Goal: Task Accomplishment & Management: Complete application form

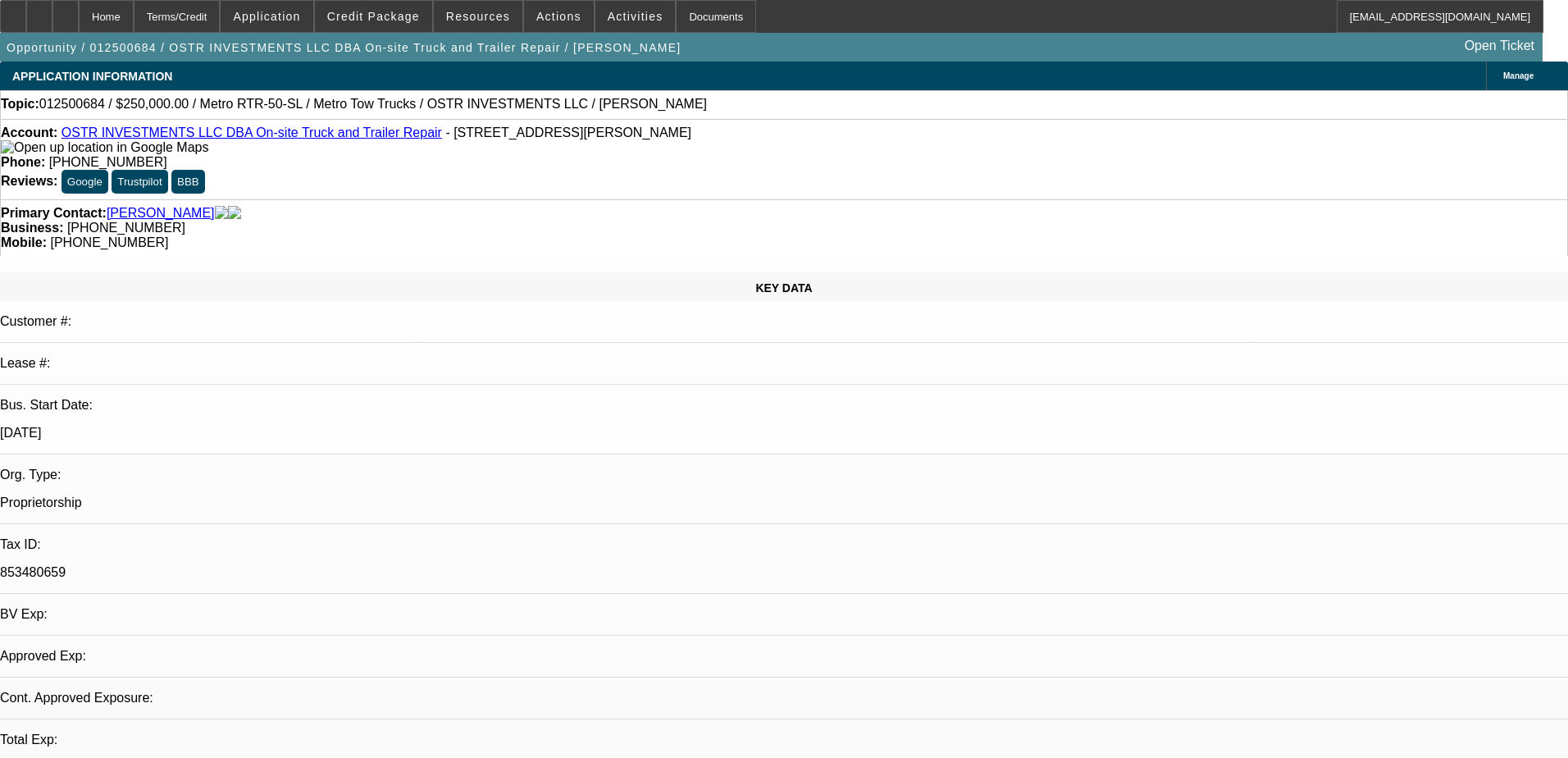
select select "0"
select select "3"
select select "0"
select select "6"
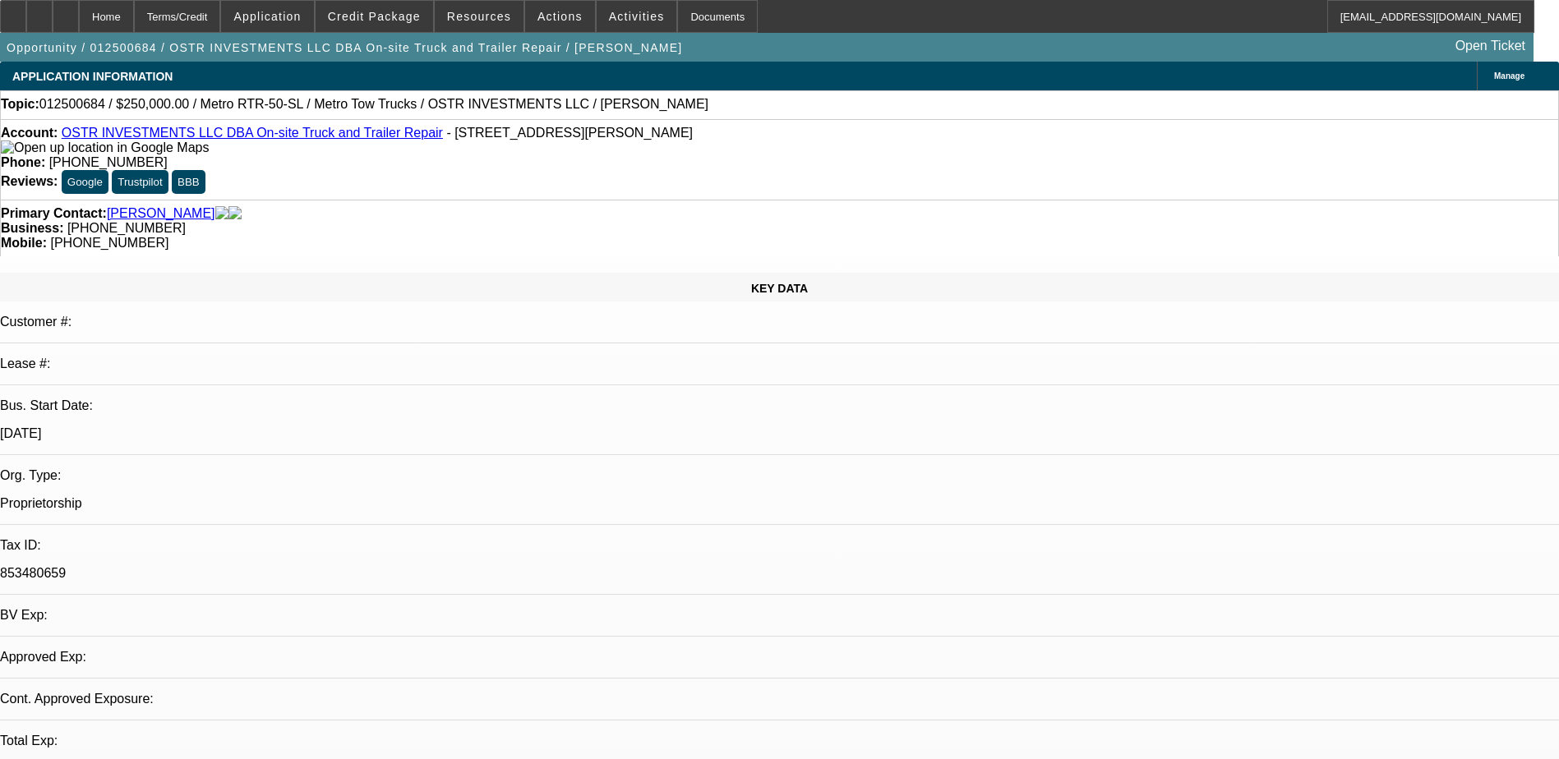
select select "0"
select select "3"
select select "0"
select select "6"
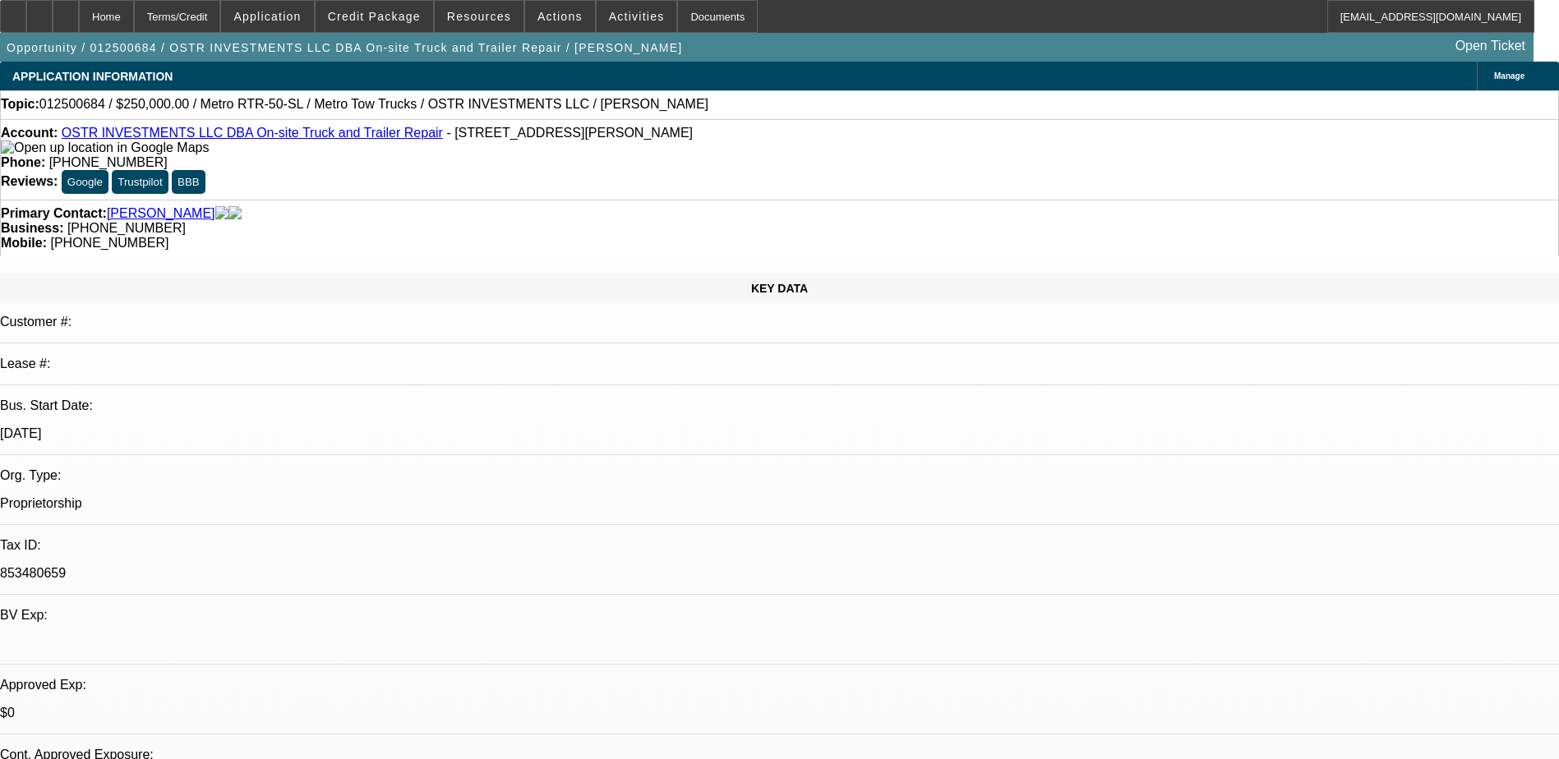
click at [414, 13] on span "Credit Package" at bounding box center [374, 16] width 93 height 13
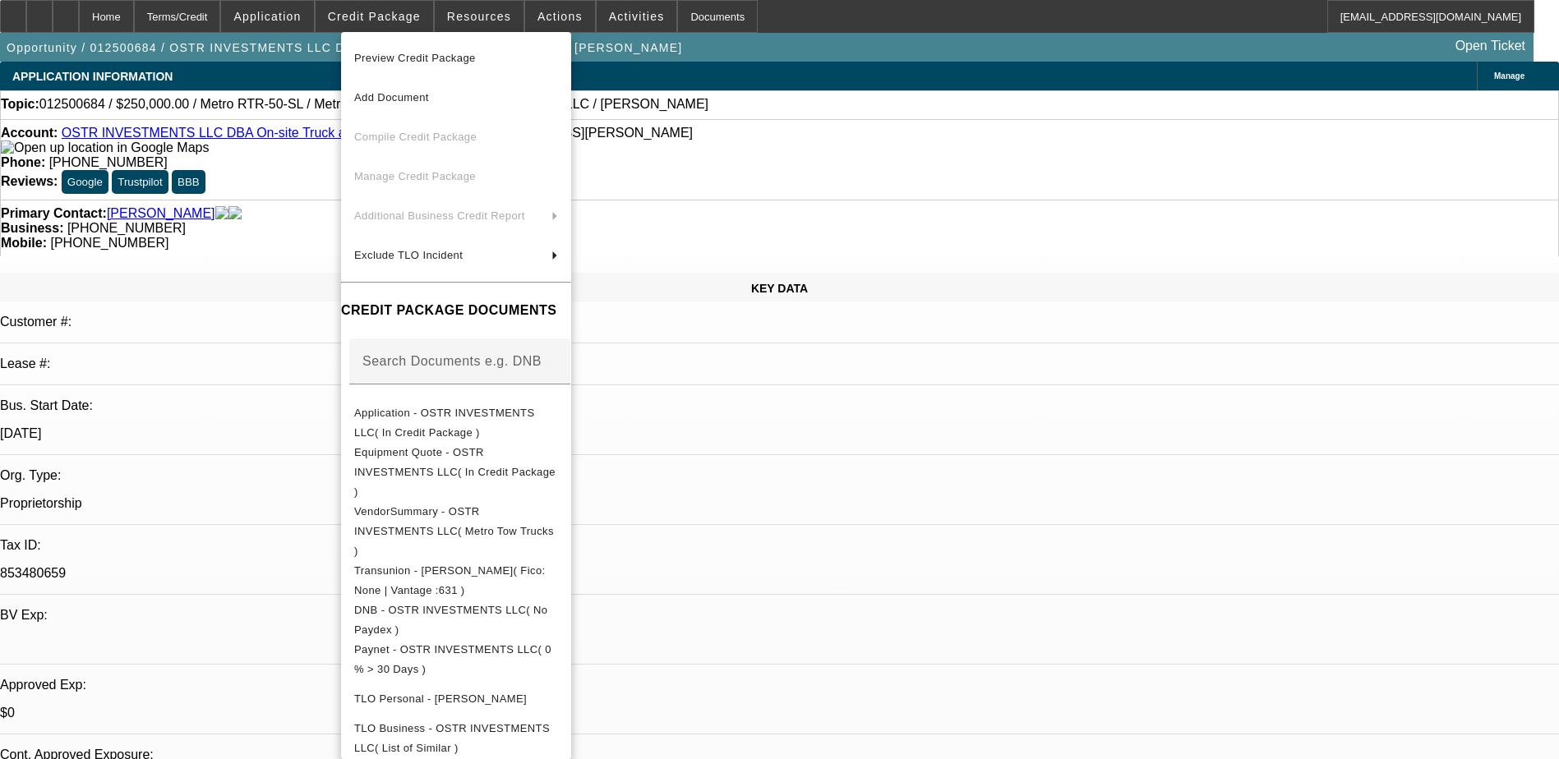
click at [477, 17] on div at bounding box center [779, 379] width 1559 height 759
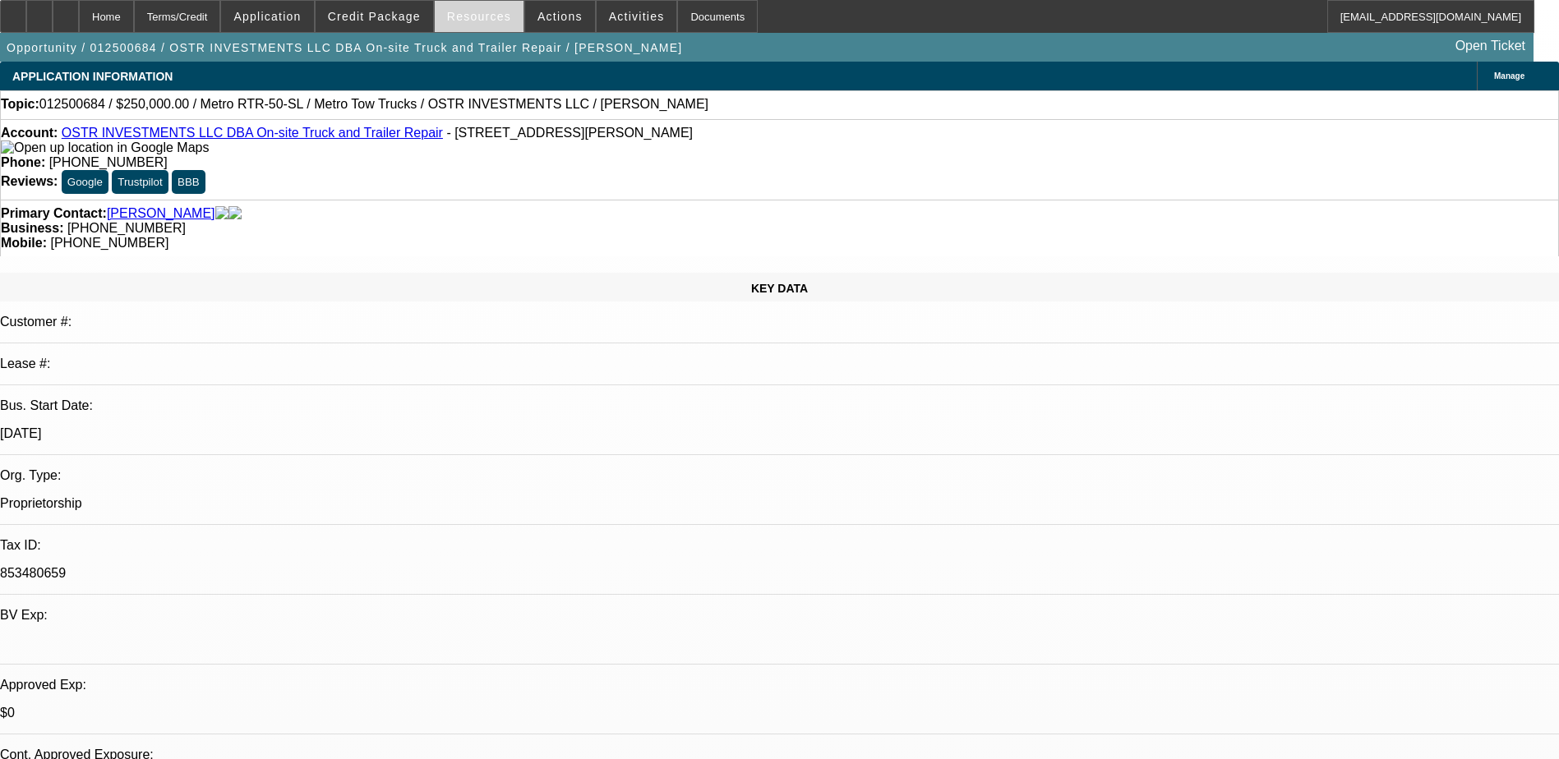
click at [487, 21] on span "Resources" at bounding box center [479, 16] width 64 height 13
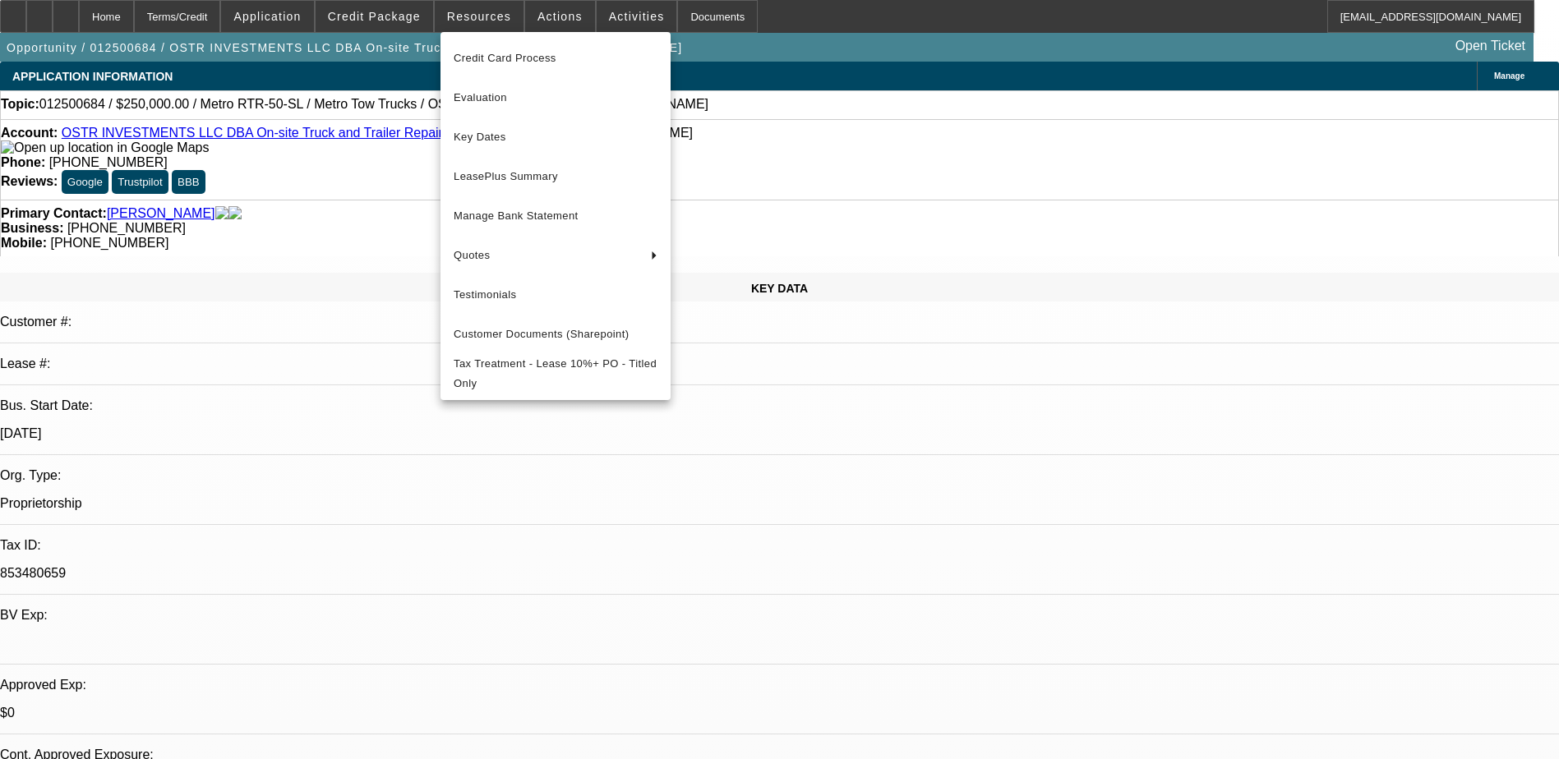
click at [548, 22] on div at bounding box center [779, 379] width 1559 height 759
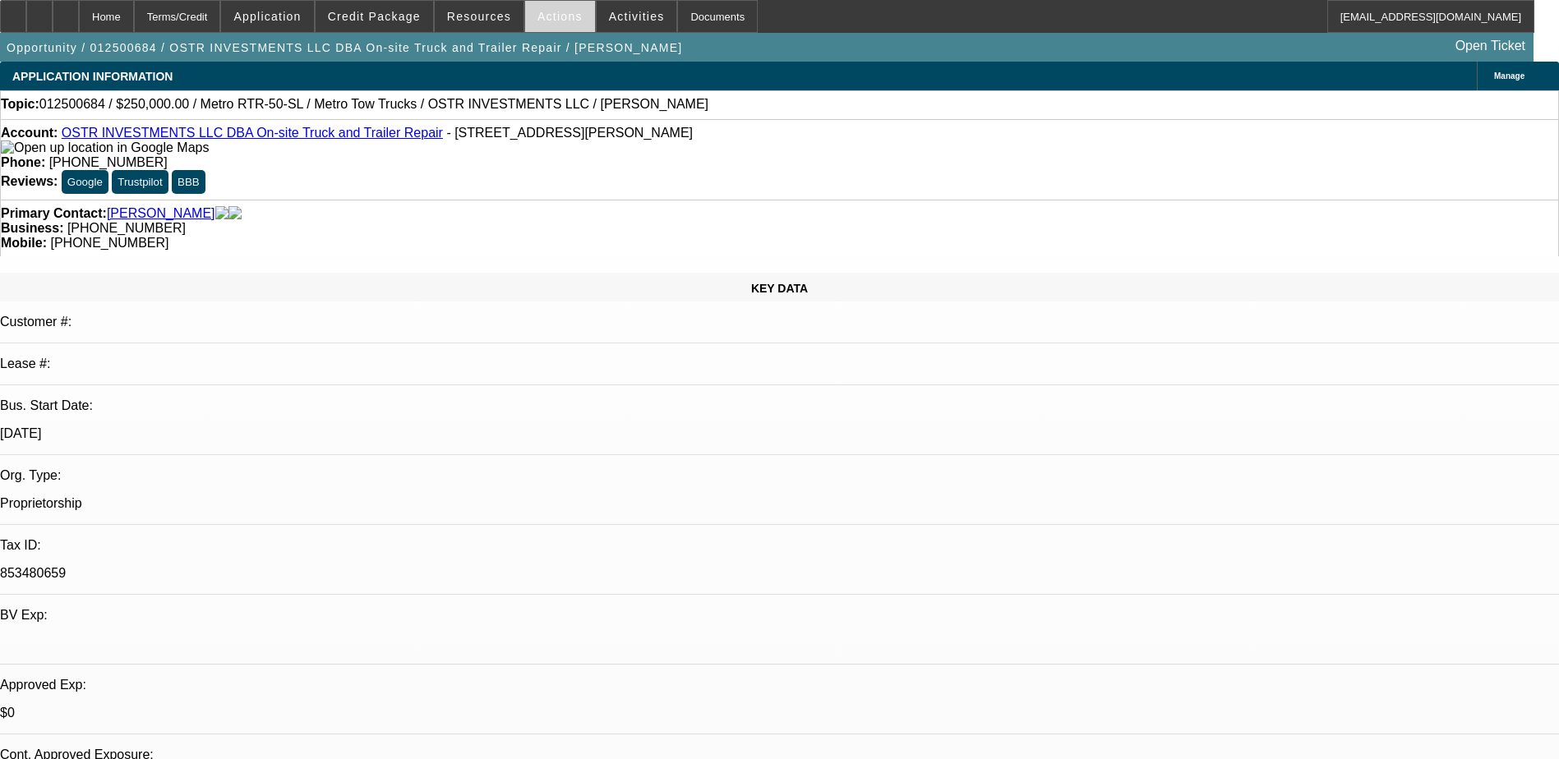
click at [551, 20] on span "Actions" at bounding box center [559, 16] width 45 height 13
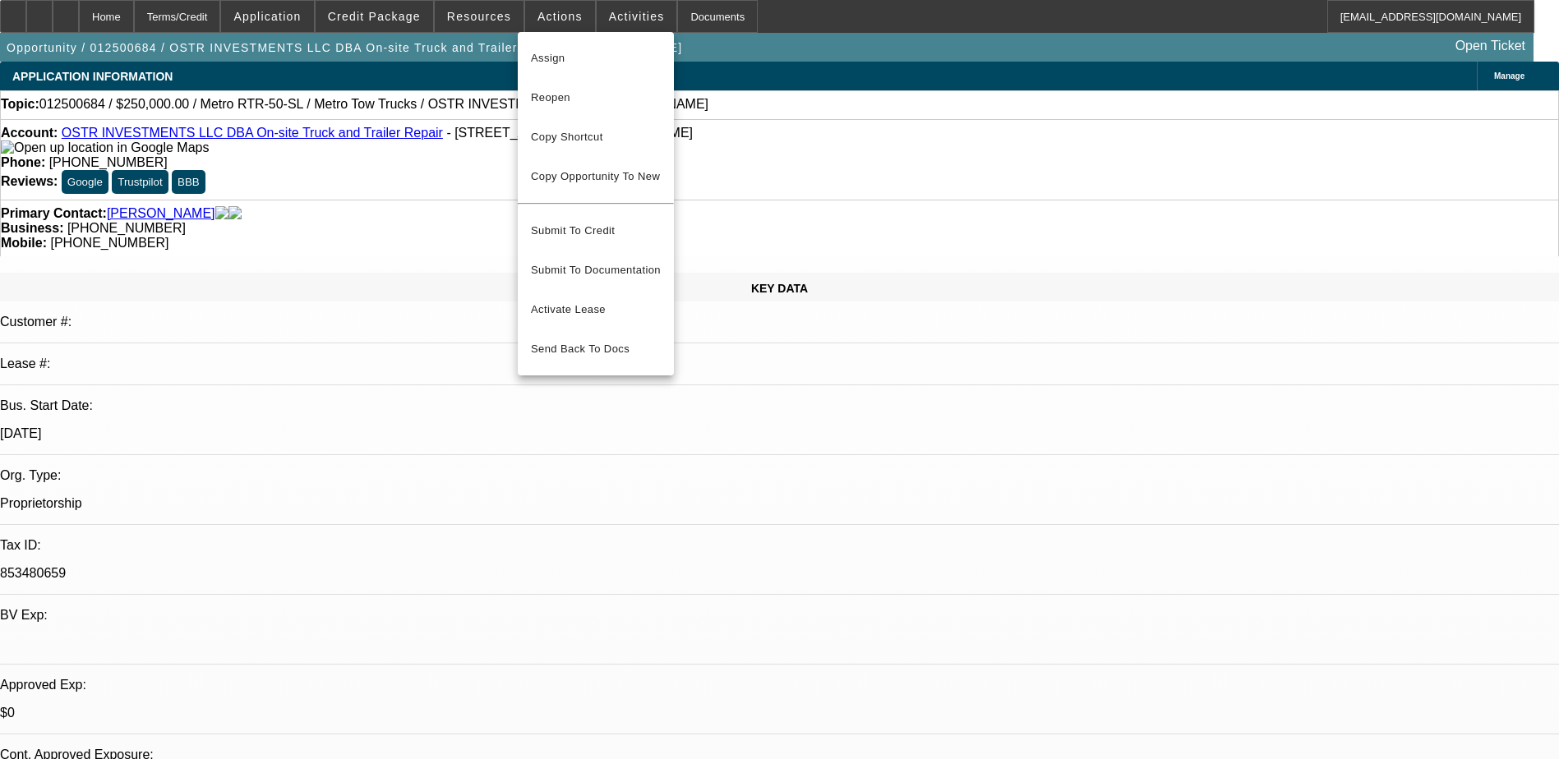
click at [784, 485] on div at bounding box center [779, 379] width 1559 height 759
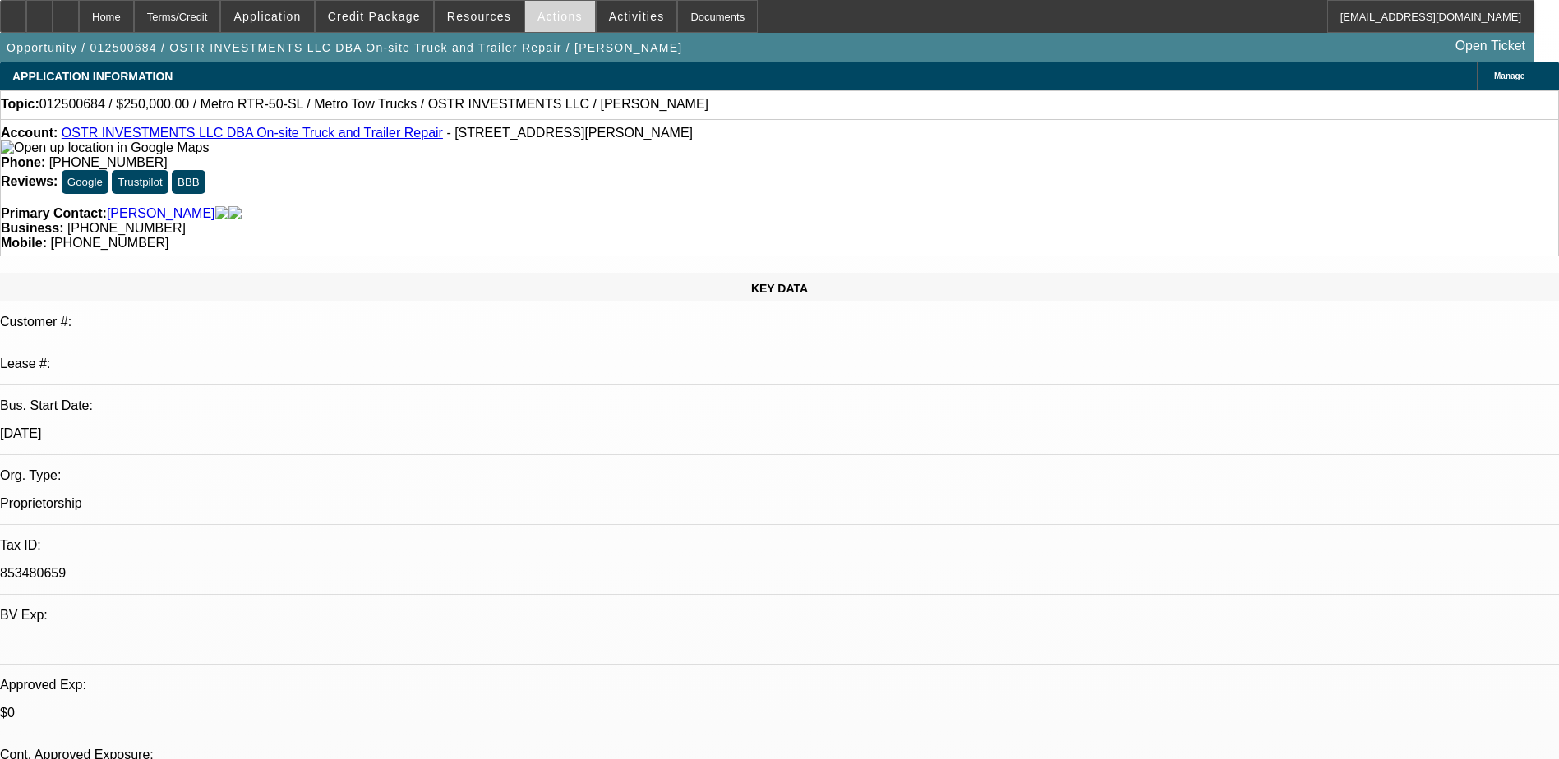
click at [570, 21] on span at bounding box center [560, 16] width 70 height 39
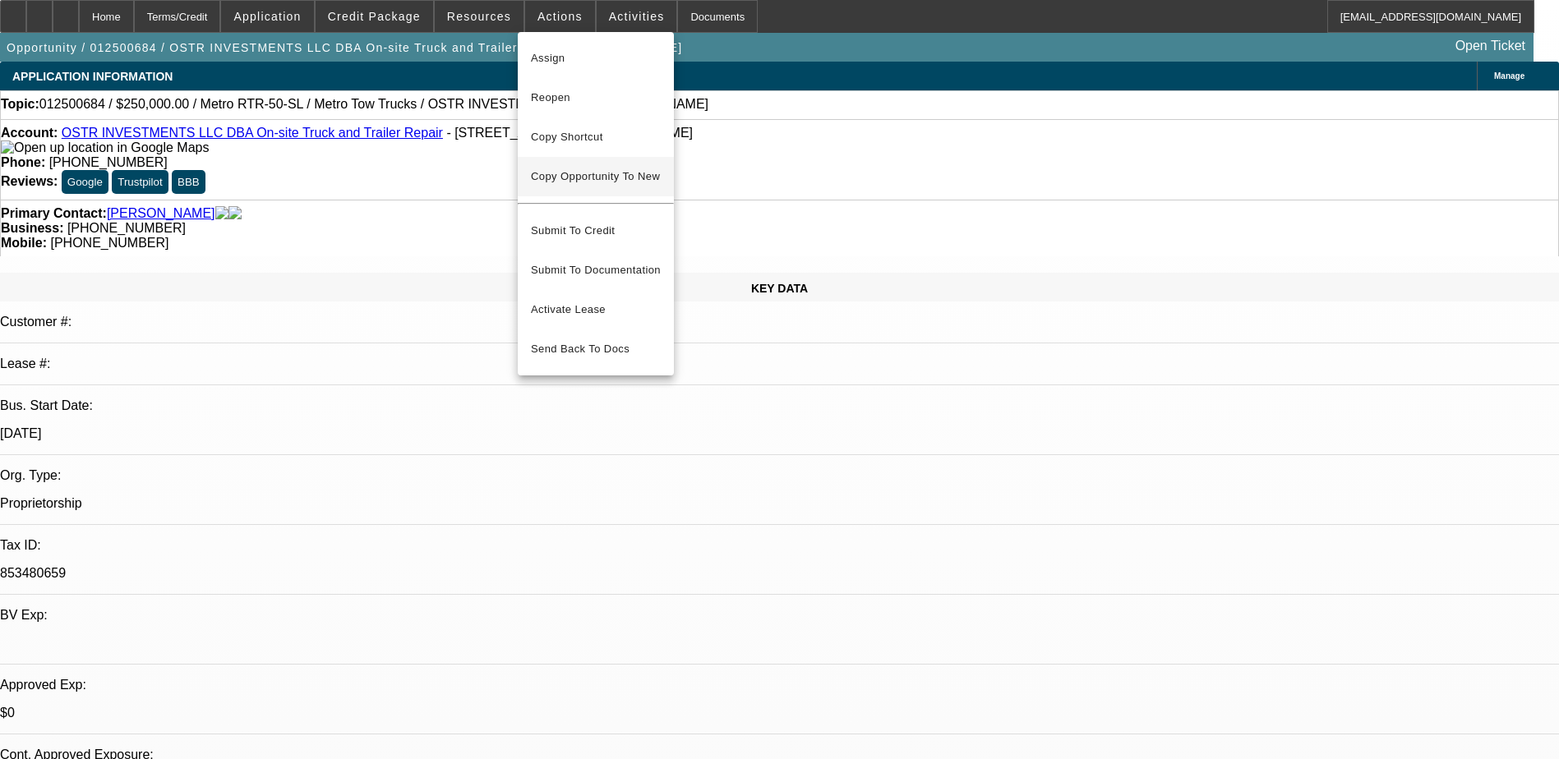
click at [616, 183] on button "Copy Opportunity To New" at bounding box center [596, 176] width 156 height 39
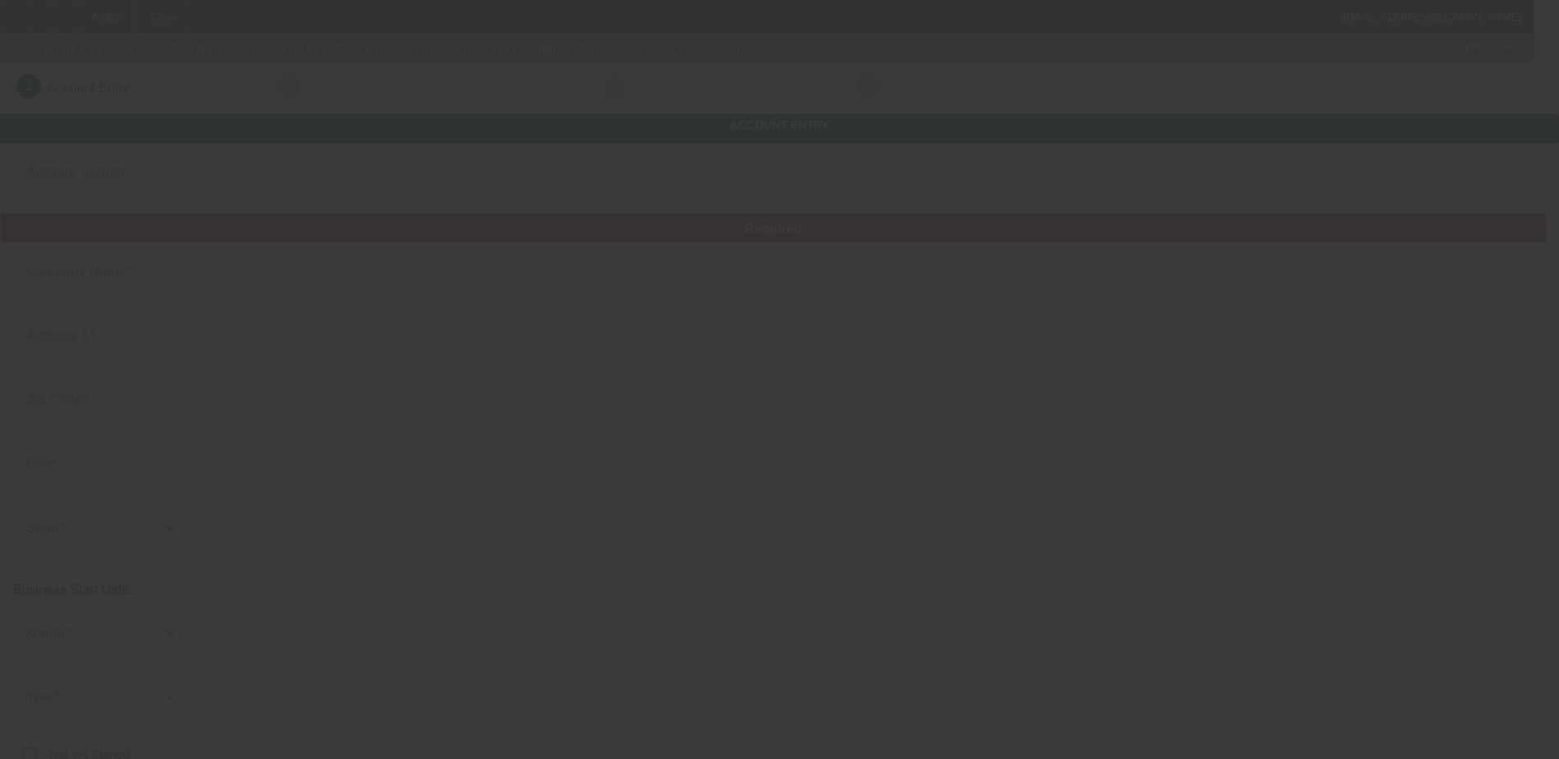
type input "OSTR INVESTMENTS LLC"
type input "415 Highway 164"
type input "71037"
type input "[PERSON_NAME]"
type input "[PHONE_NUMBER]"
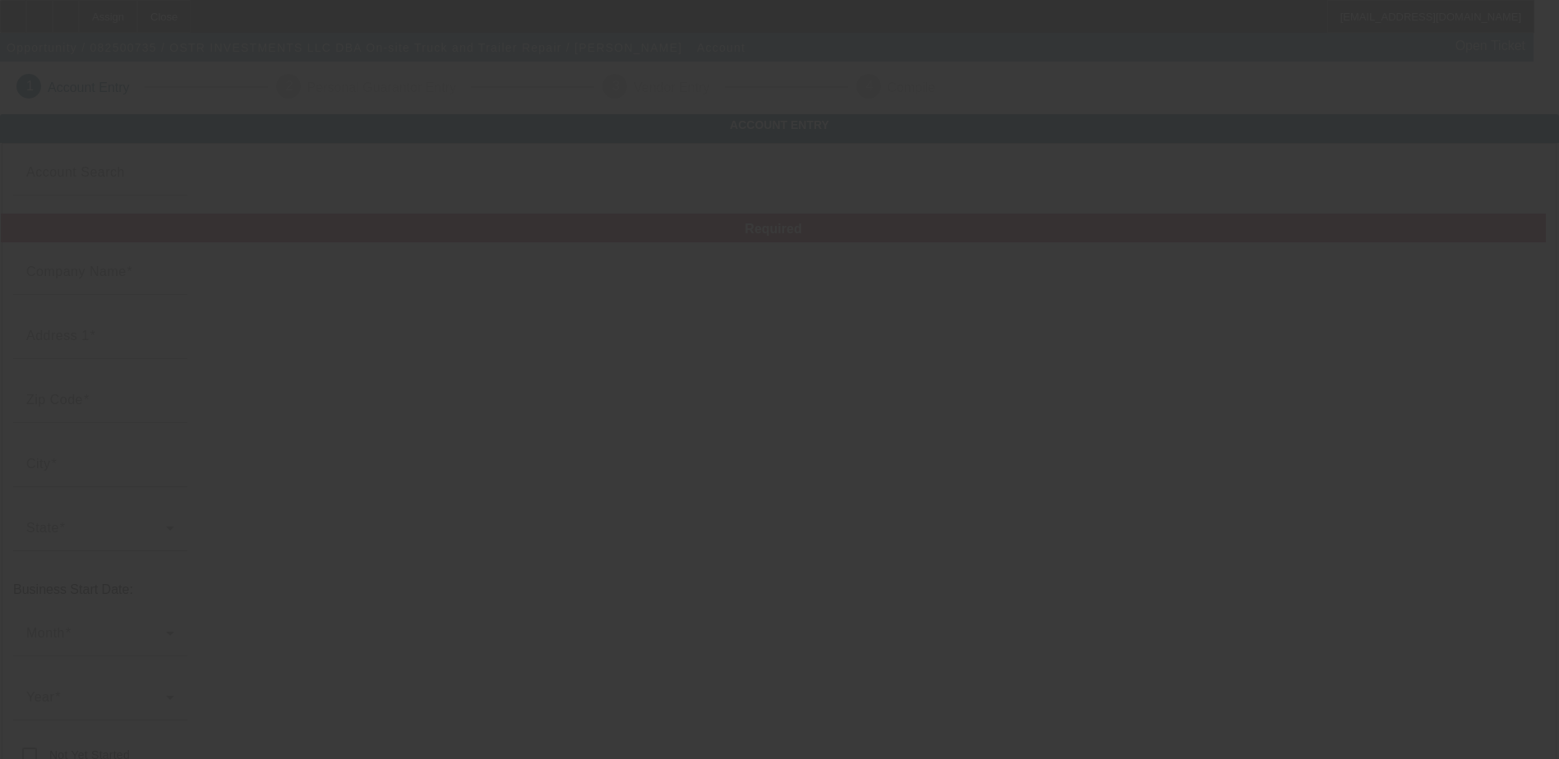
type input "On-site Truck and Trailer Repair"
type input "onsite1957truckrepair@yahoo.com"
type input "853480659"
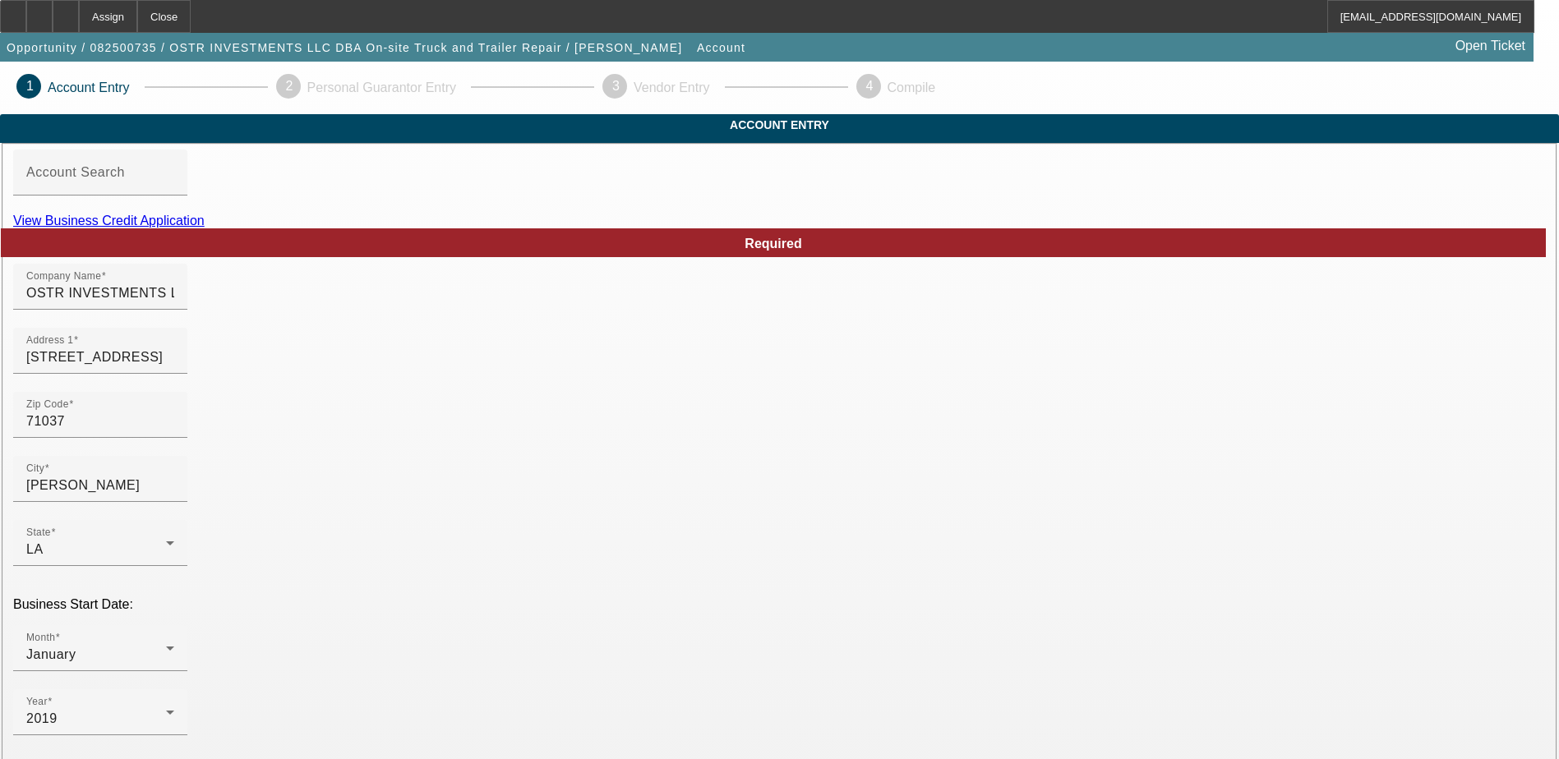
click at [205, 228] on link "View Business Credit Application" at bounding box center [108, 221] width 191 height 14
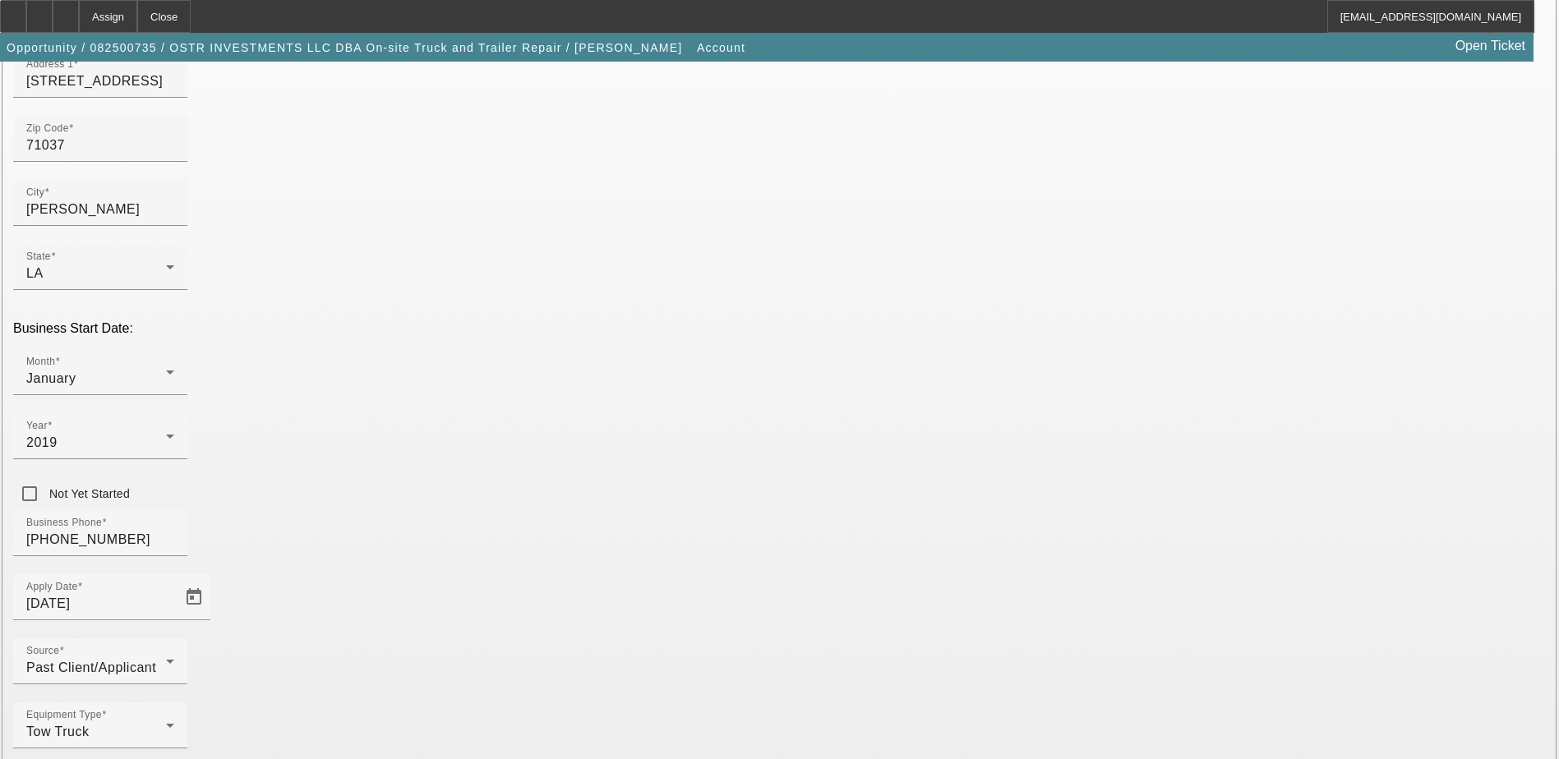
scroll to position [293, 0]
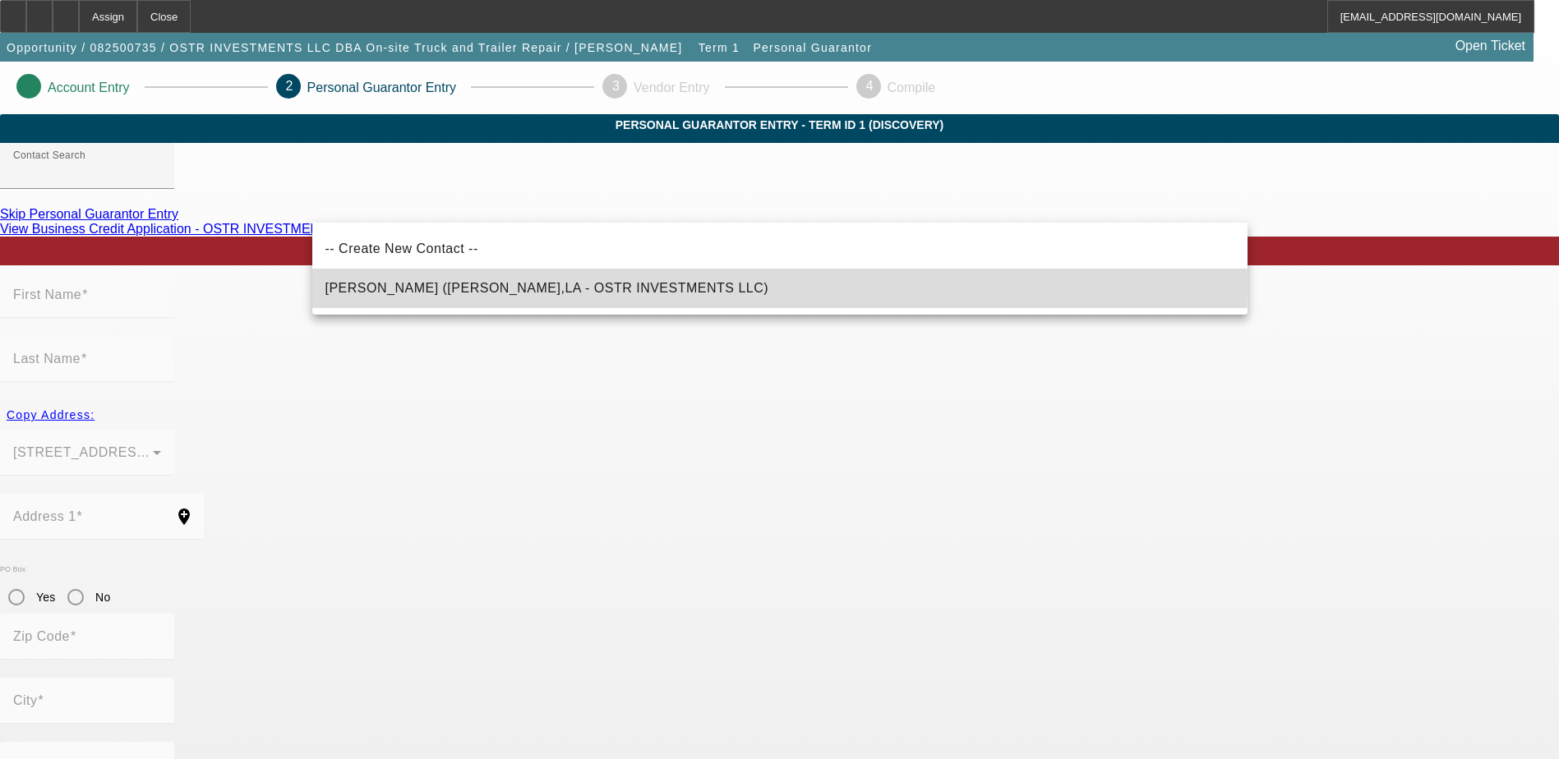
click at [741, 282] on mat-option "Arceneaux, Sheila (Haughton,LA - OSTR INVESTMENTS LLC)" at bounding box center [779, 288] width 935 height 39
type input "Arceneaux, Sheila (Haughton,LA - OSTR INVESTMENTS LLC)"
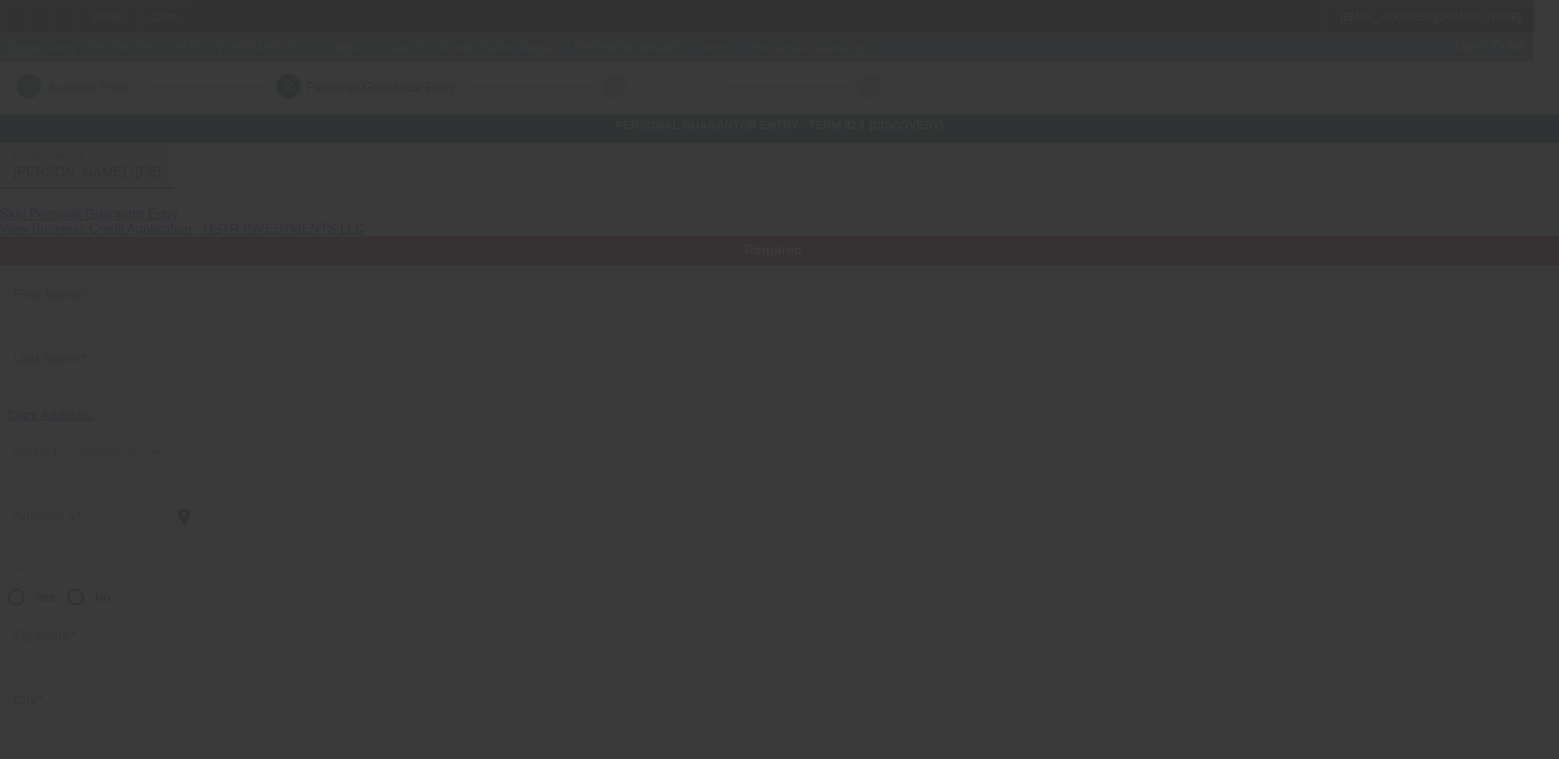
type input "Sheila"
type input "Arceneaux"
type input "415 Highway 164"
radio input "true"
type input "71037"
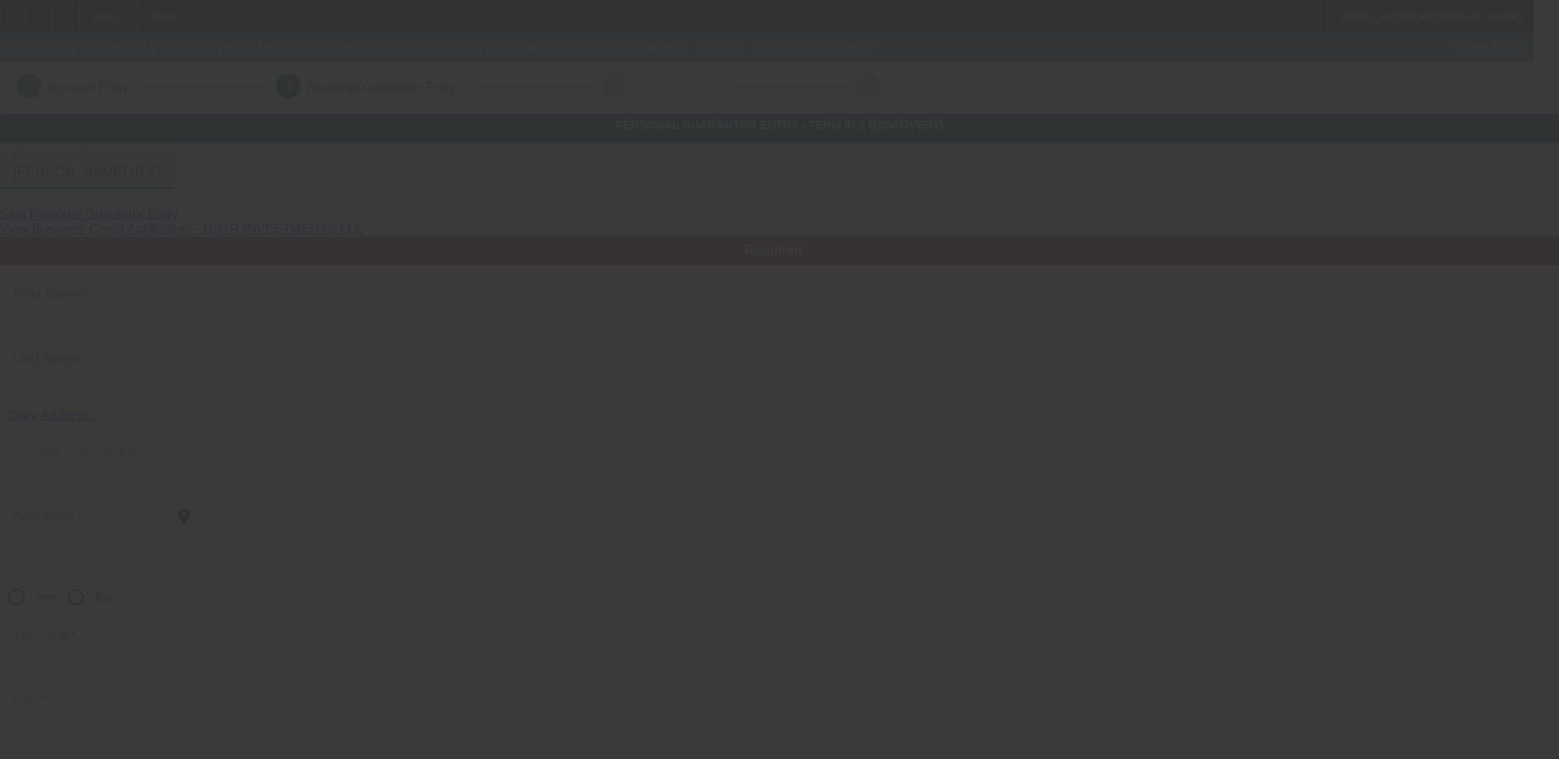
type input "[PERSON_NAME]"
type input "[PHONE_NUMBER]"
type input "100"
type input "435-31-2641"
type input "onsite1957truckrepair@yahoo.com"
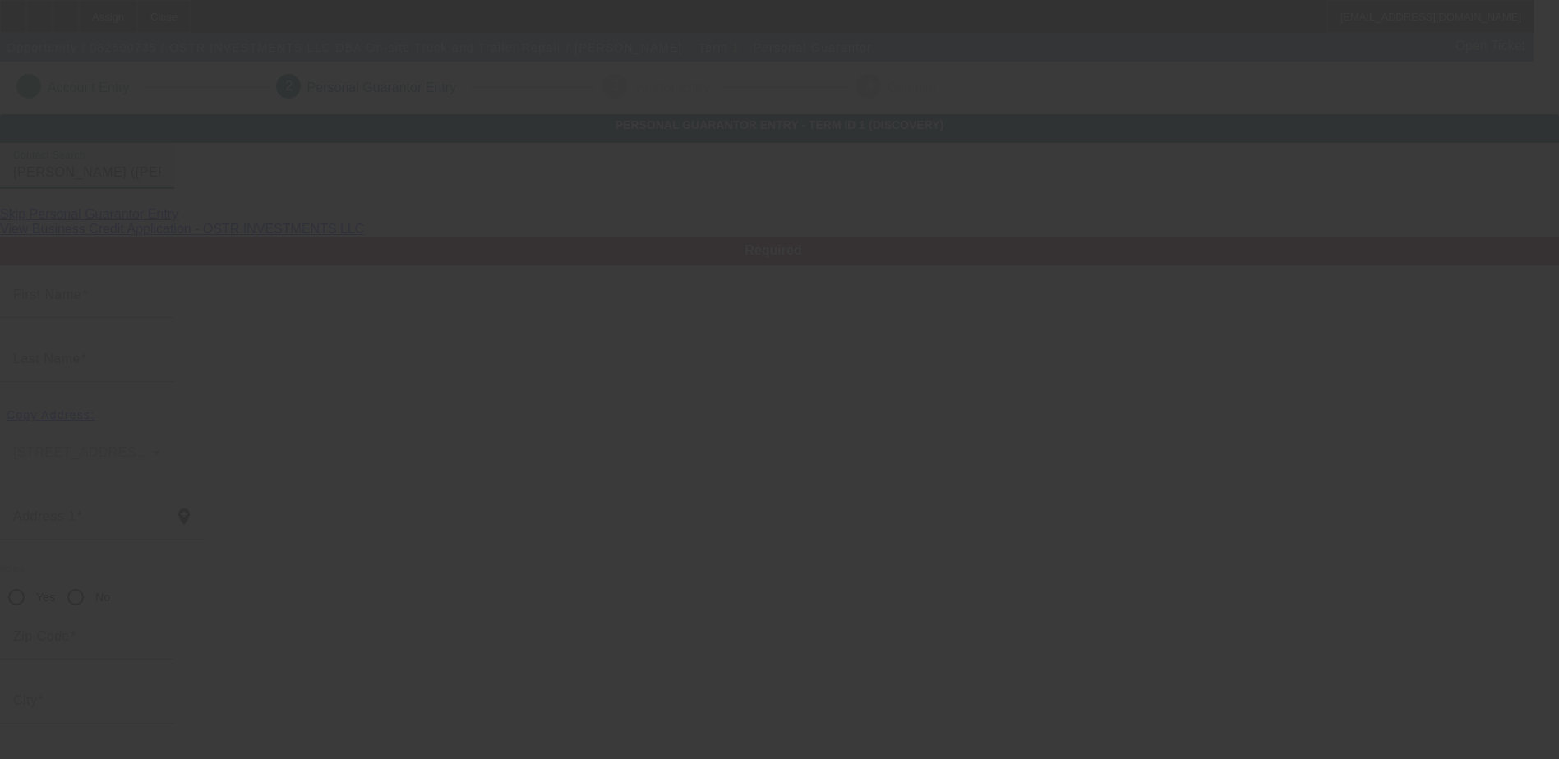
type input "[PHONE_NUMBER]"
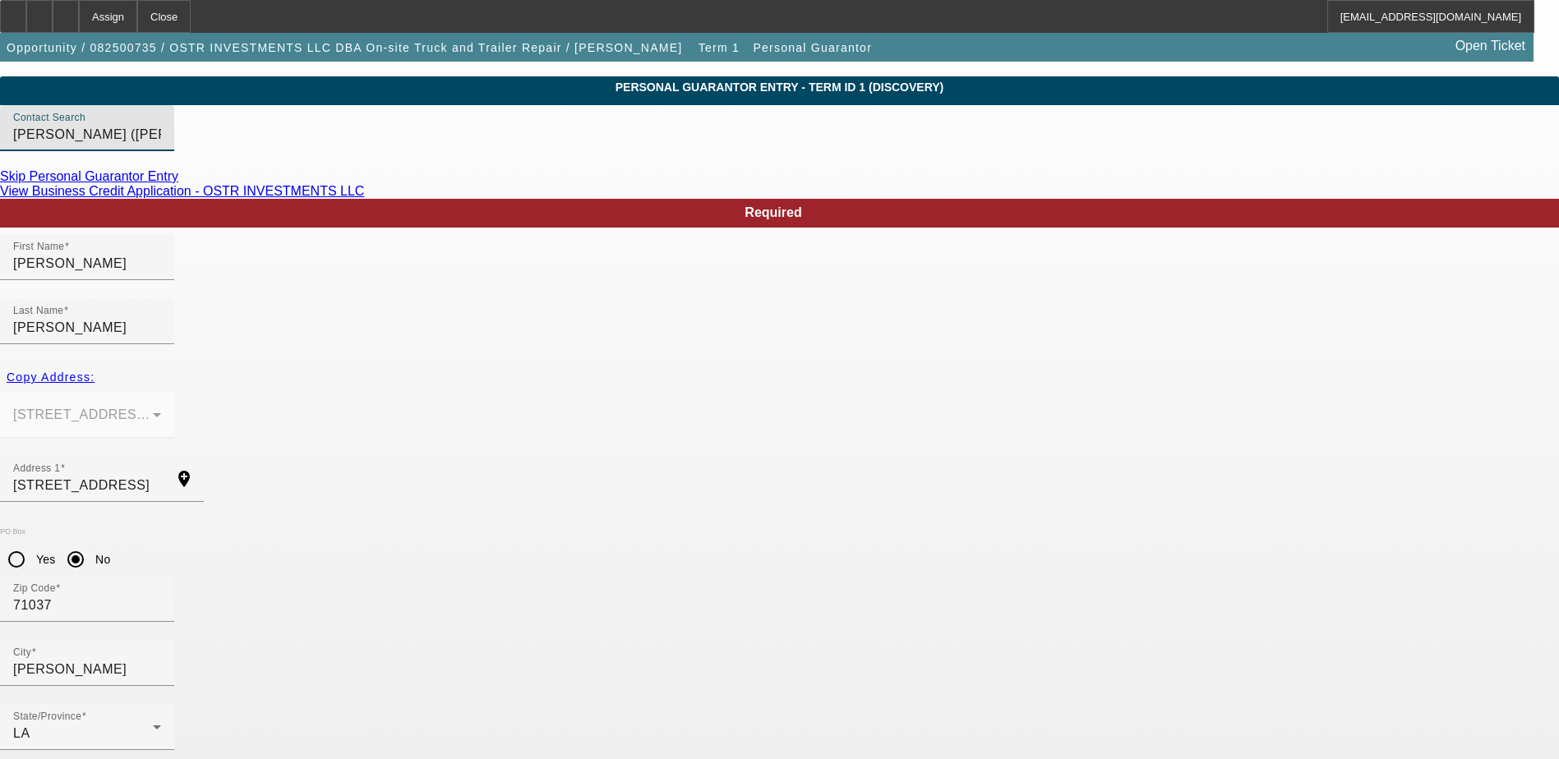
scroll to position [59, 0]
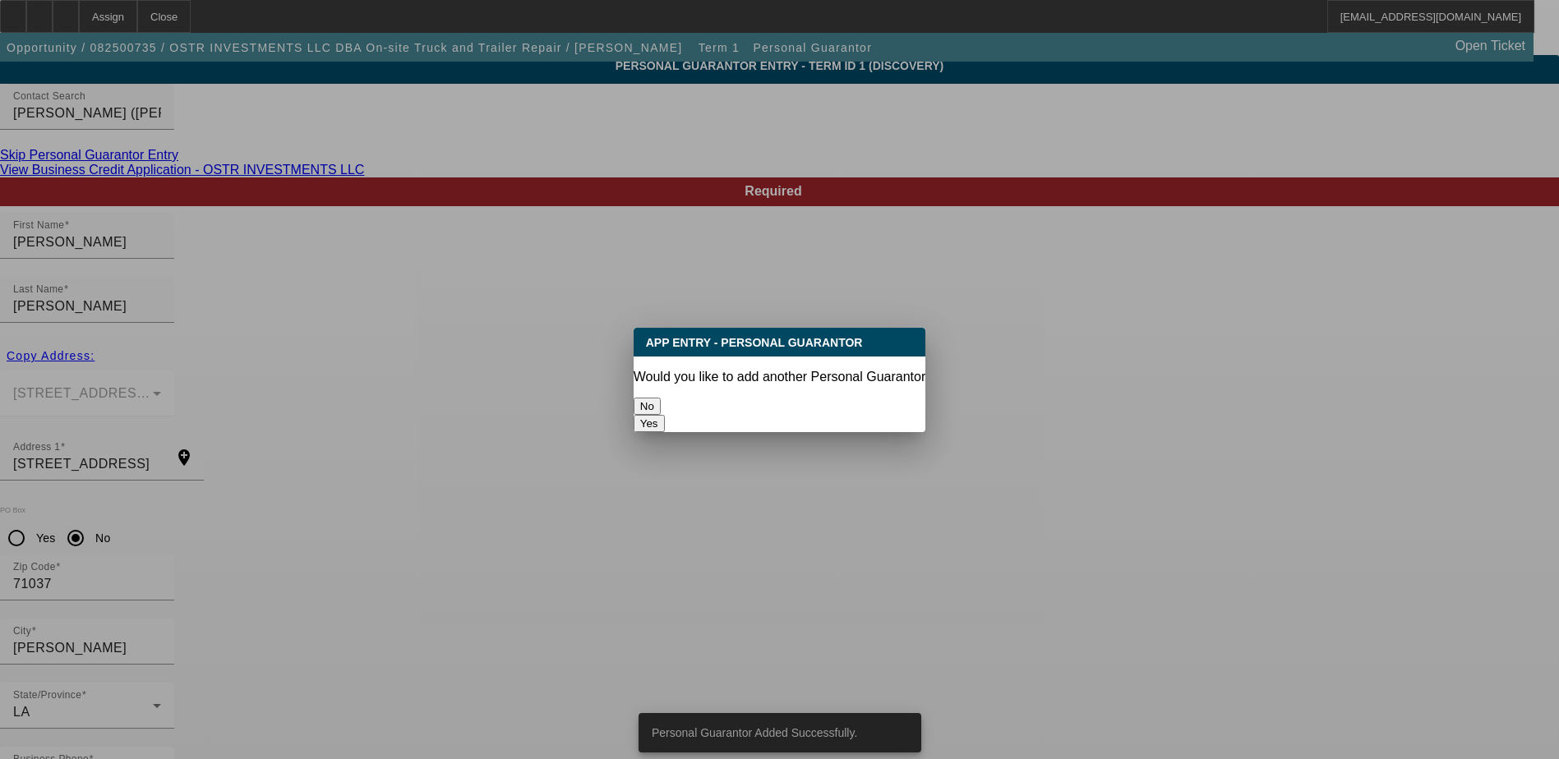
scroll to position [0, 0]
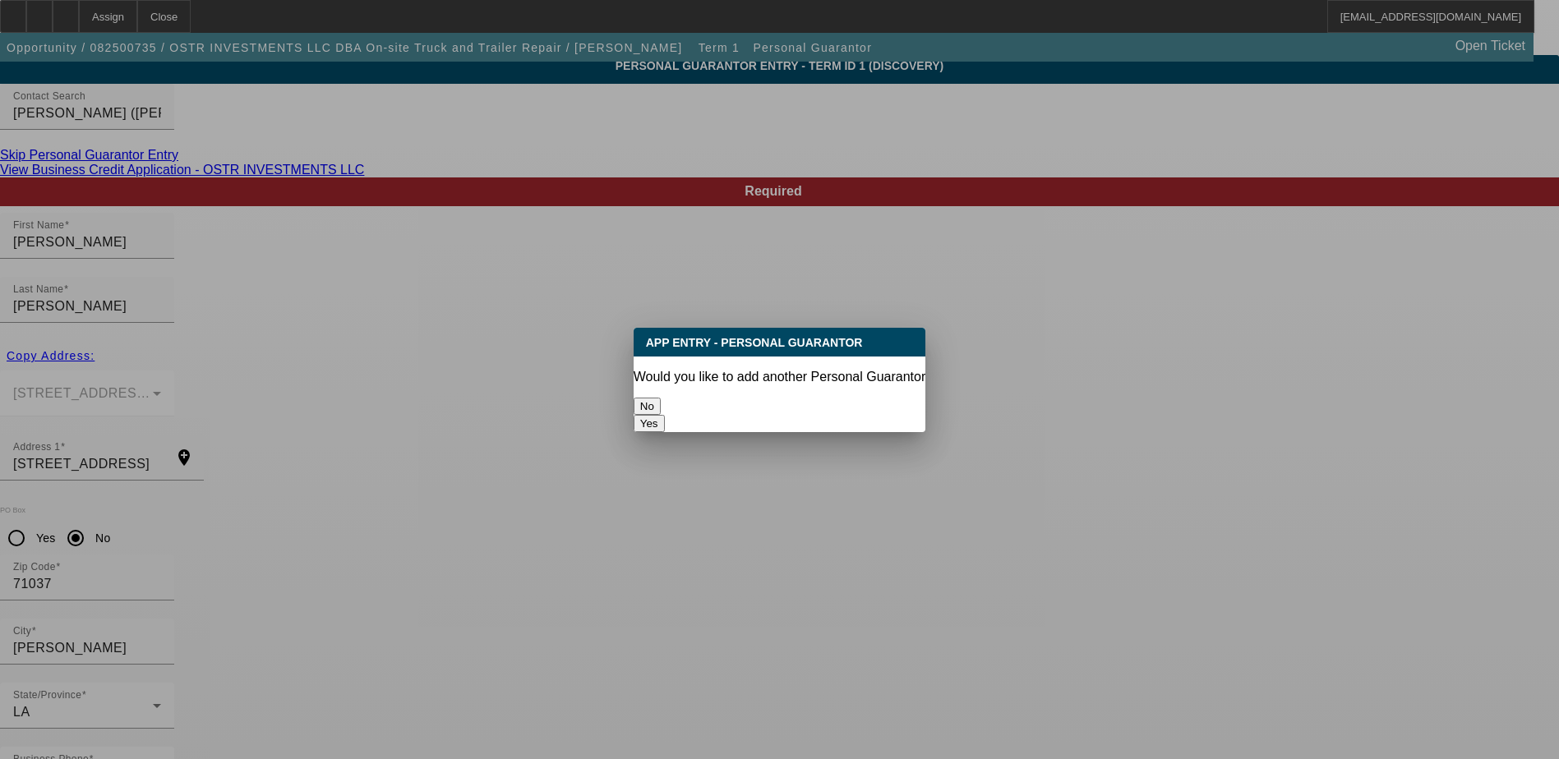
click at [661, 398] on button "No" at bounding box center [647, 406] width 27 height 17
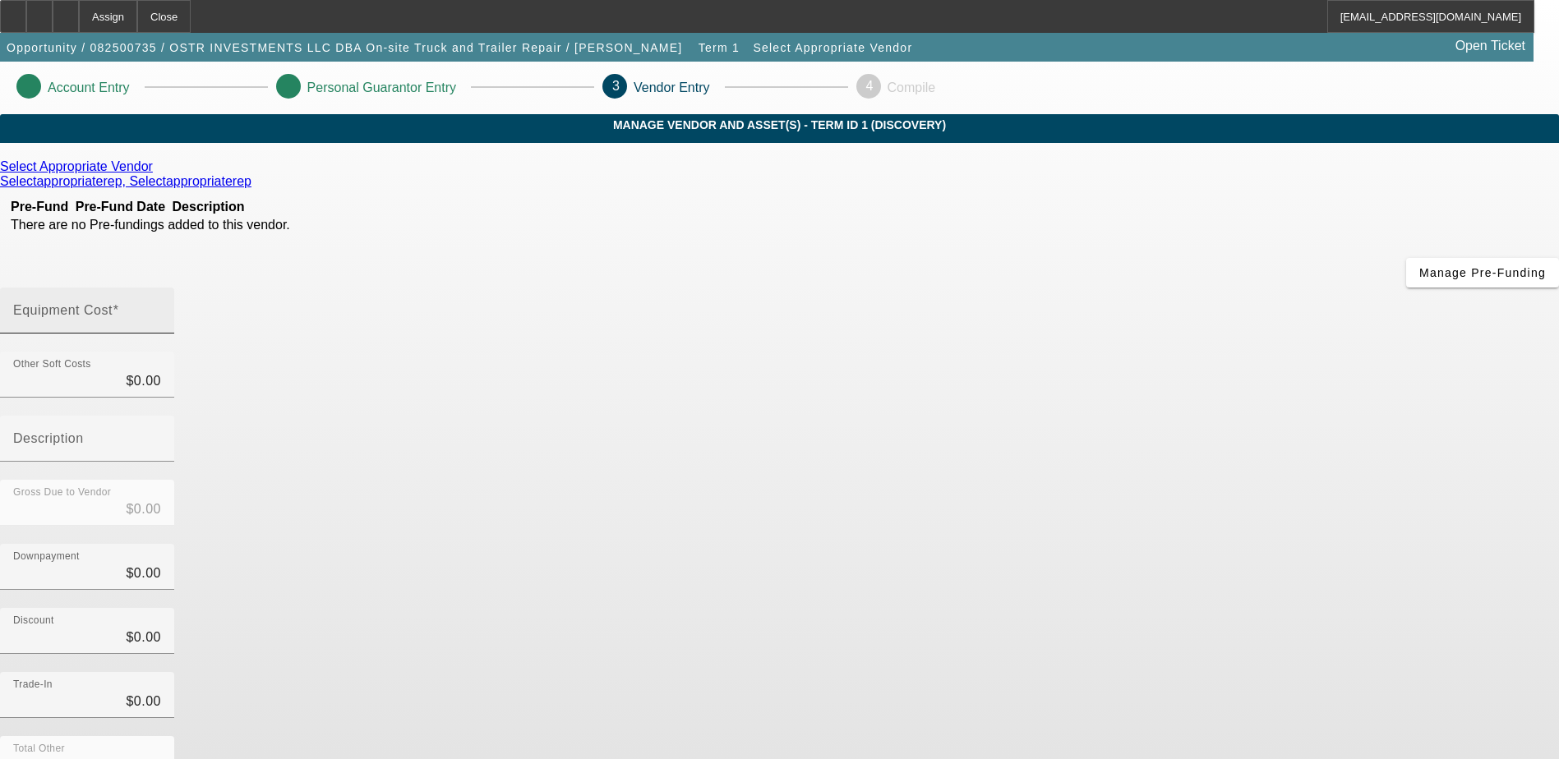
click at [161, 307] on input "Equipment Cost" at bounding box center [87, 317] width 148 height 20
type input "2"
type input "$2.00"
type input "25"
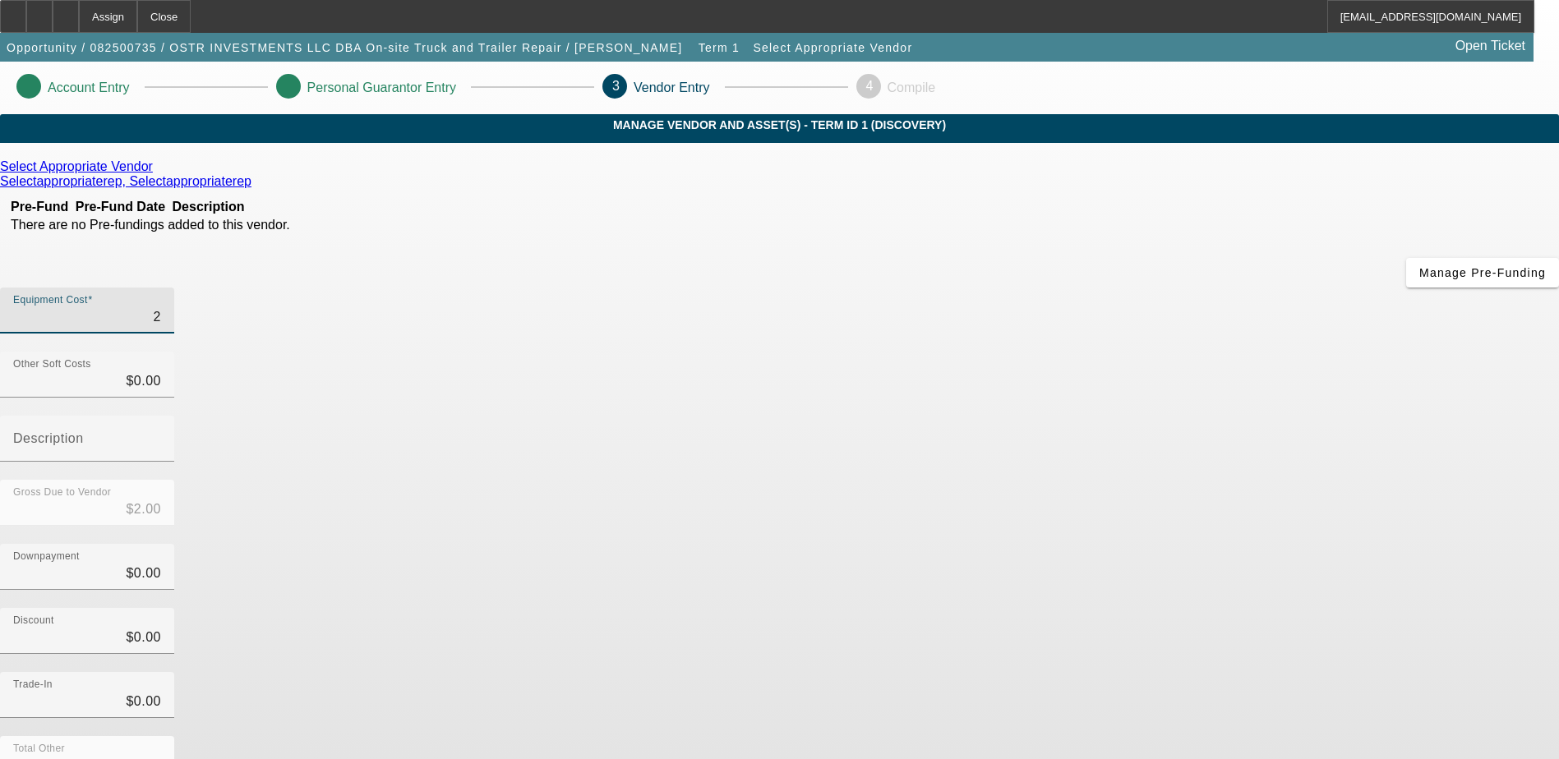
type input "$25.00"
type input "250"
type input "$250.00"
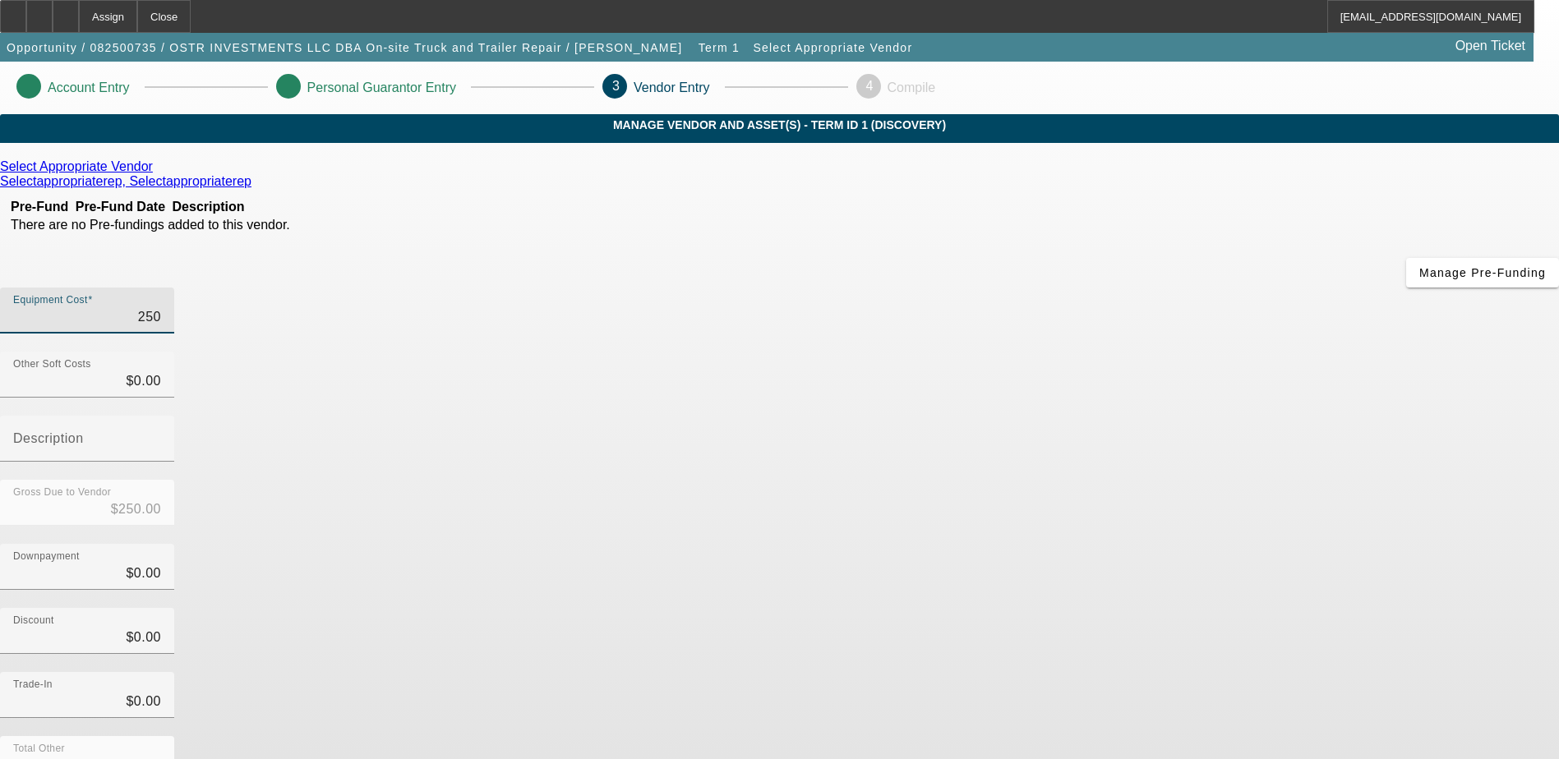
type input "2500"
type input "$2,500.00"
type input "25000"
type input "$25,000.00"
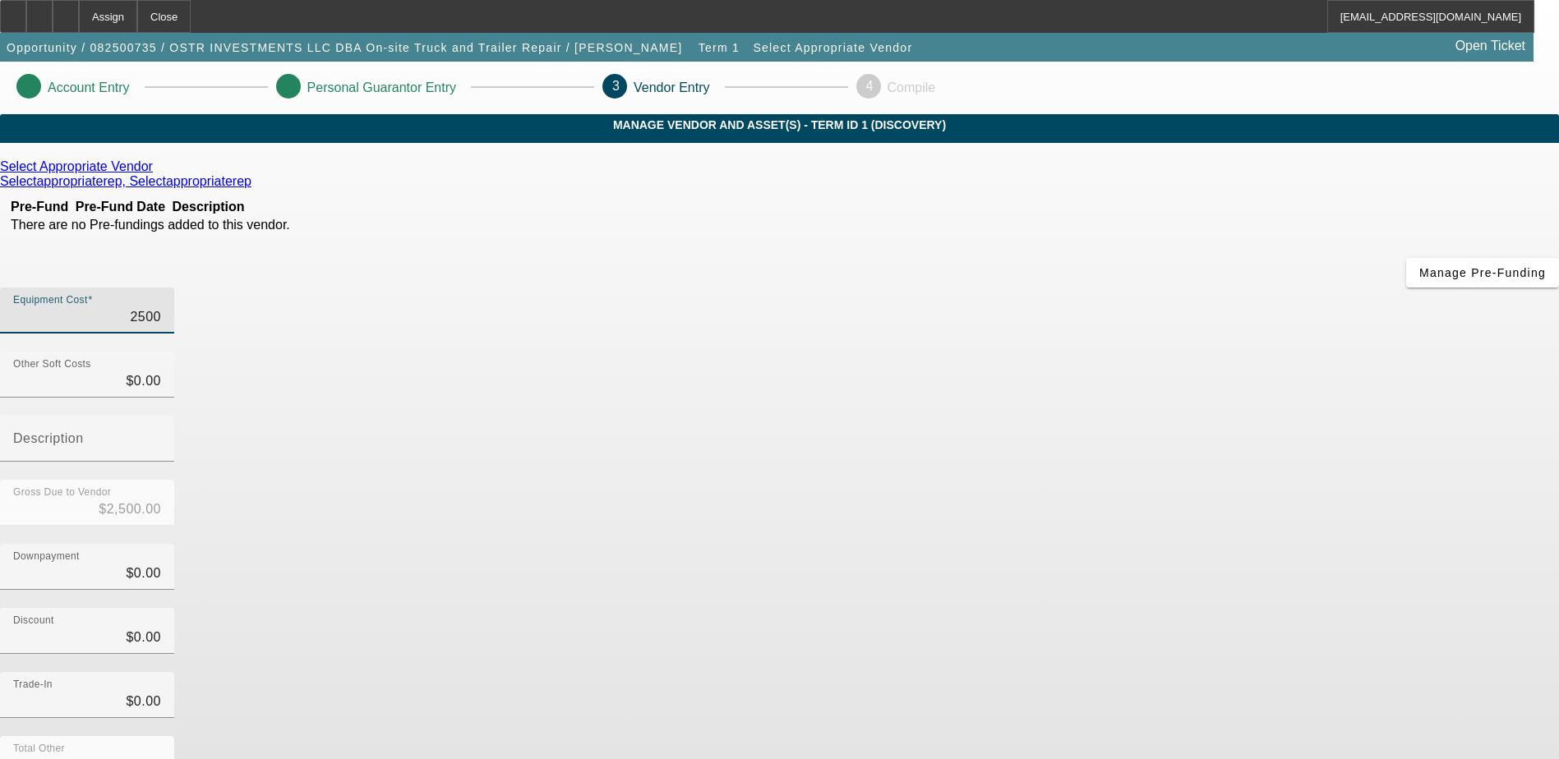
type input "$25,000.00"
type input "250000"
type input "$250,000.00"
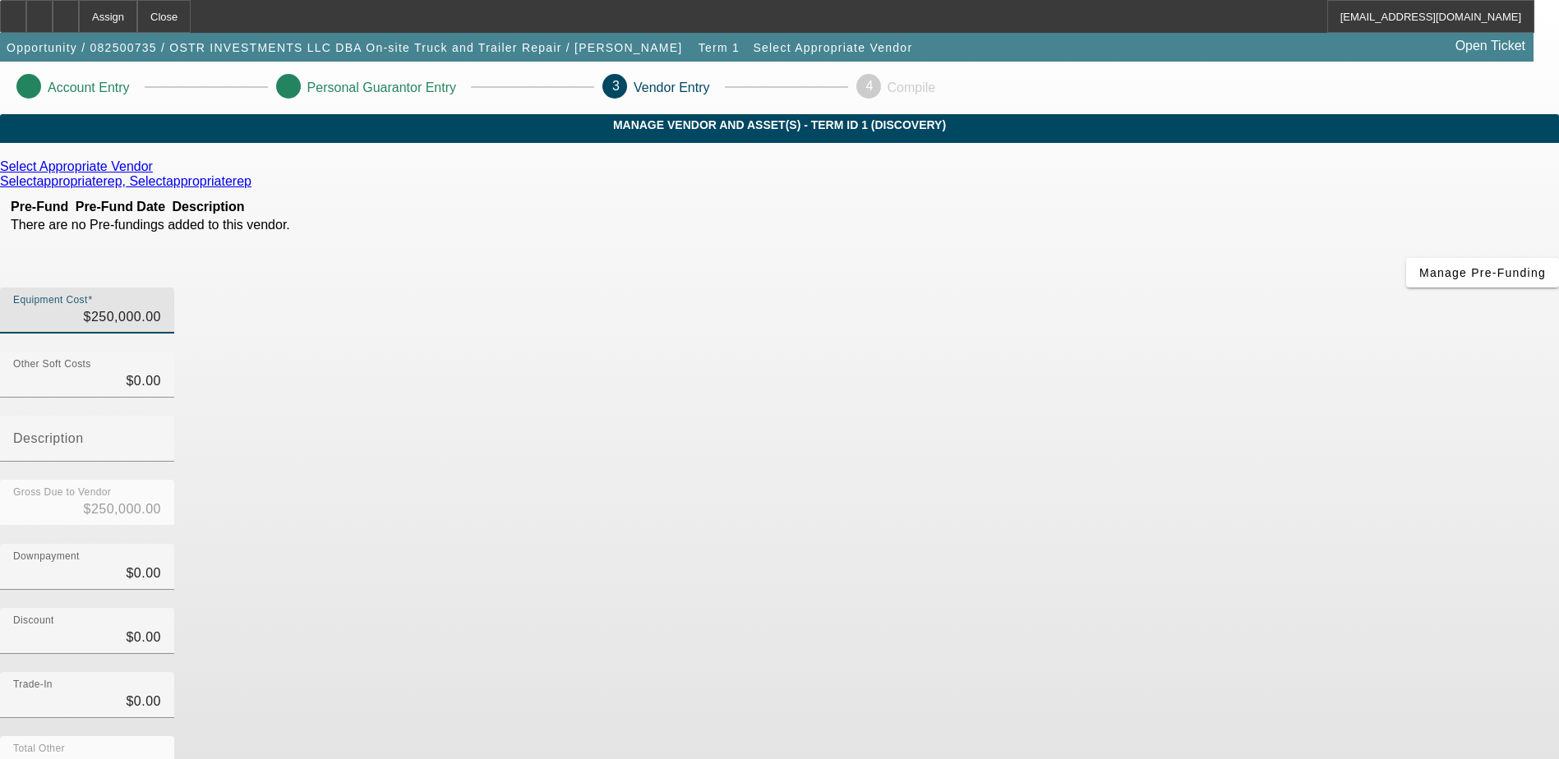
click at [1265, 528] on app-vendor-asset-manage "Account Entry Personal Guarantor Entry 3 Vendor Entry 4 Compile MANAGE VENDOR A…" at bounding box center [779, 521] width 1559 height 918
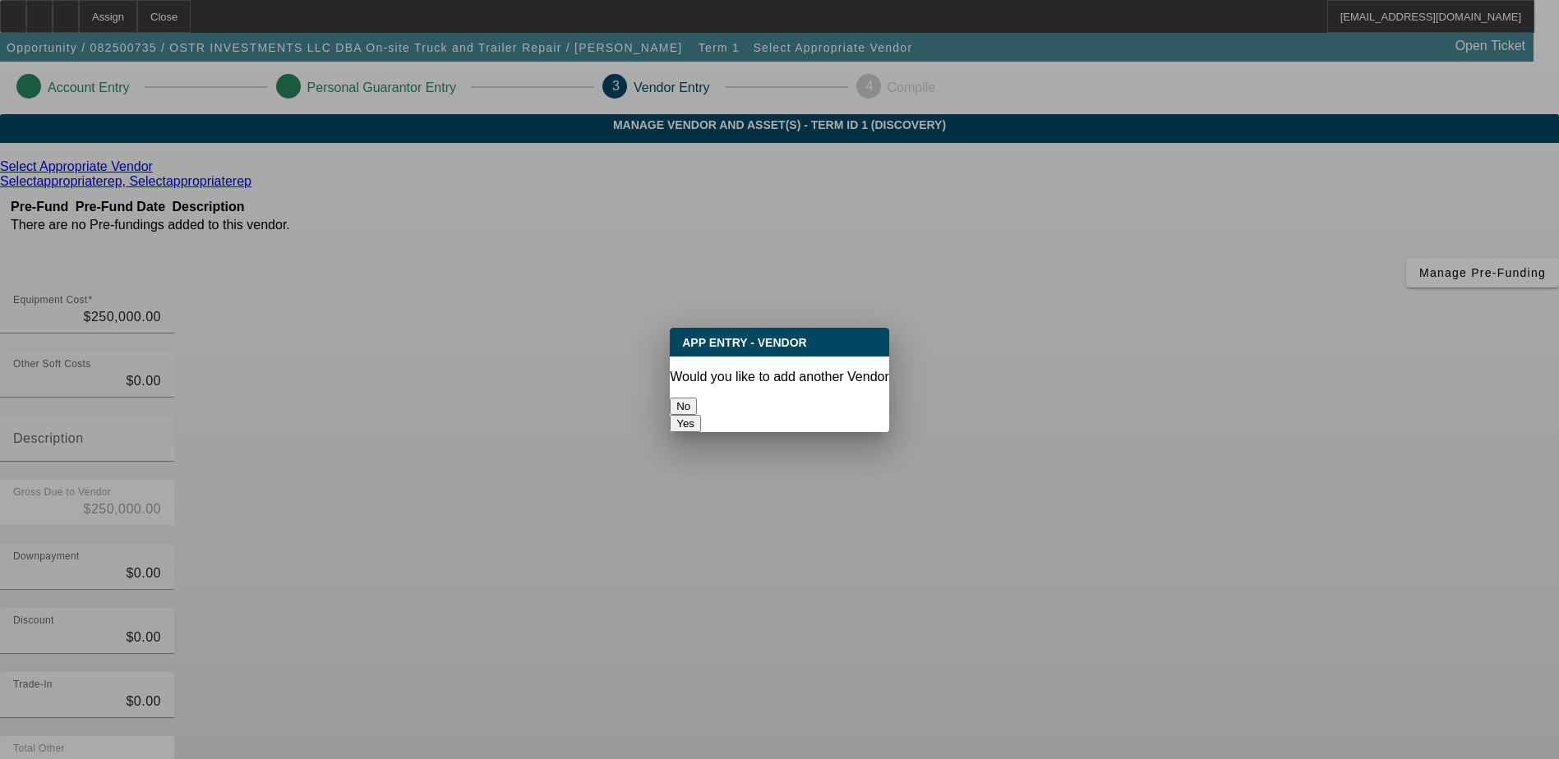
click at [697, 398] on button "No" at bounding box center [683, 406] width 27 height 17
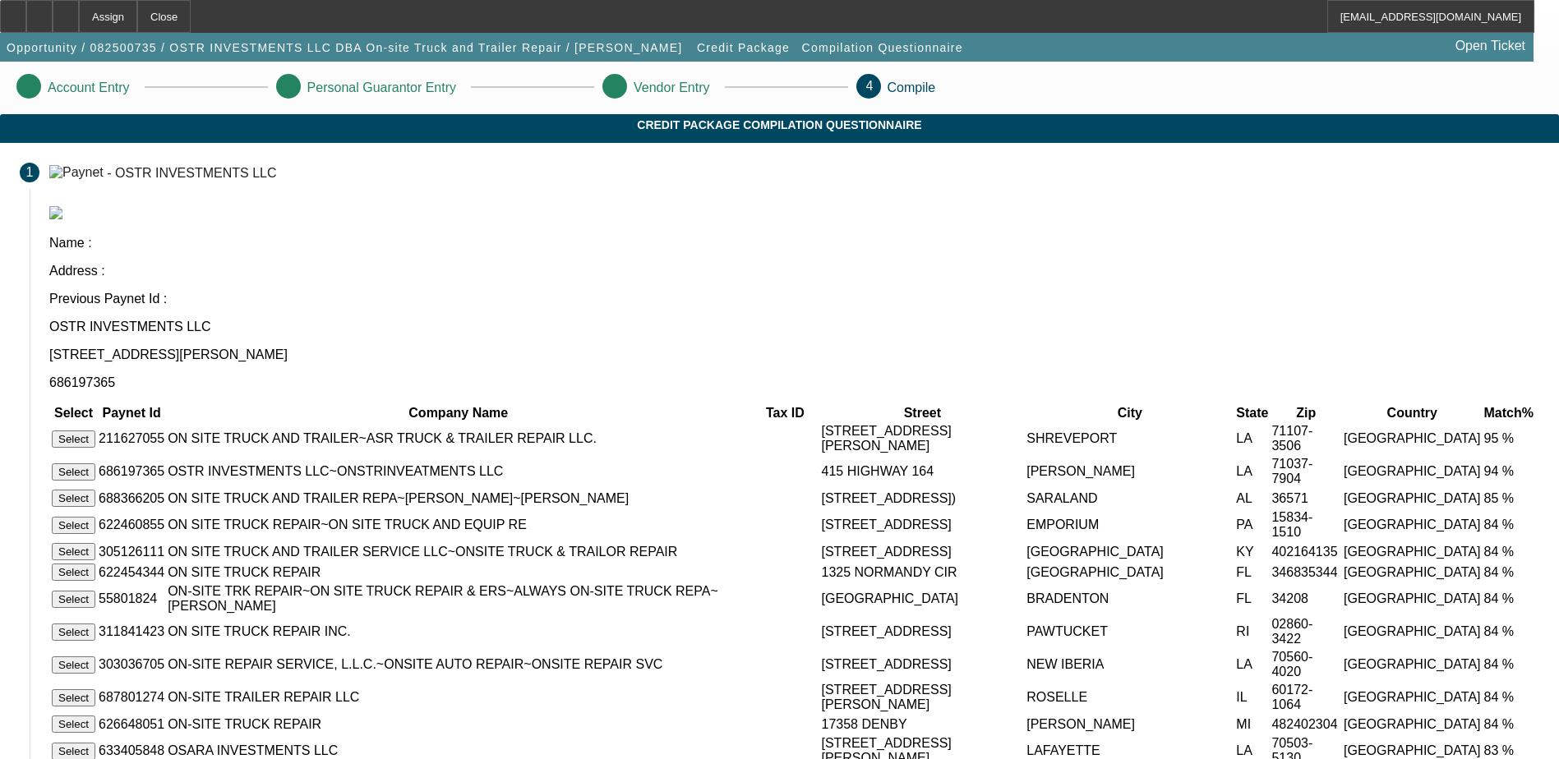
click at [807, 456] on td at bounding box center [784, 471] width 67 height 31
click at [95, 463] on button "Select" at bounding box center [74, 471] width 44 height 17
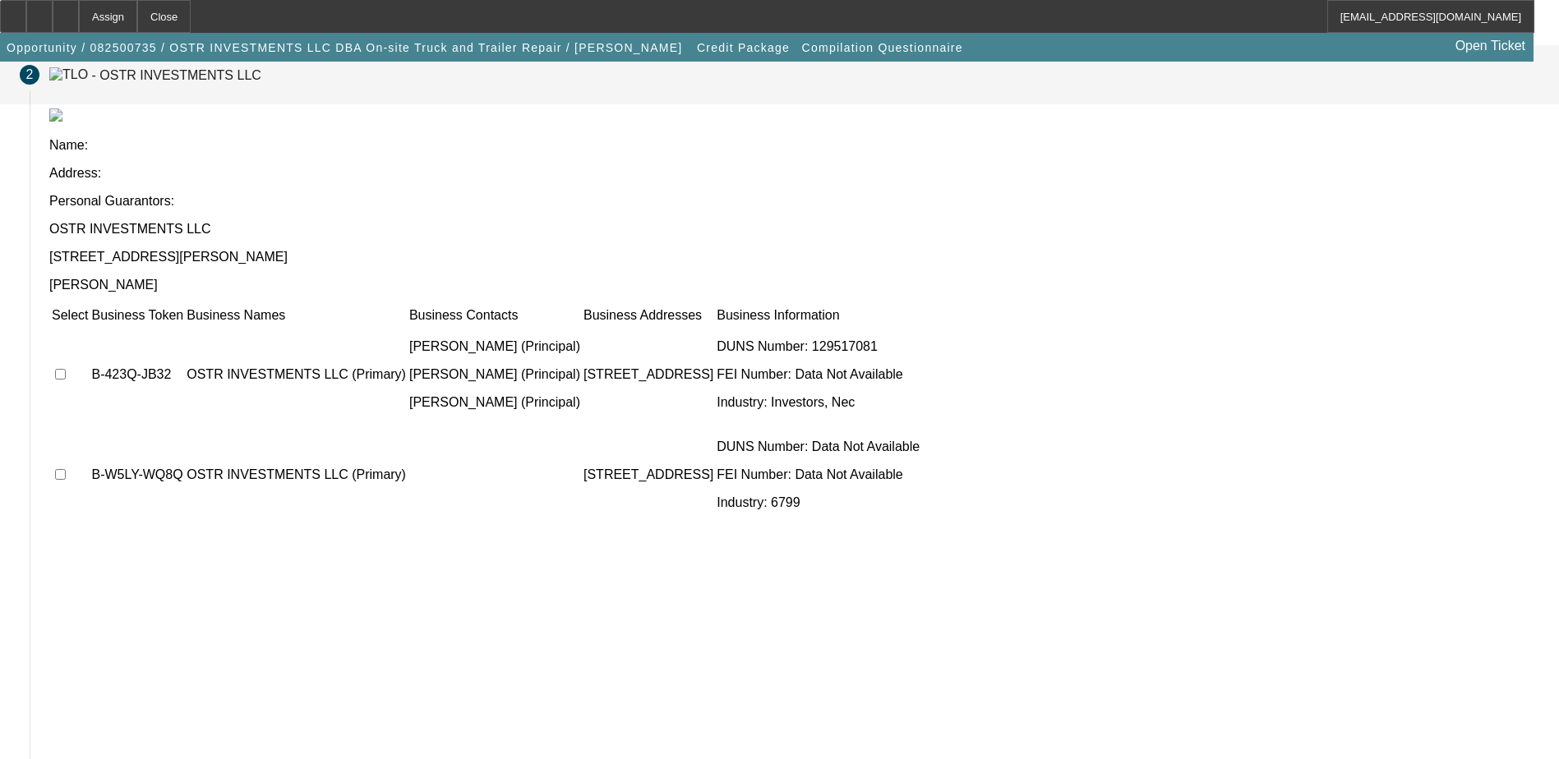
scroll to position [150, 0]
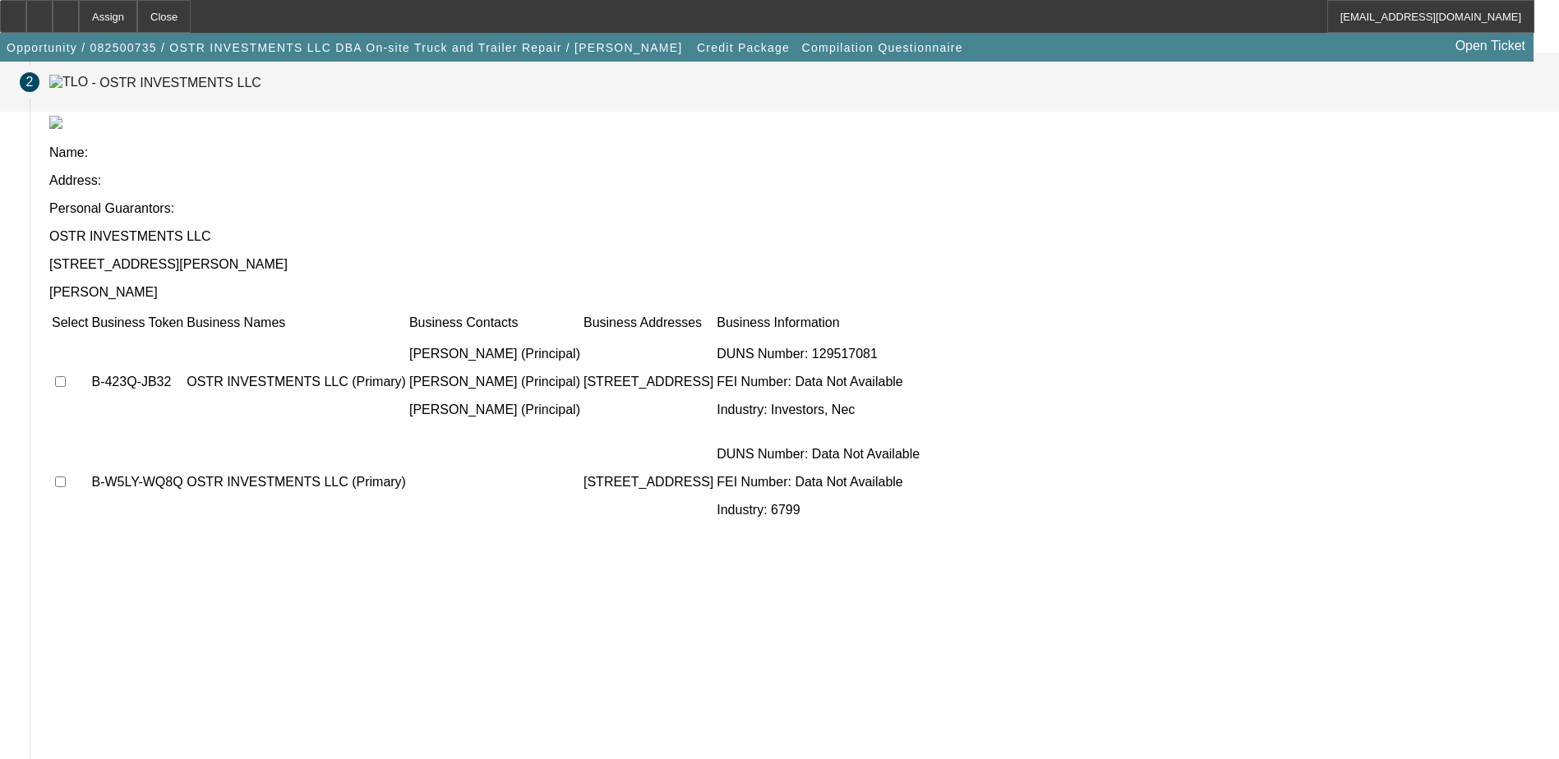
click at [66, 376] on input "checkbox" at bounding box center [60, 381] width 11 height 11
checkbox input "true"
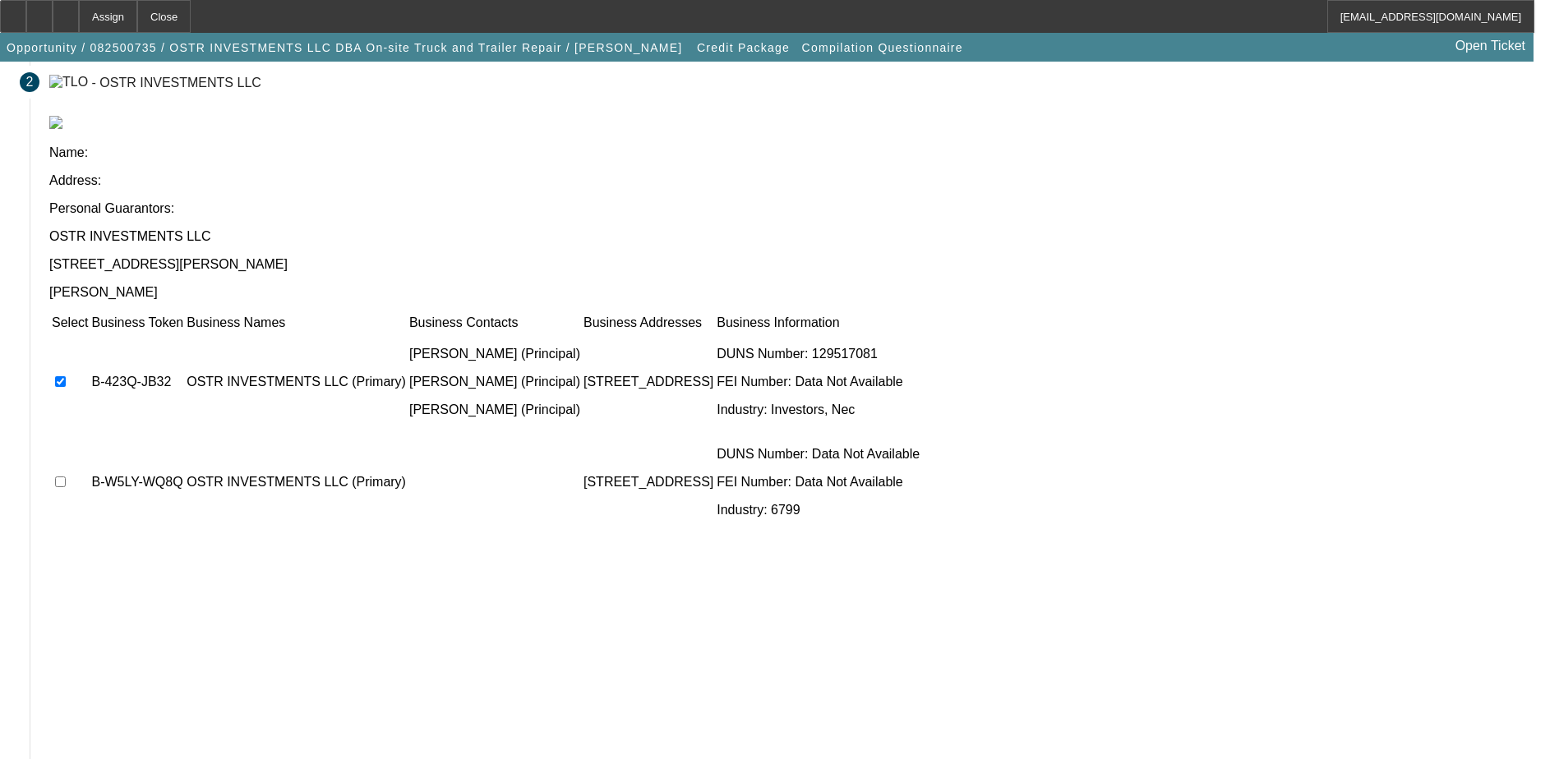
click at [66, 477] on input "checkbox" at bounding box center [60, 482] width 11 height 11
checkbox input "true"
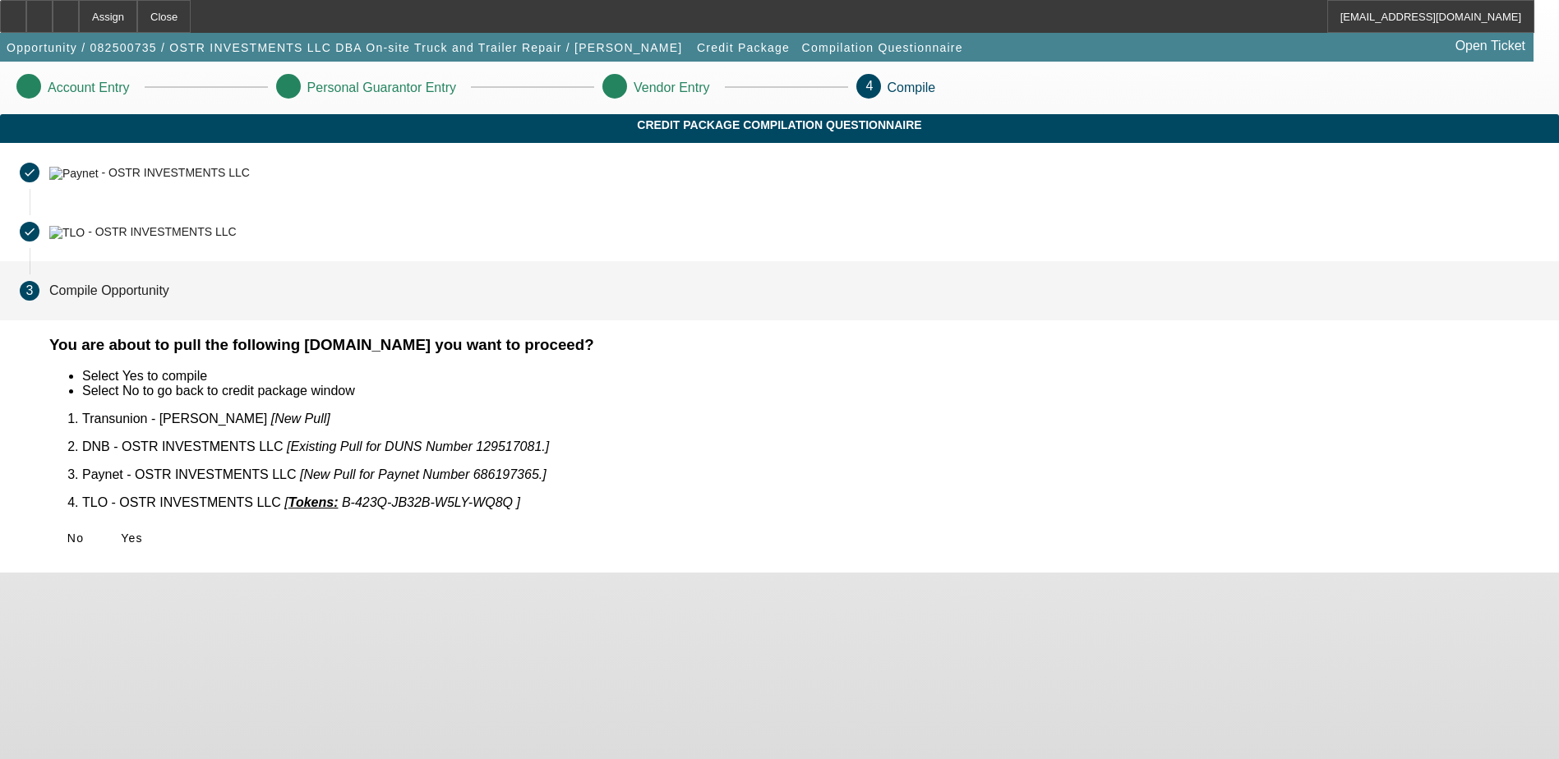
scroll to position [0, 0]
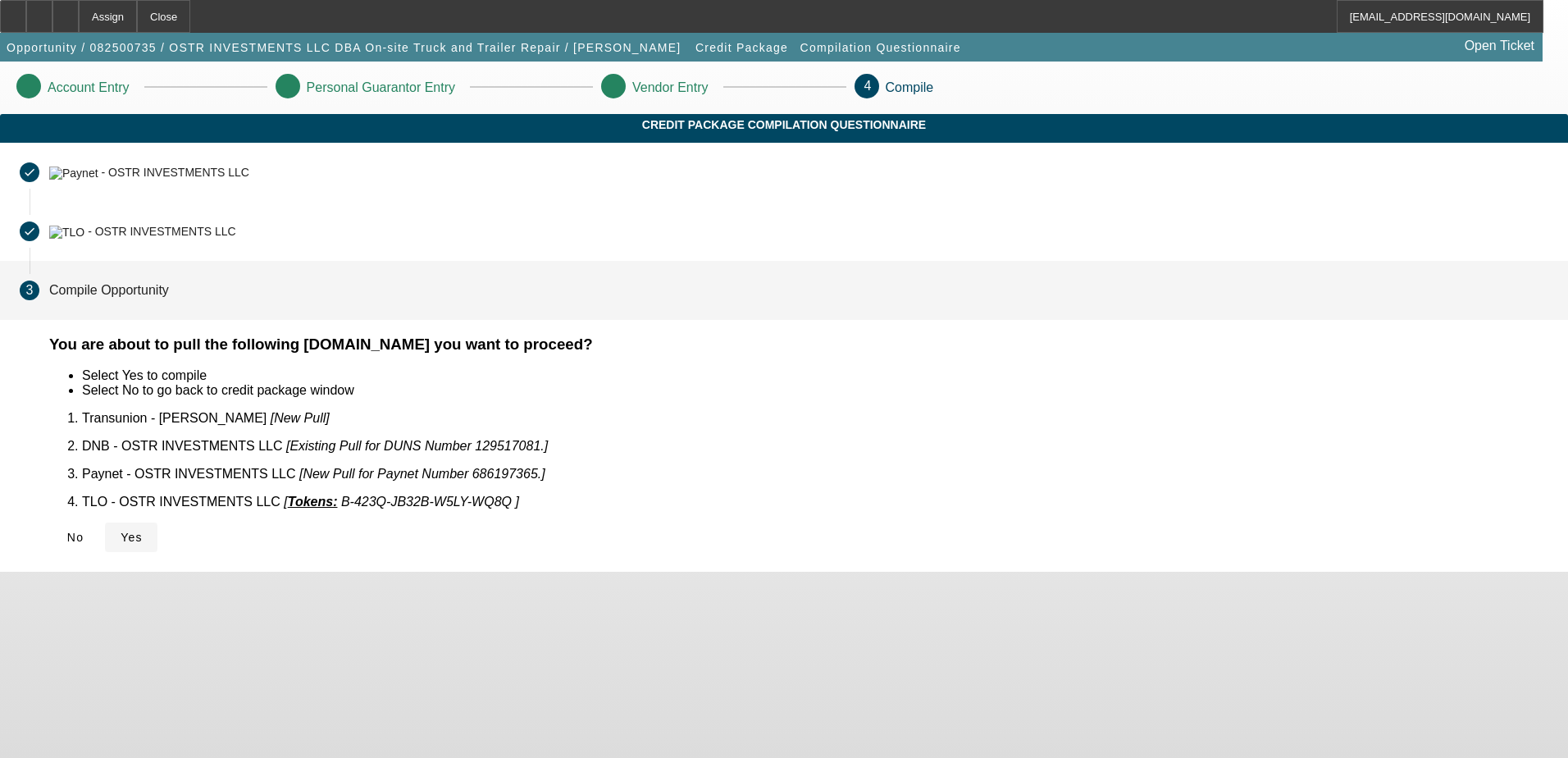
click at [143, 531] on span "Yes" at bounding box center [132, 537] width 22 height 13
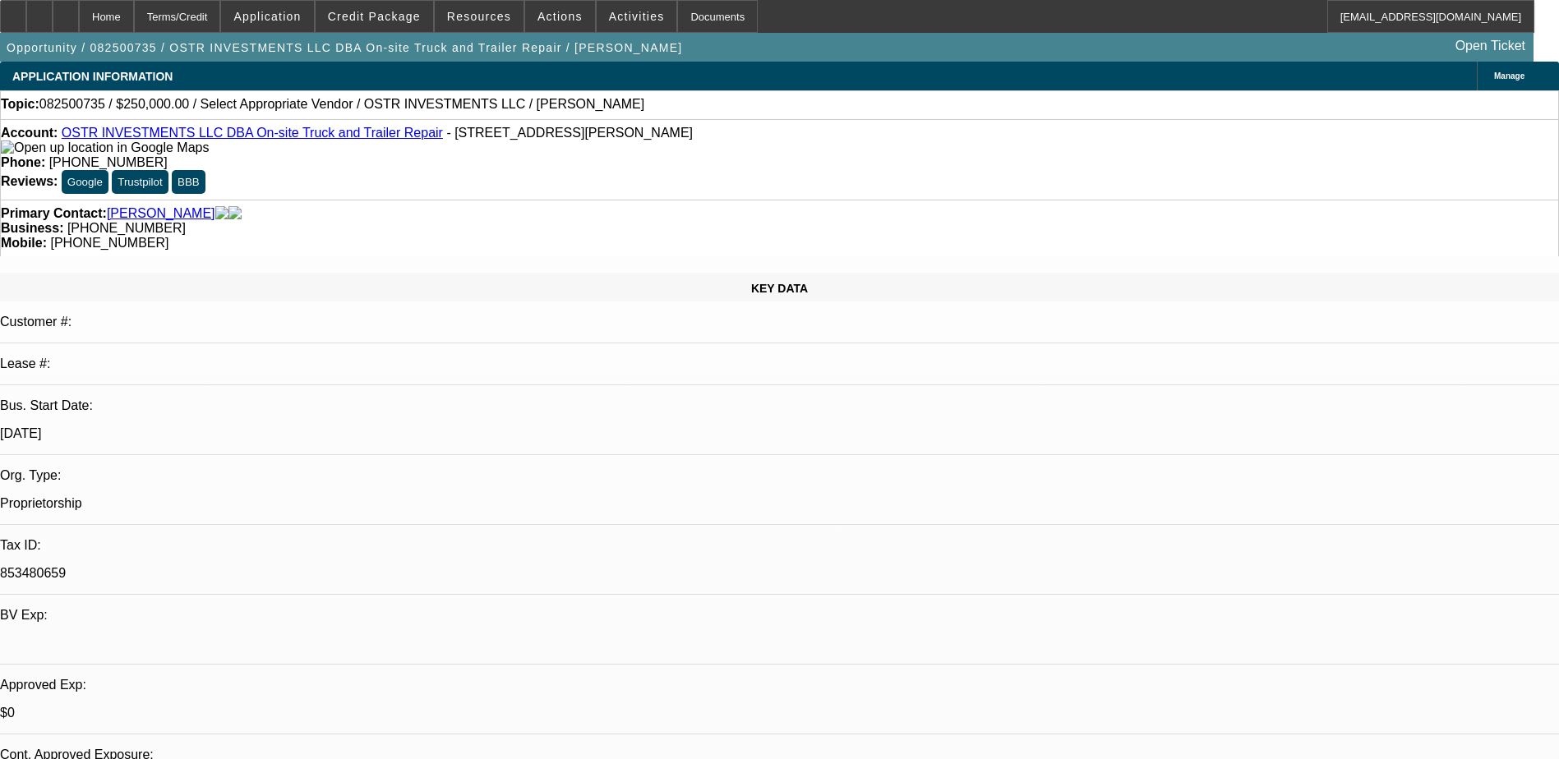
select select "0"
select select "2"
select select "0.1"
select select "4"
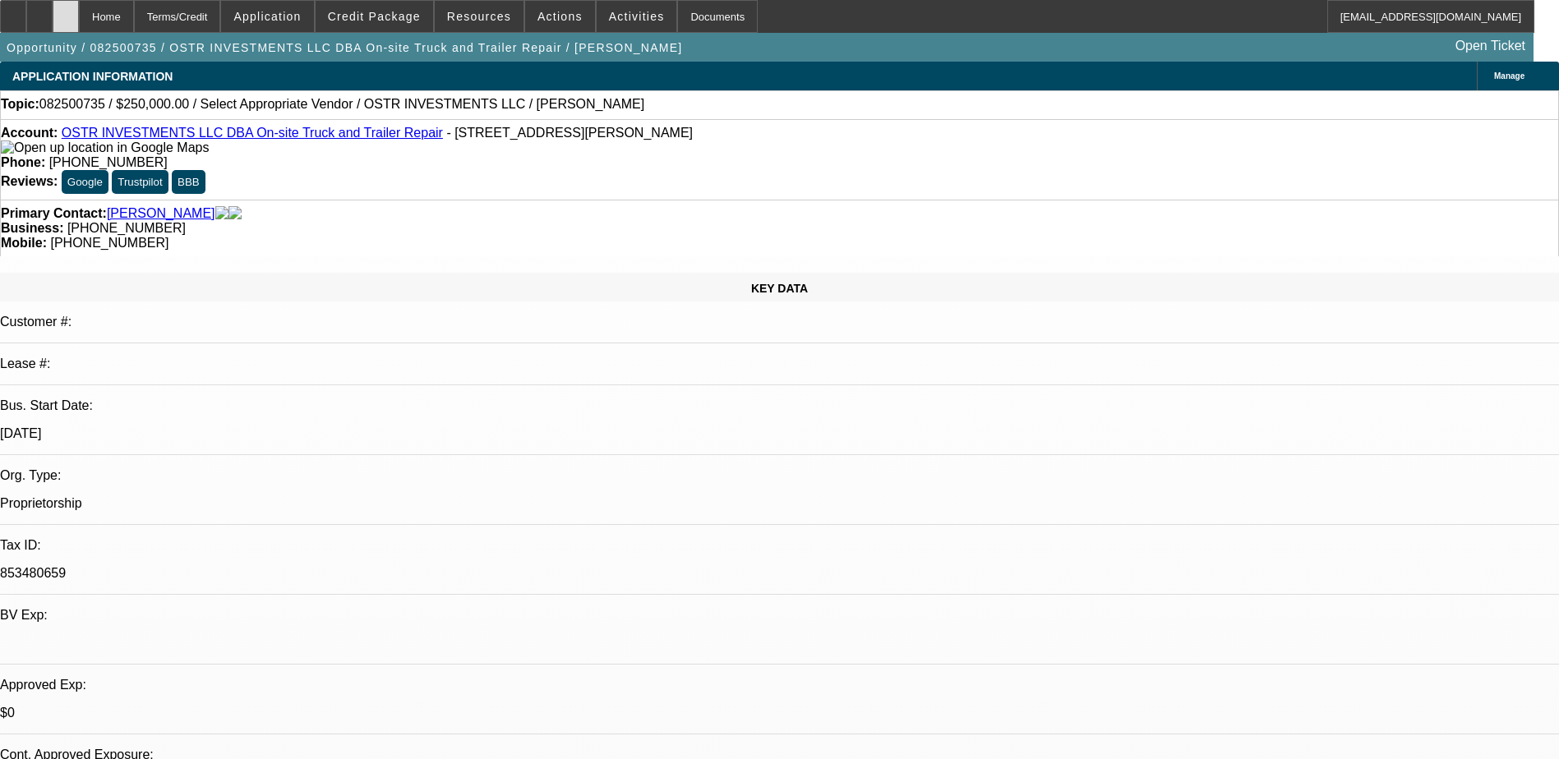
click at [79, 16] on div at bounding box center [66, 16] width 26 height 33
select select "0"
select select "2"
select select "0.1"
select select "1"
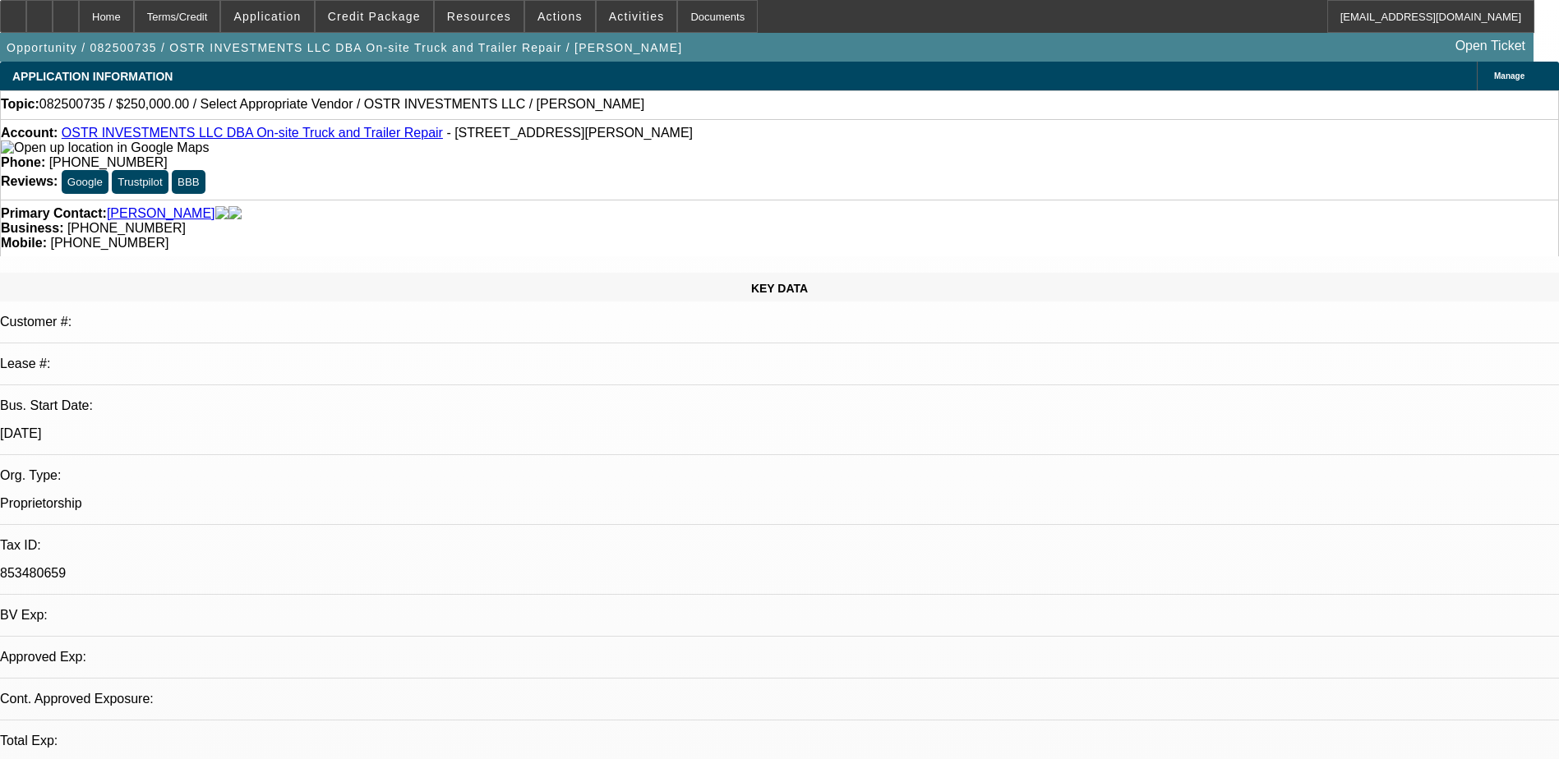
select select "2"
select select "4"
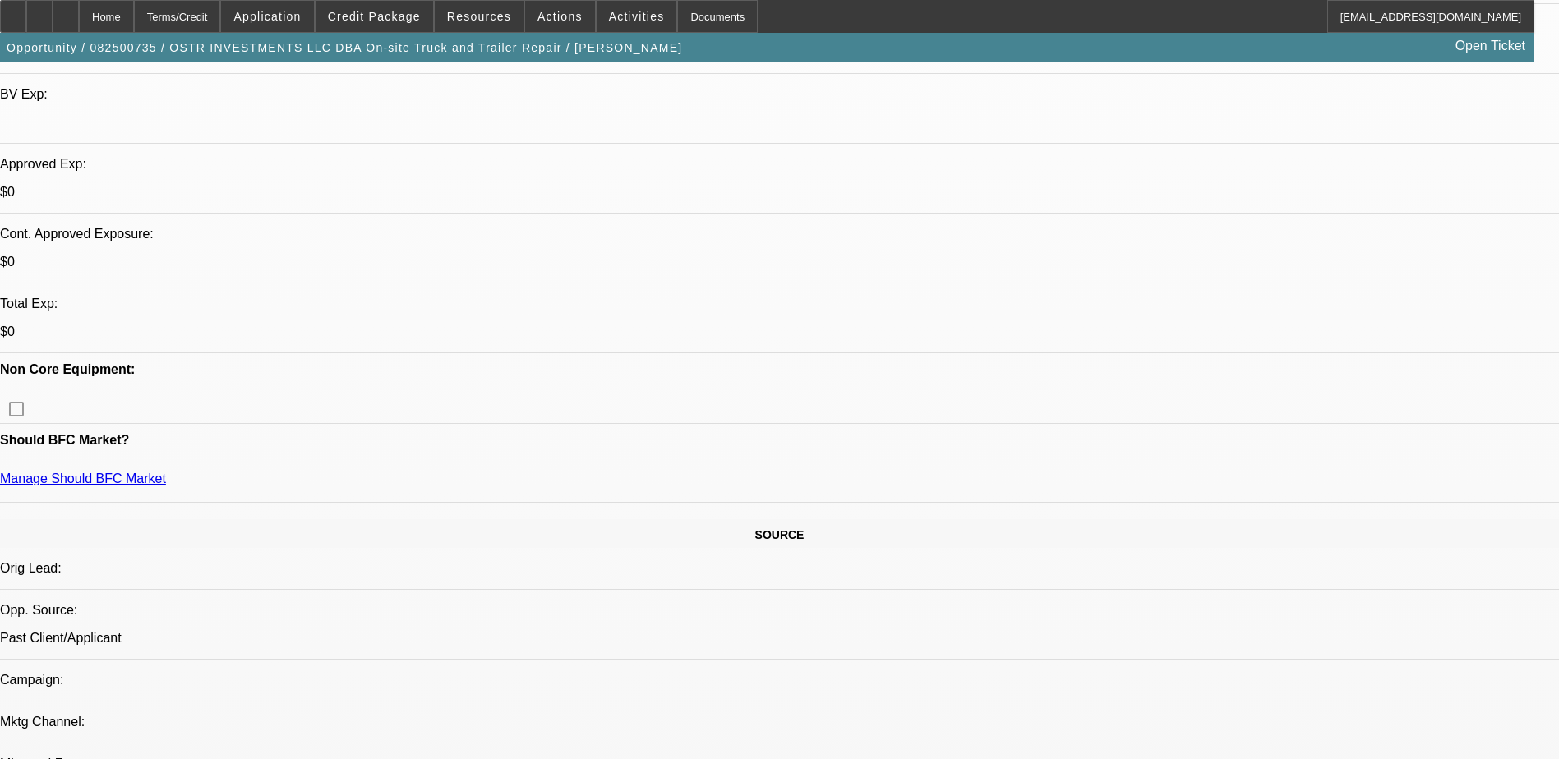
scroll to position [740, 0]
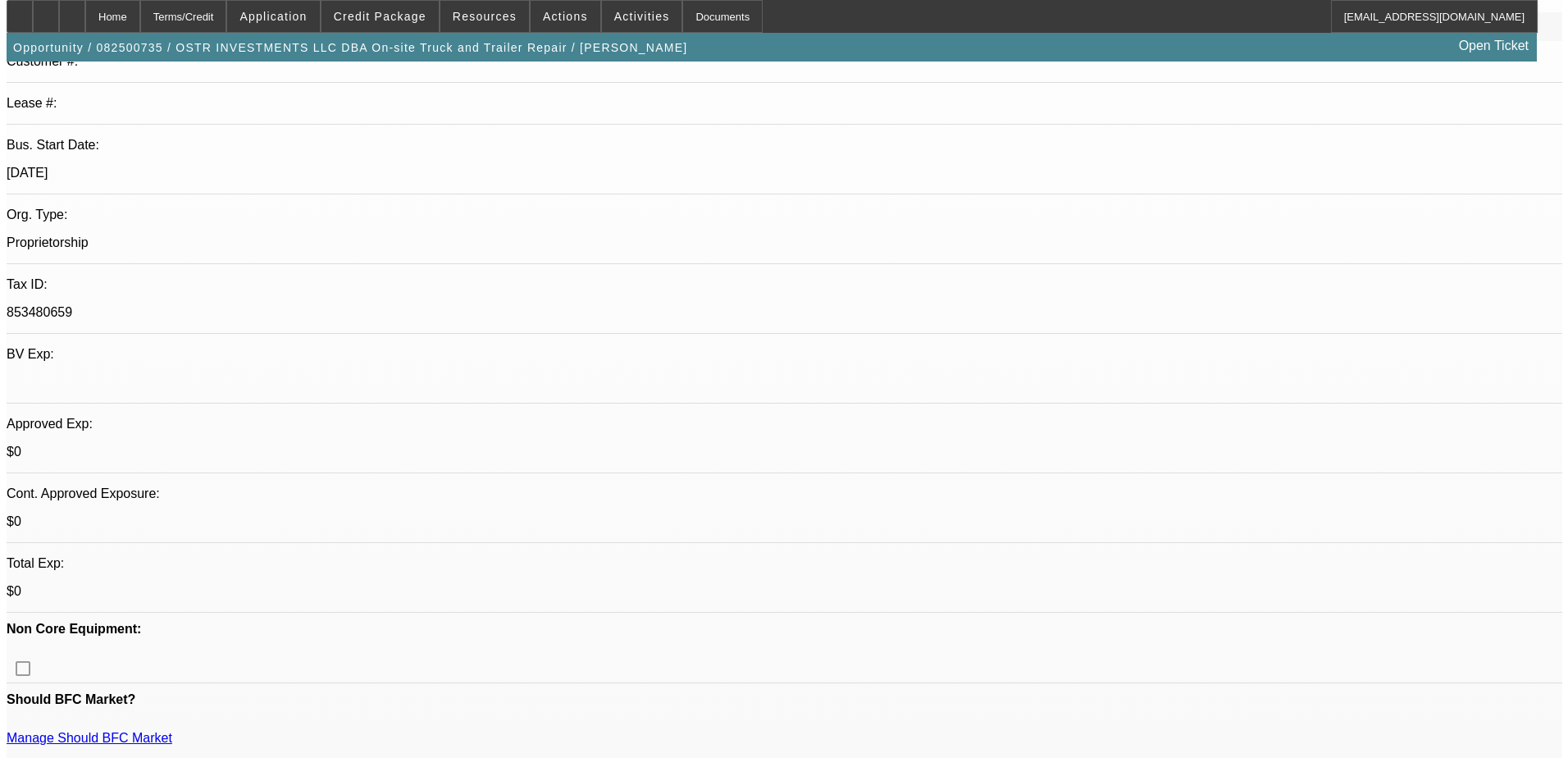
scroll to position [0, 0]
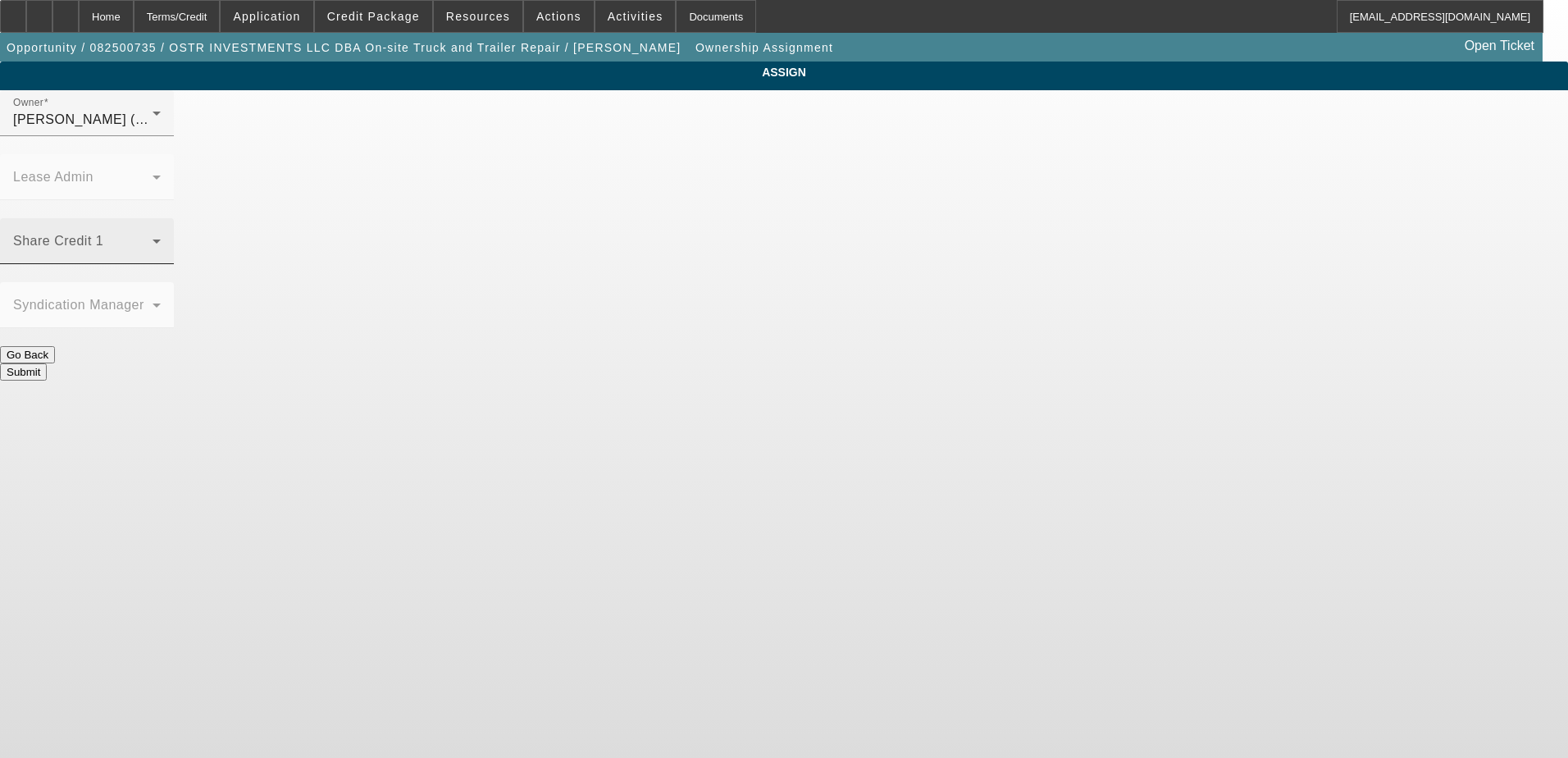
click at [153, 238] on span at bounding box center [83, 248] width 140 height 20
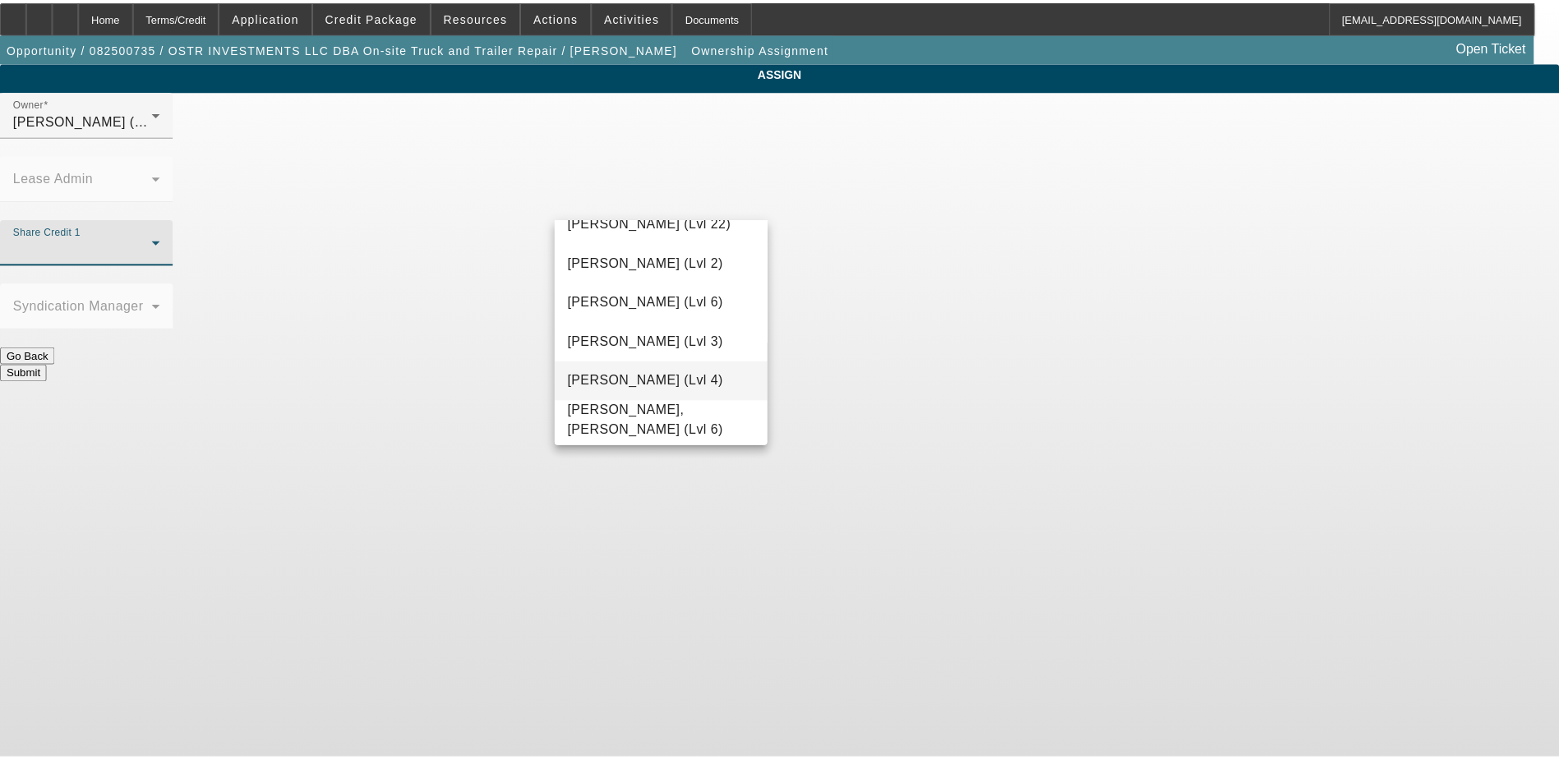
scroll to position [2193, 0]
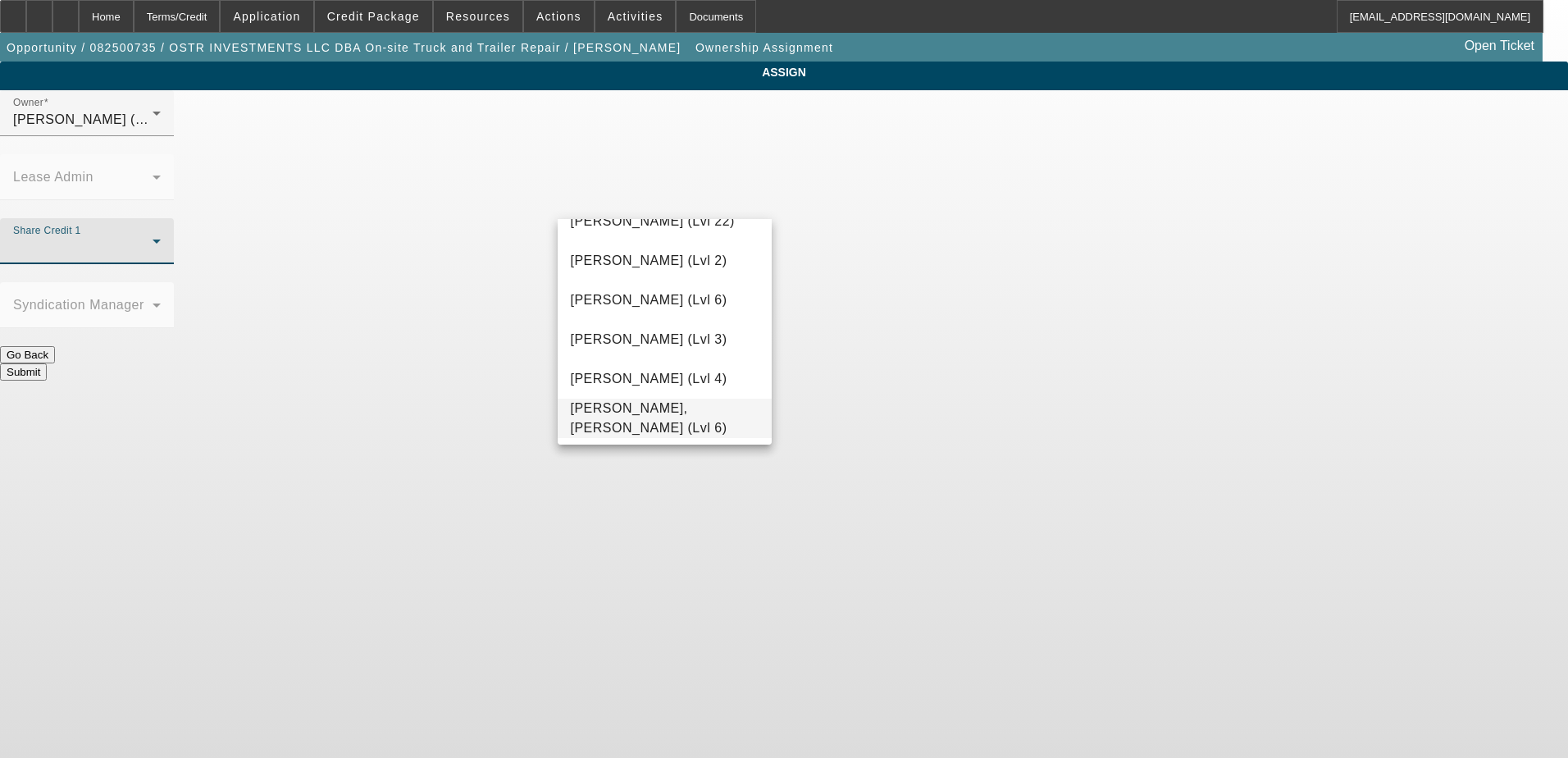
click at [701, 400] on mat-option "Zallik, Asher (Lvl 6)" at bounding box center [665, 417] width 215 height 39
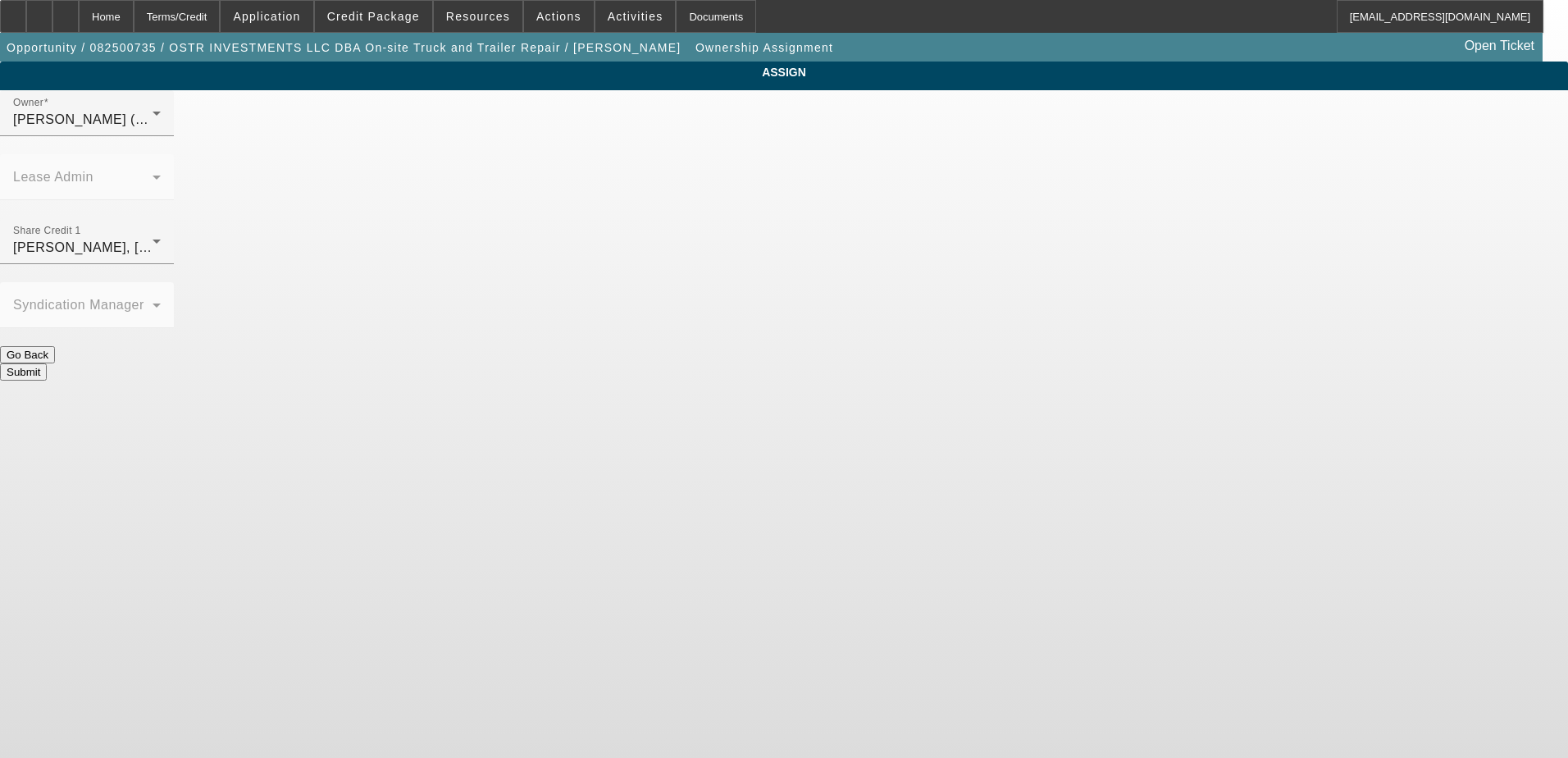
click at [843, 364] on div "Submit" at bounding box center [784, 372] width 1568 height 17
click at [47, 364] on button "Submit" at bounding box center [23, 372] width 47 height 17
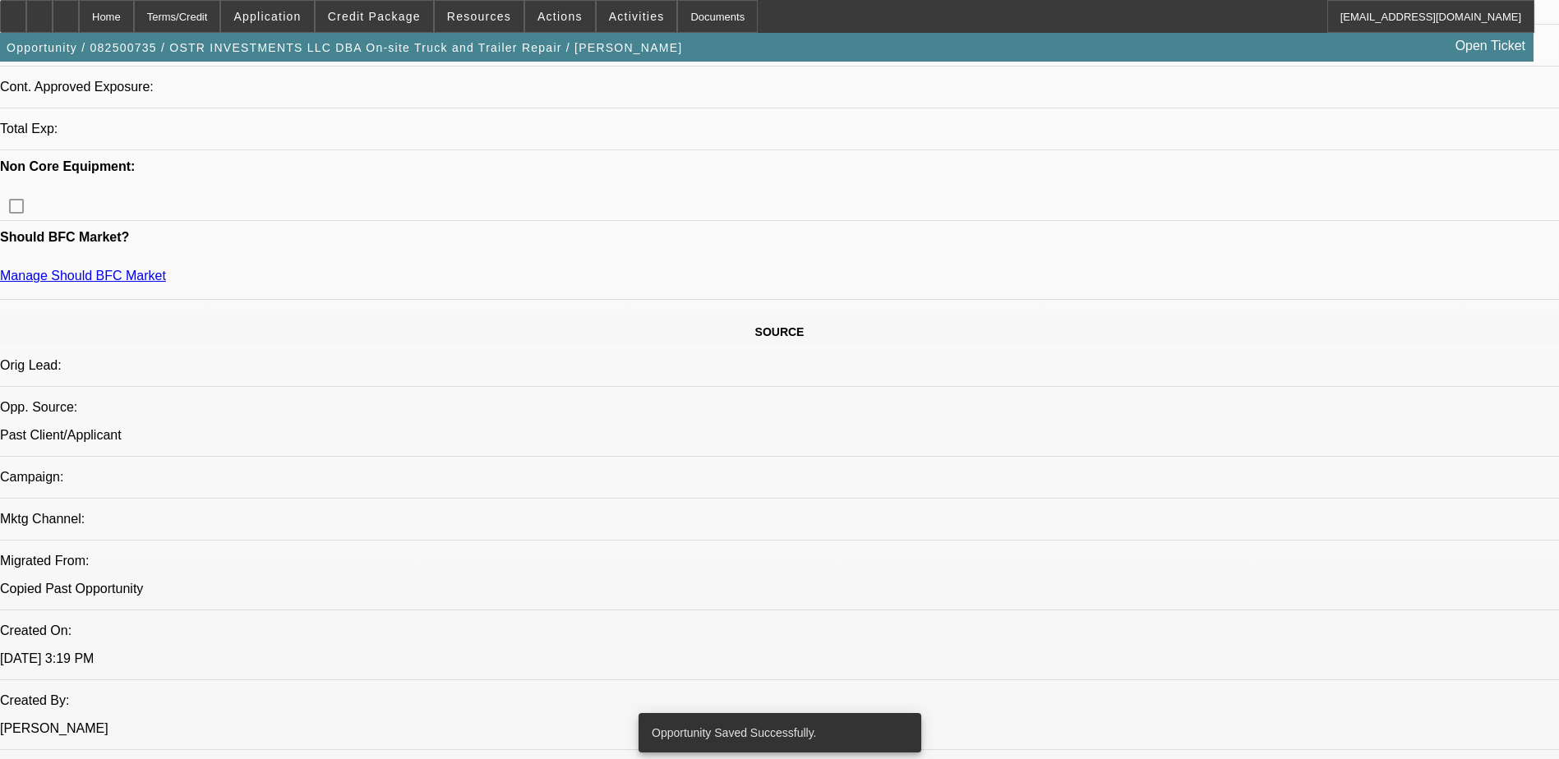
select select "0"
select select "2"
select select "0.1"
select select "4"
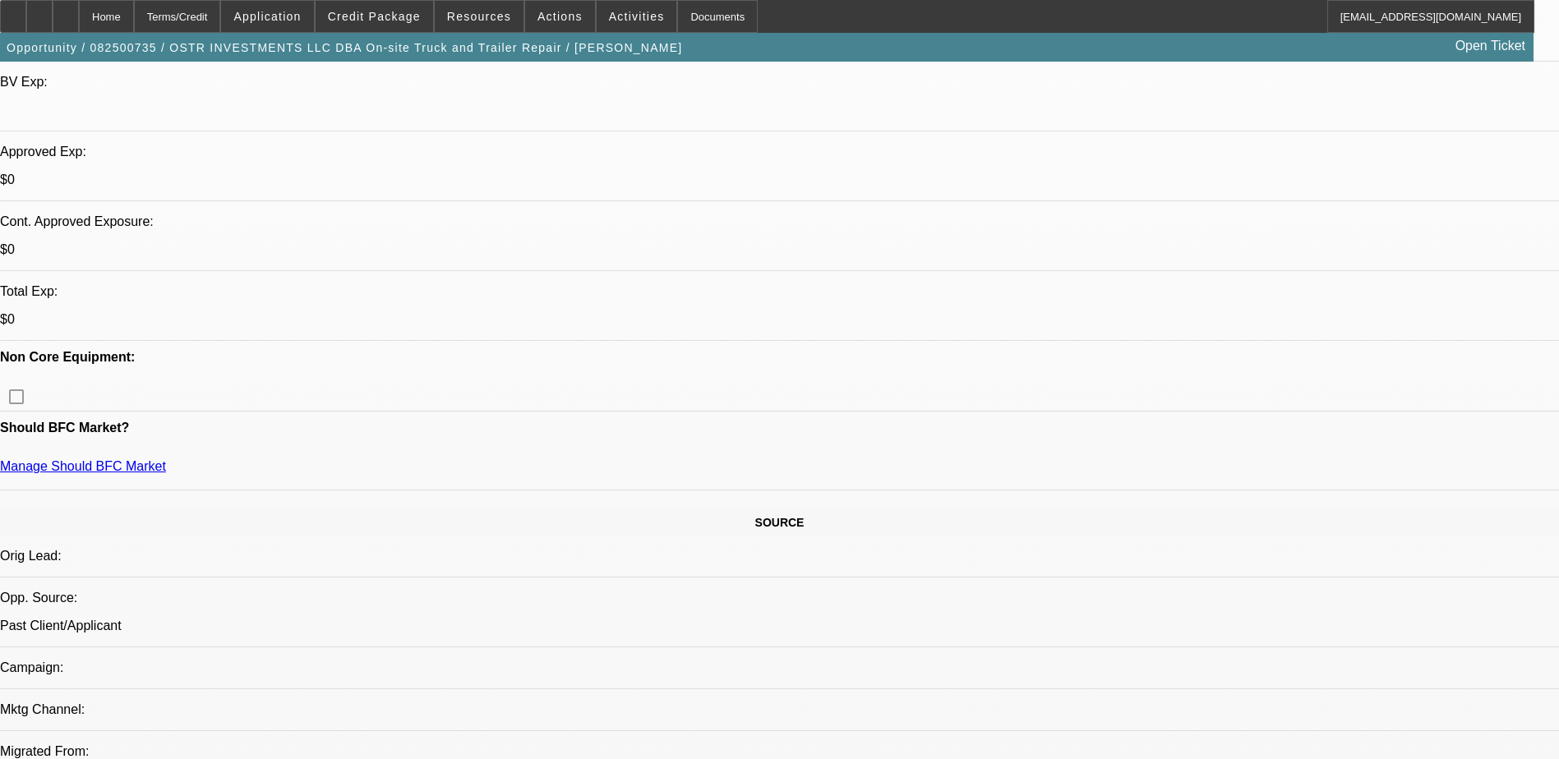
scroll to position [780, 0]
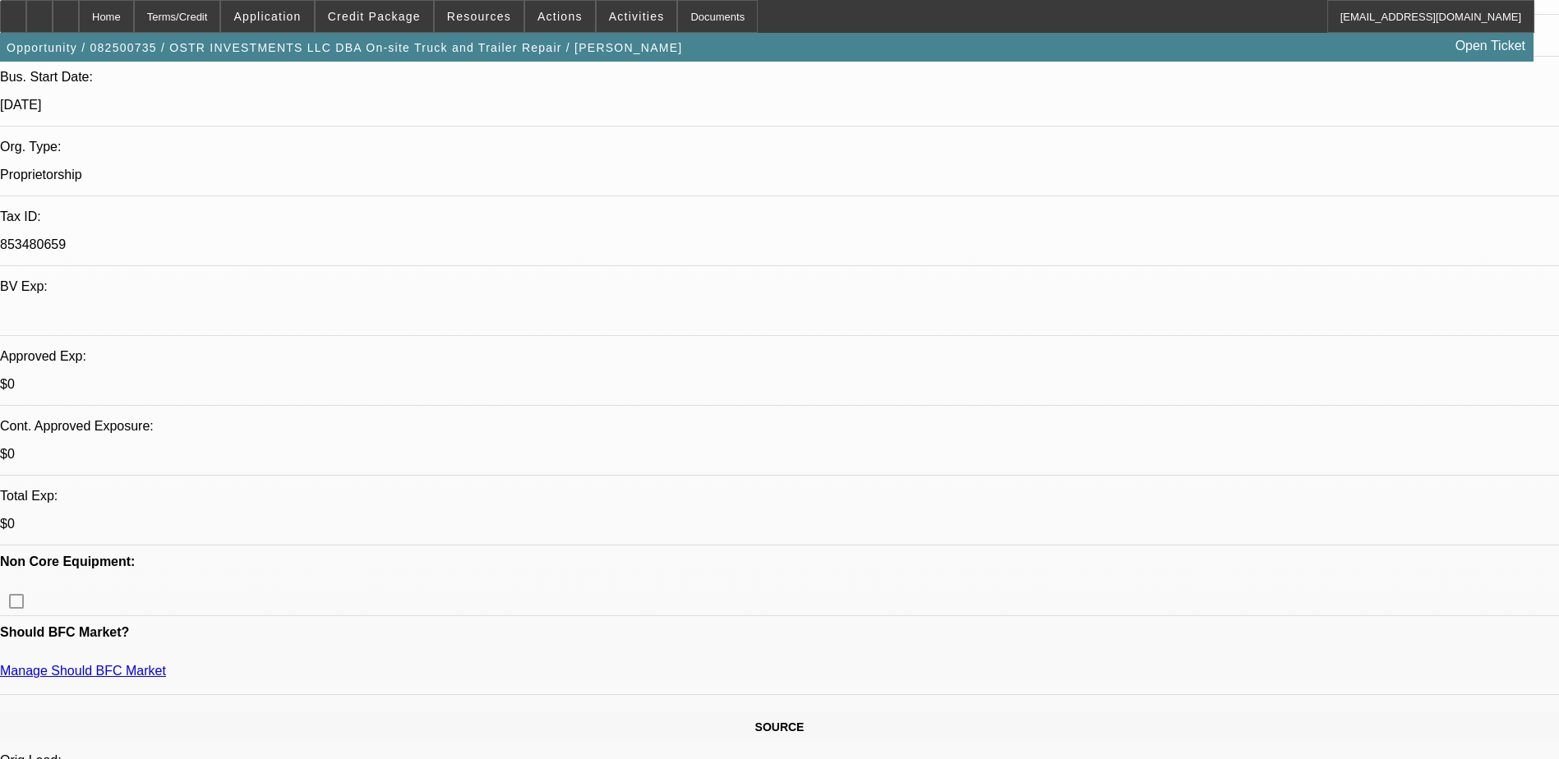
scroll to position [0, 0]
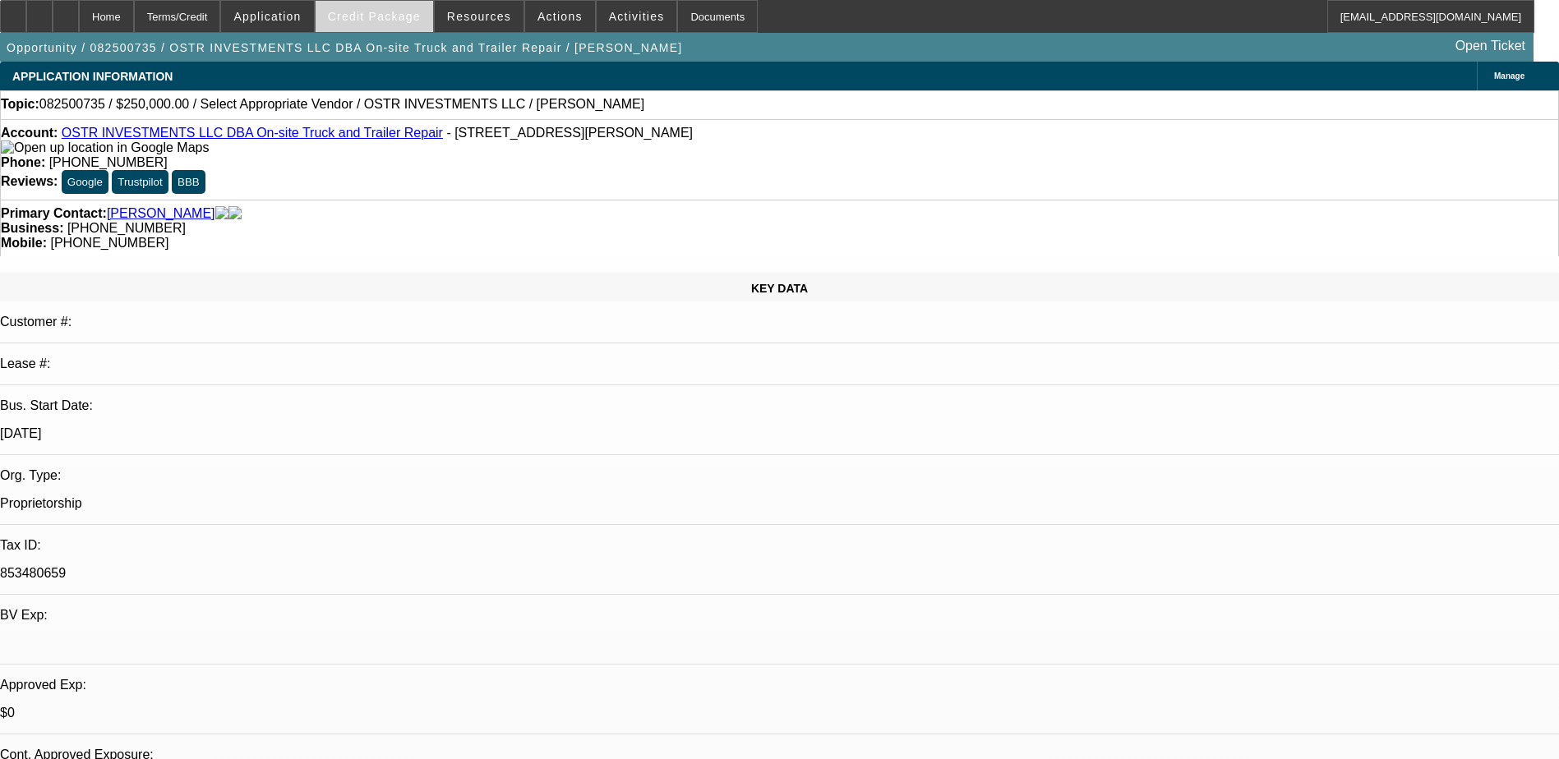
click at [389, 12] on span "Credit Package" at bounding box center [374, 16] width 93 height 13
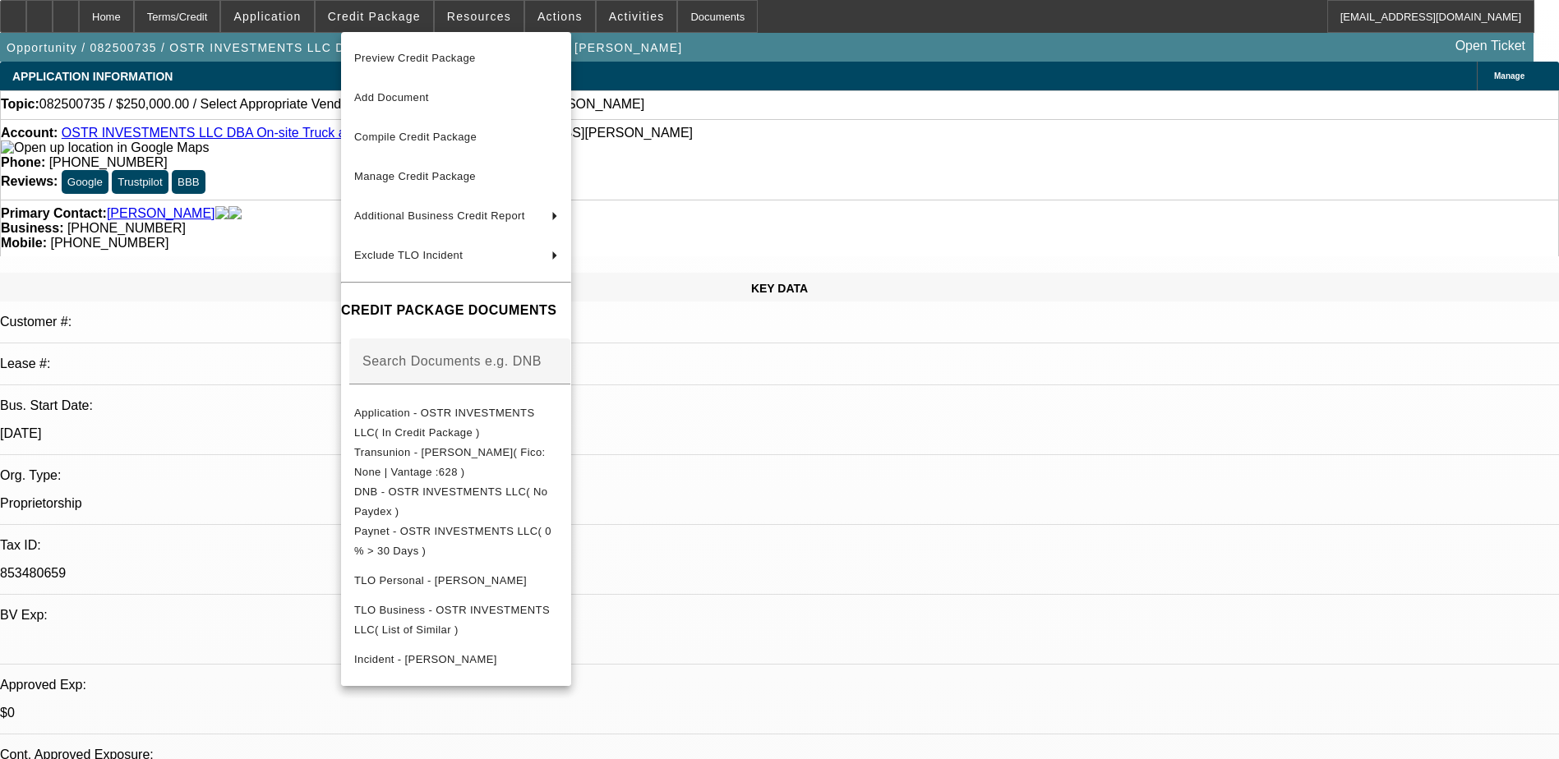
click at [809, 505] on div at bounding box center [779, 379] width 1559 height 759
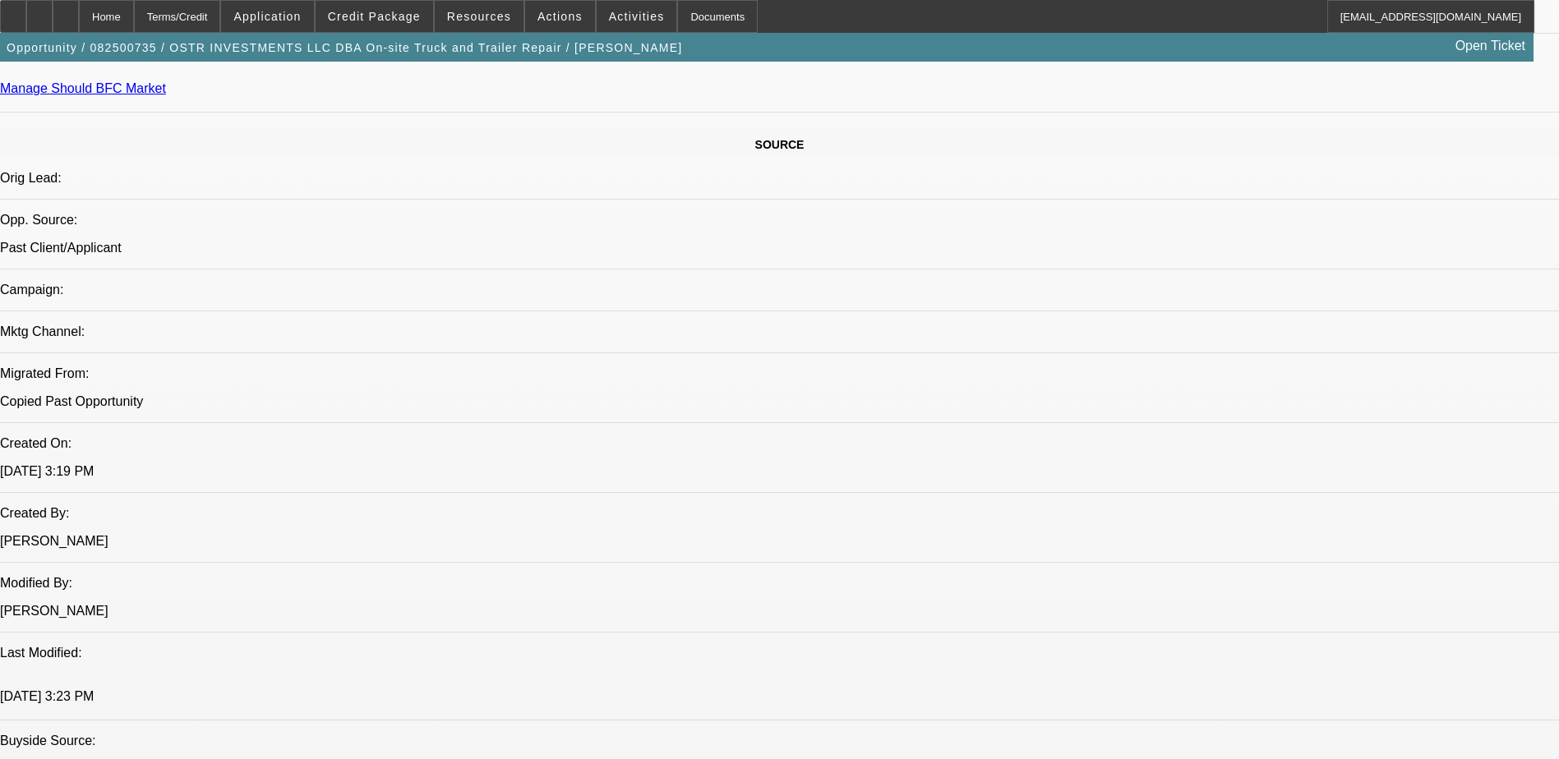
scroll to position [904, 0]
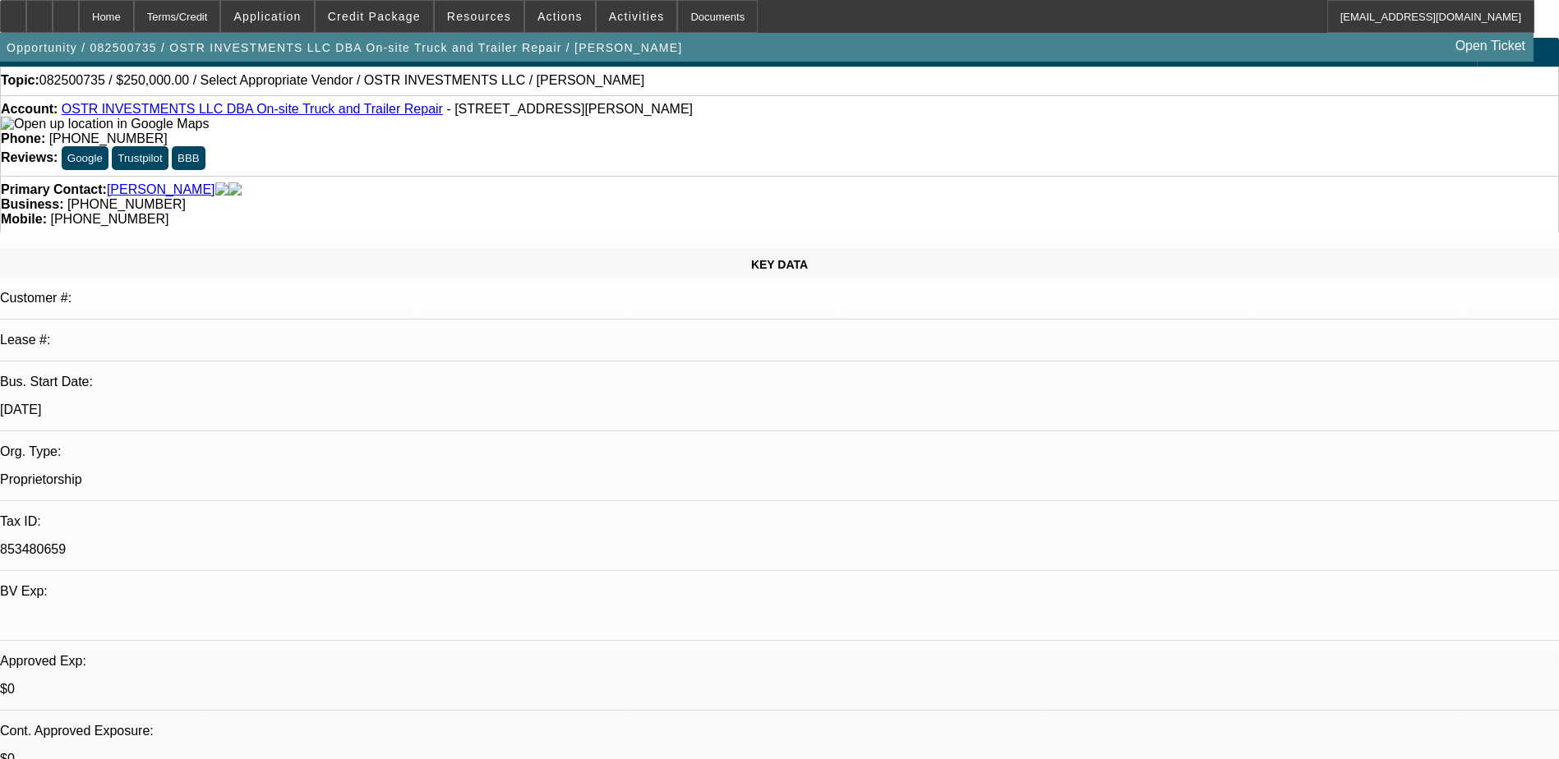
scroll to position [0, 0]
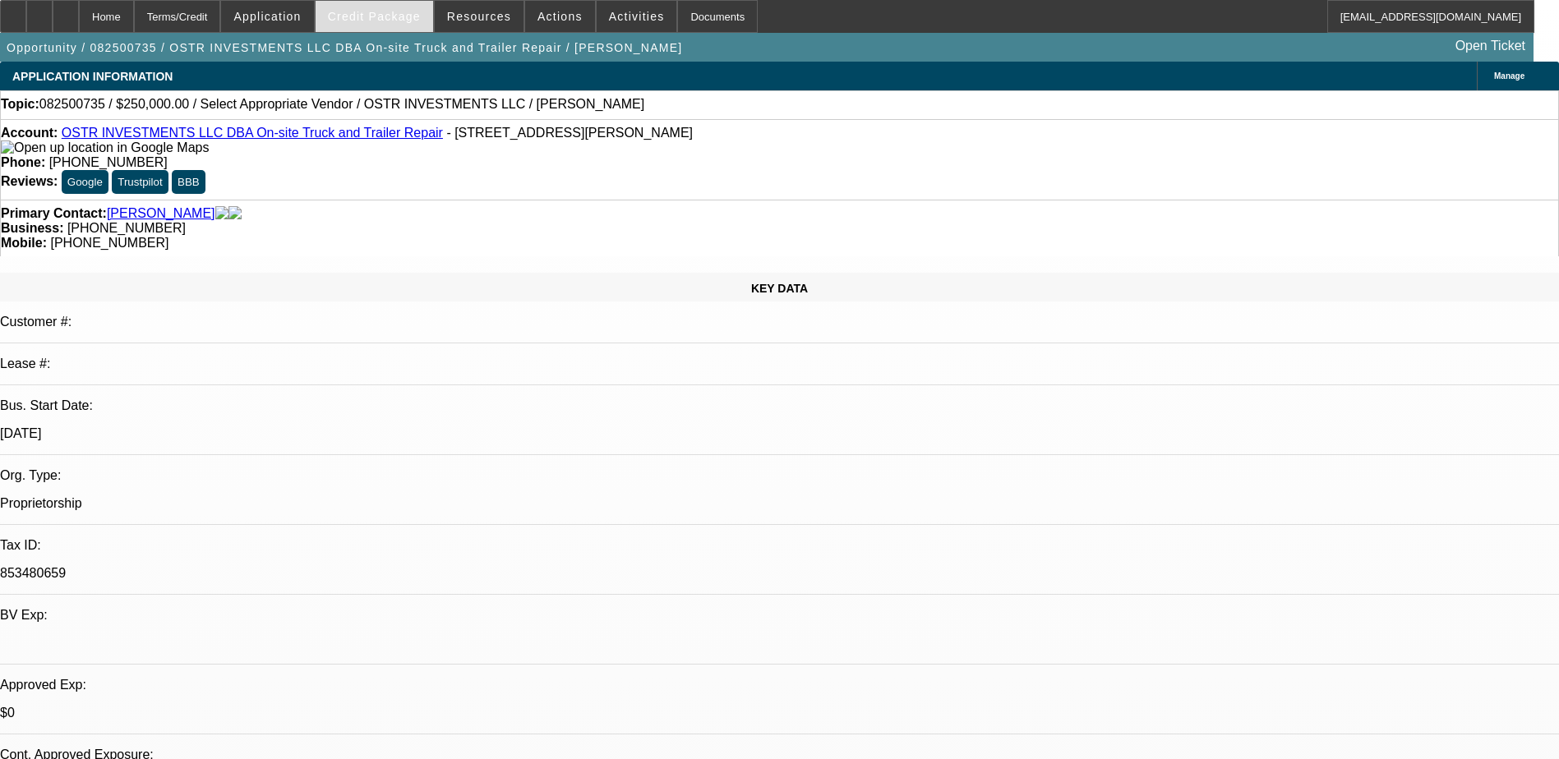
click at [413, 0] on div "Credit Package" at bounding box center [374, 16] width 119 height 33
click at [413, 16] on span "Credit Package" at bounding box center [374, 16] width 93 height 13
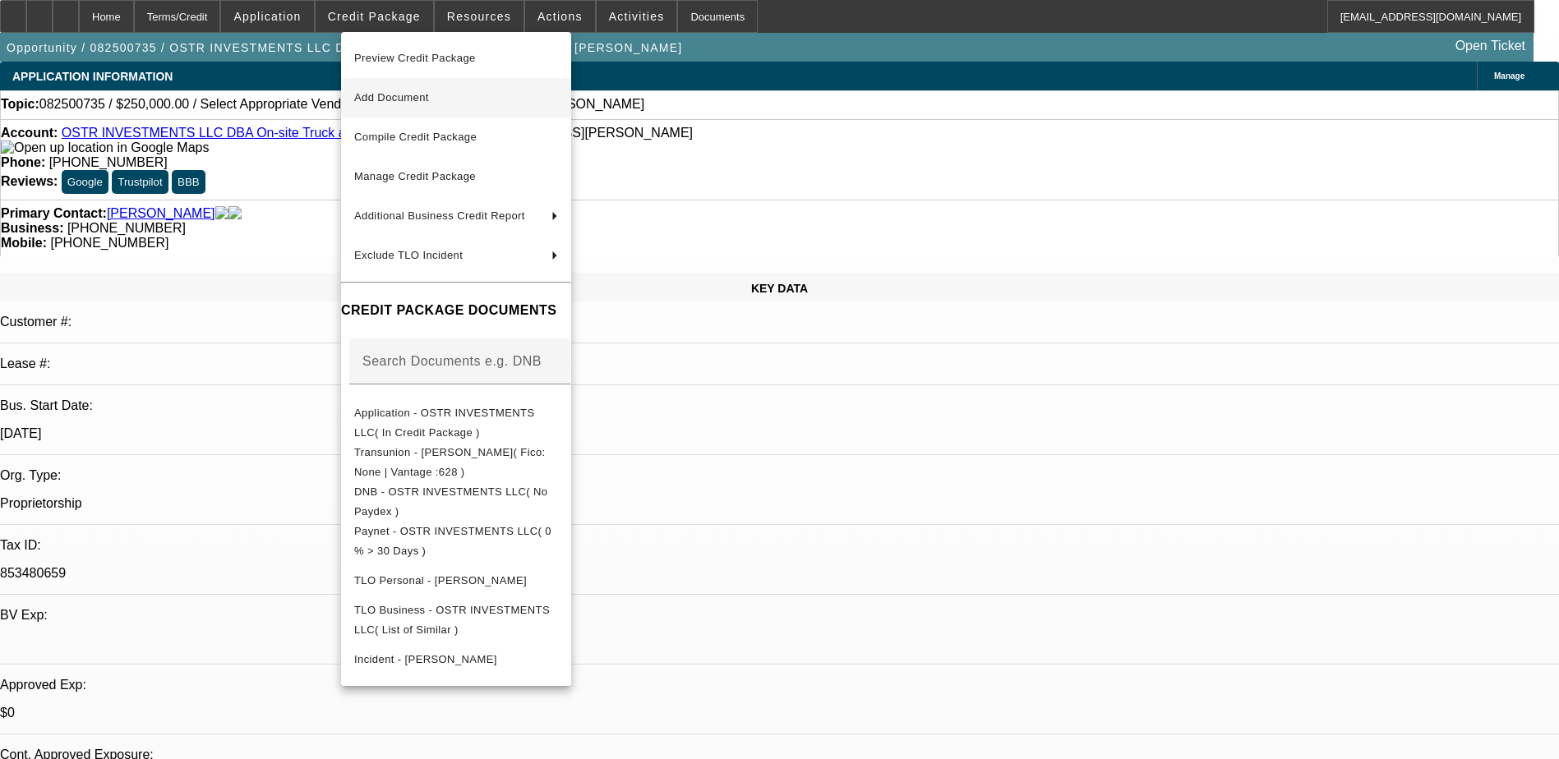
click at [465, 106] on span "Add Document" at bounding box center [456, 98] width 204 height 20
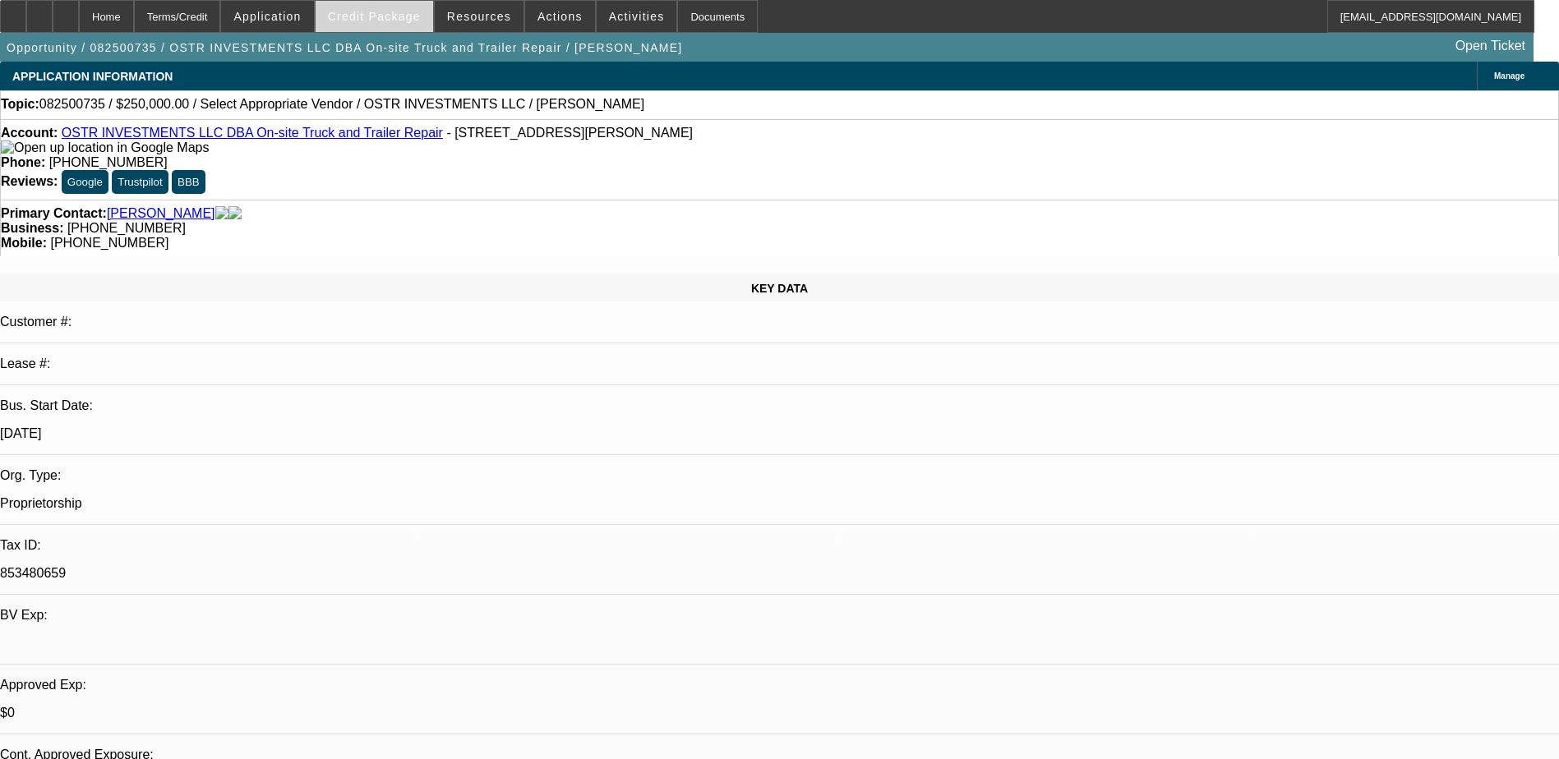
click at [429, 26] on span at bounding box center [375, 16] width 118 height 39
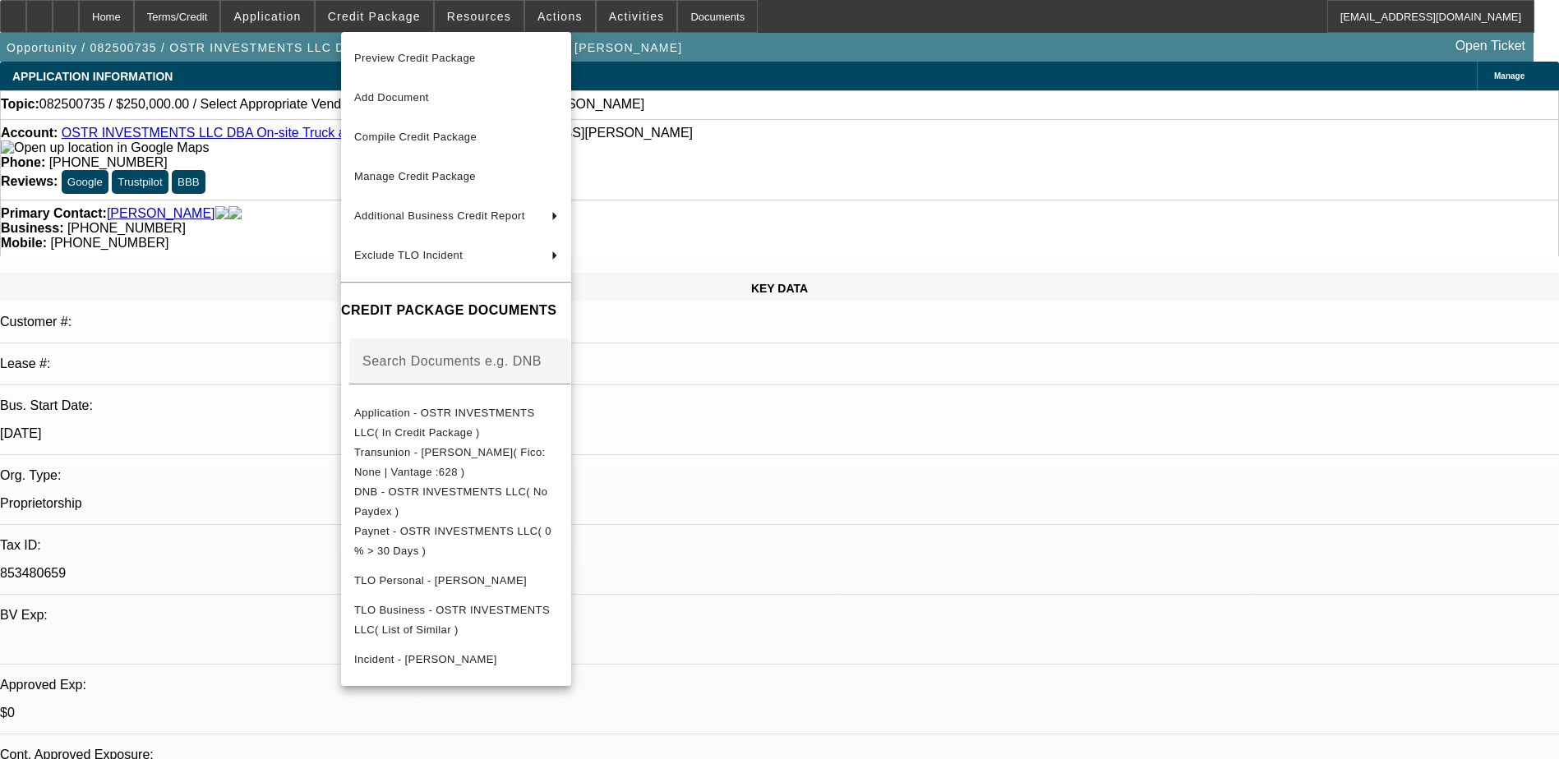
click at [1081, 736] on div at bounding box center [779, 379] width 1559 height 759
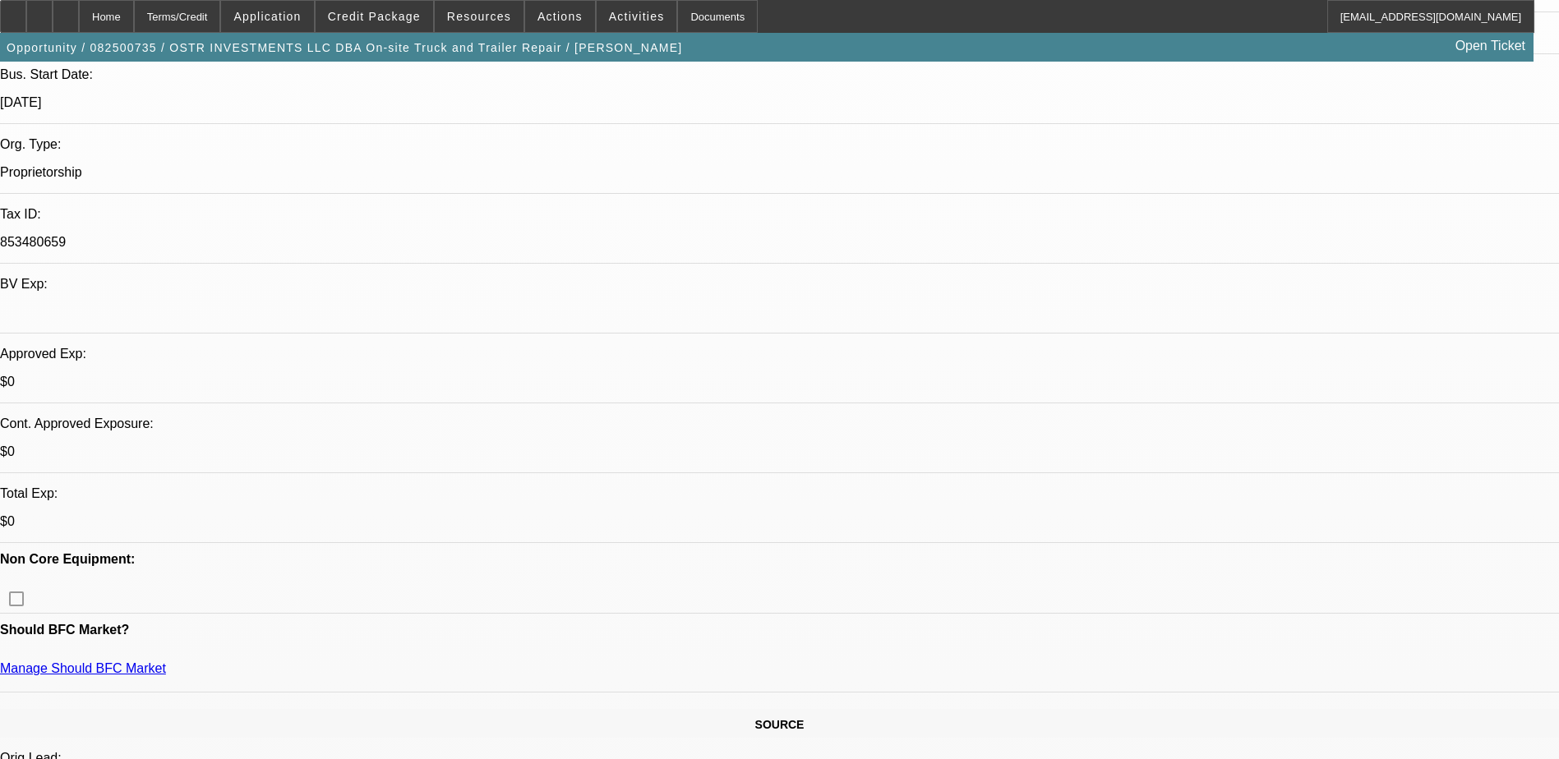
scroll to position [164, 0]
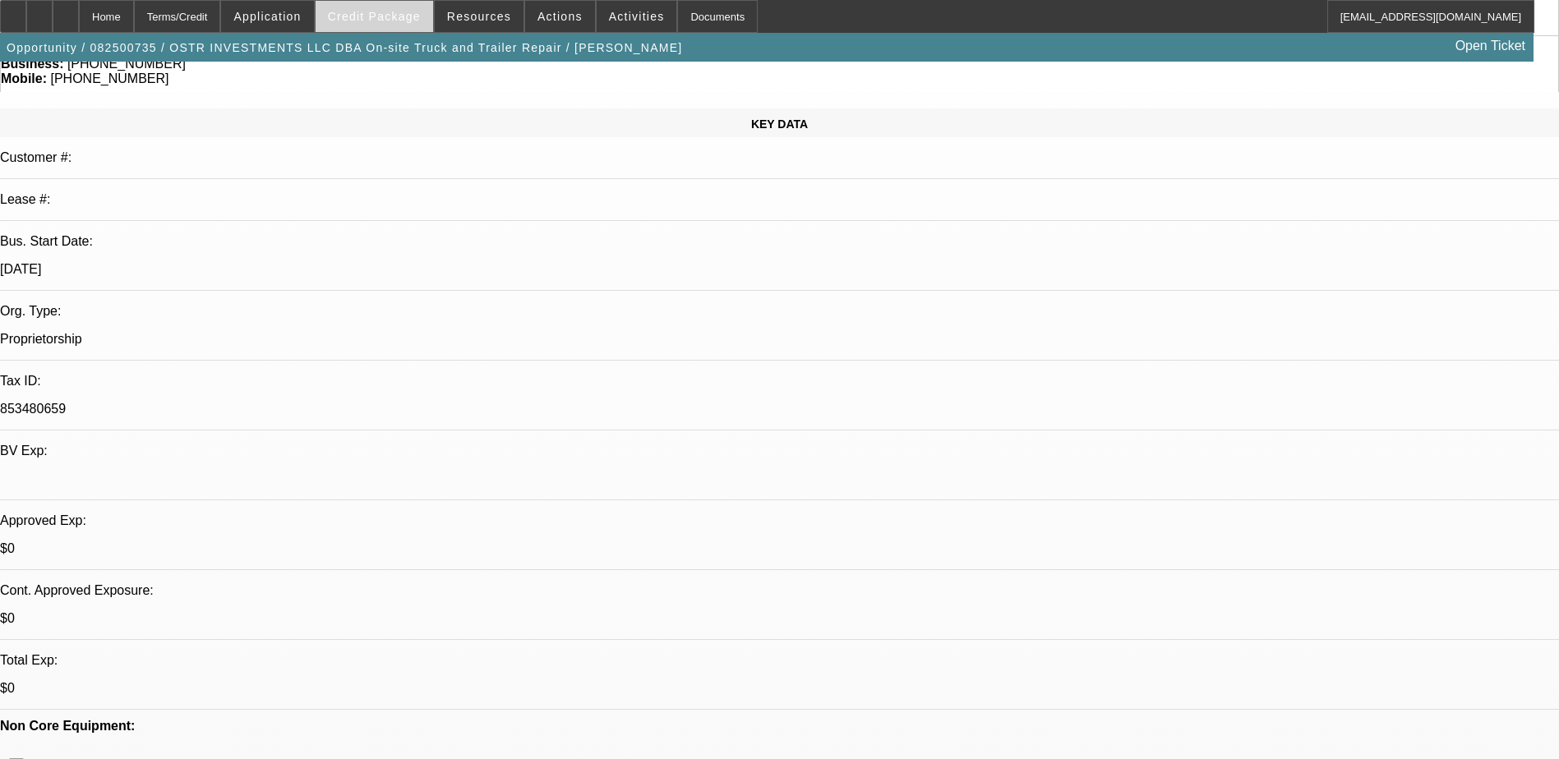
click at [431, 12] on span at bounding box center [375, 16] width 118 height 39
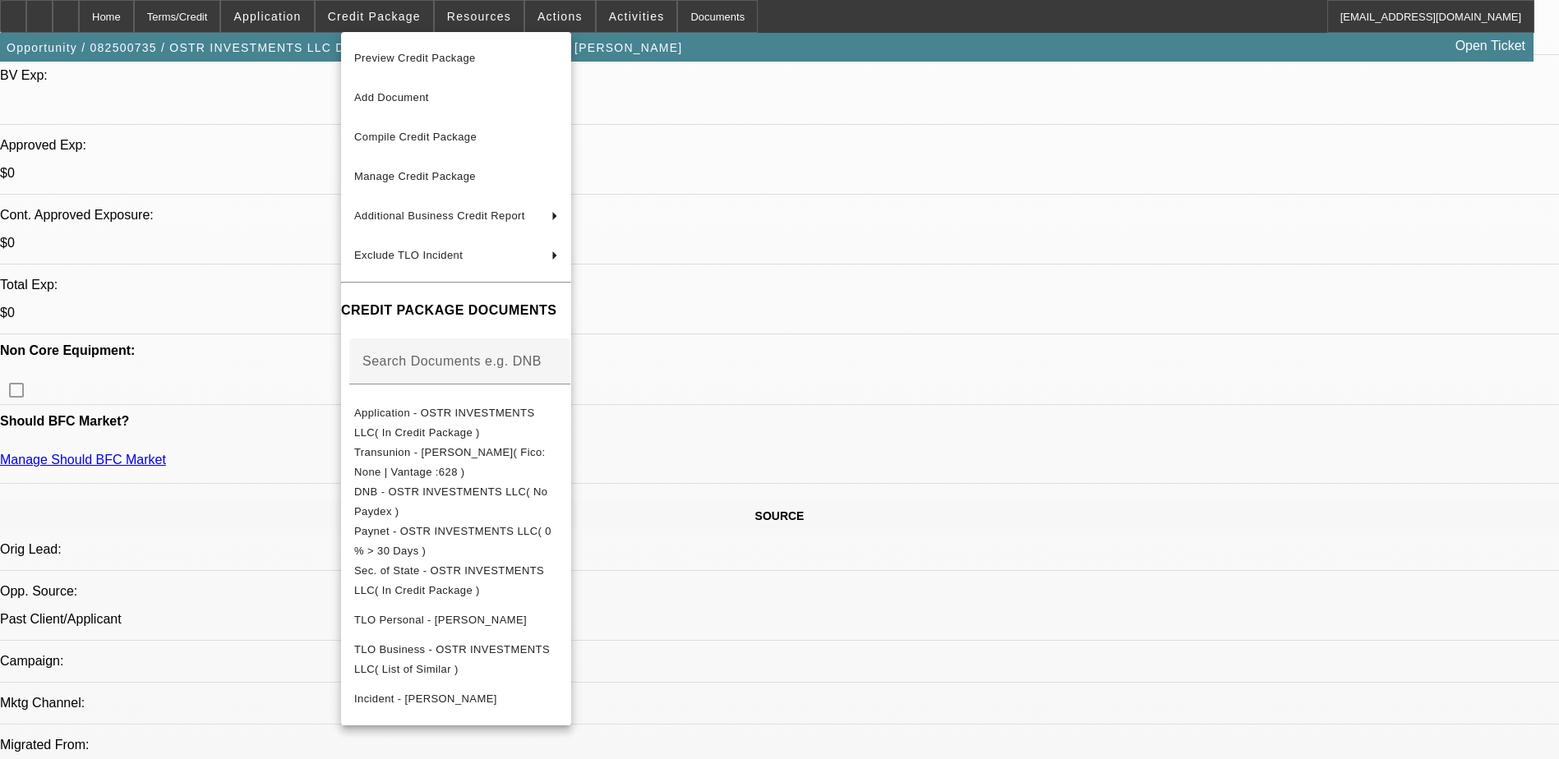
scroll to position [575, 0]
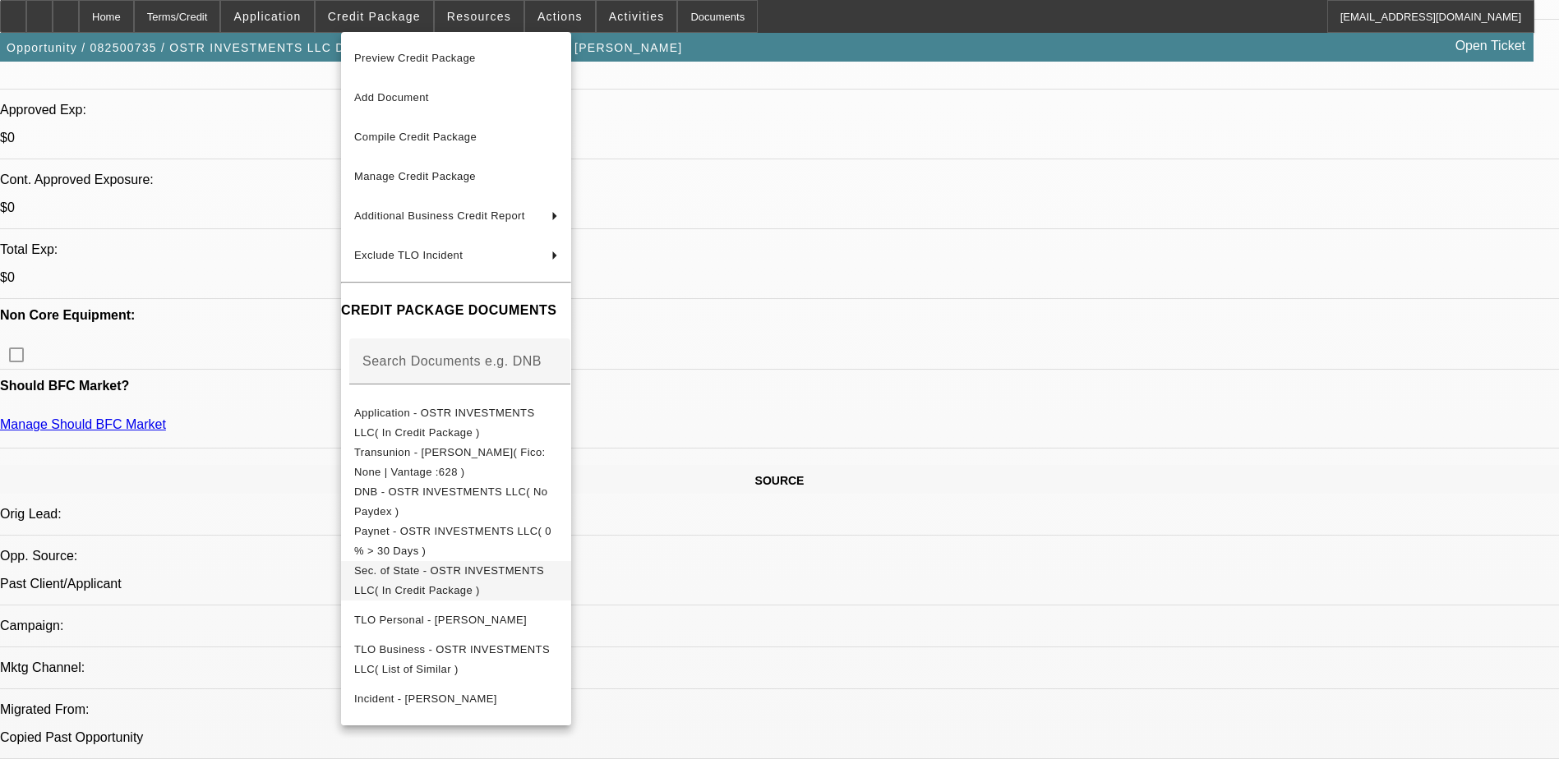
click at [558, 567] on span "Sec. of State - OSTR INVESTMENTS LLC( In Credit Package )" at bounding box center [456, 580] width 204 height 39
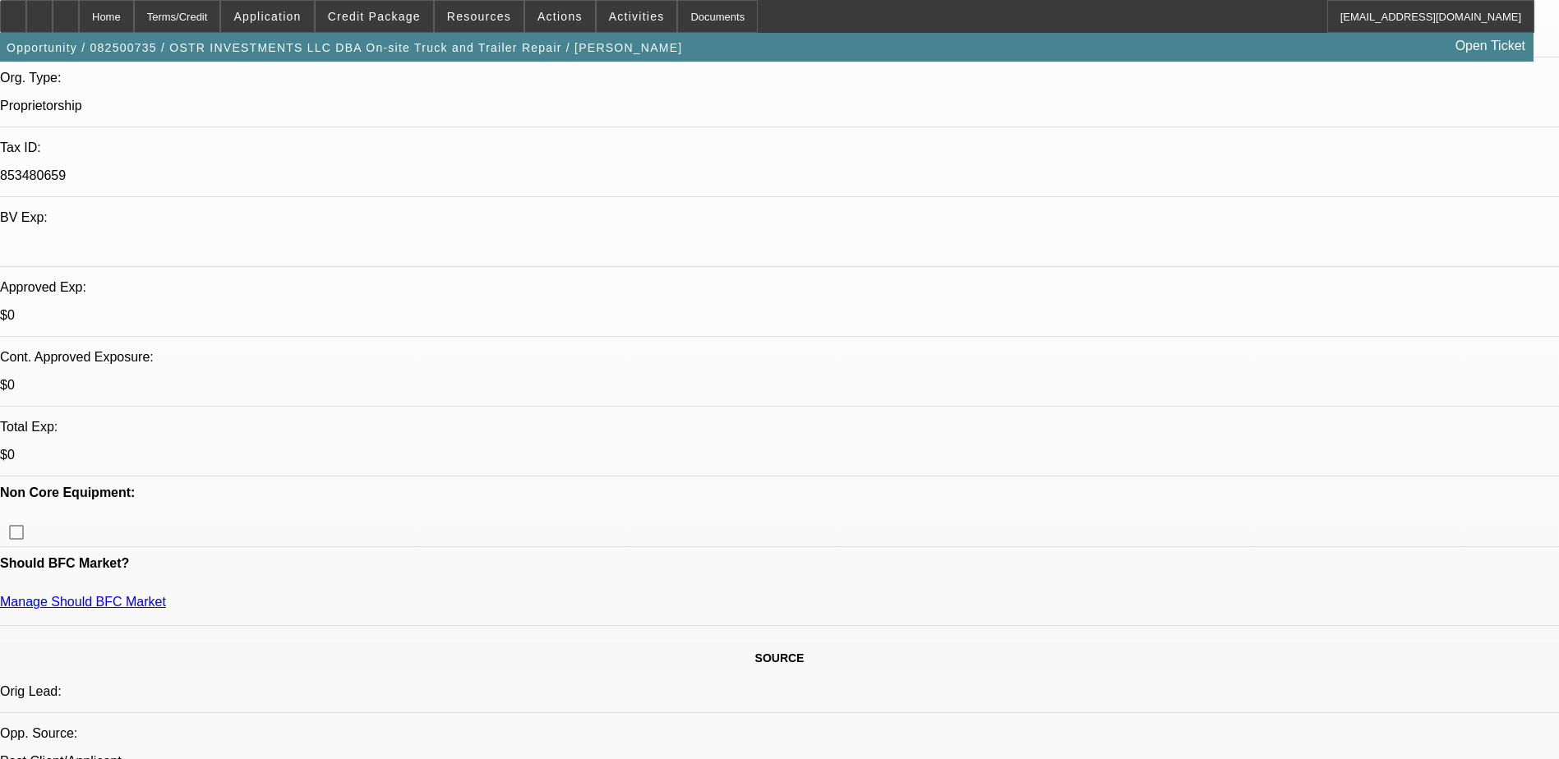
scroll to position [329, 0]
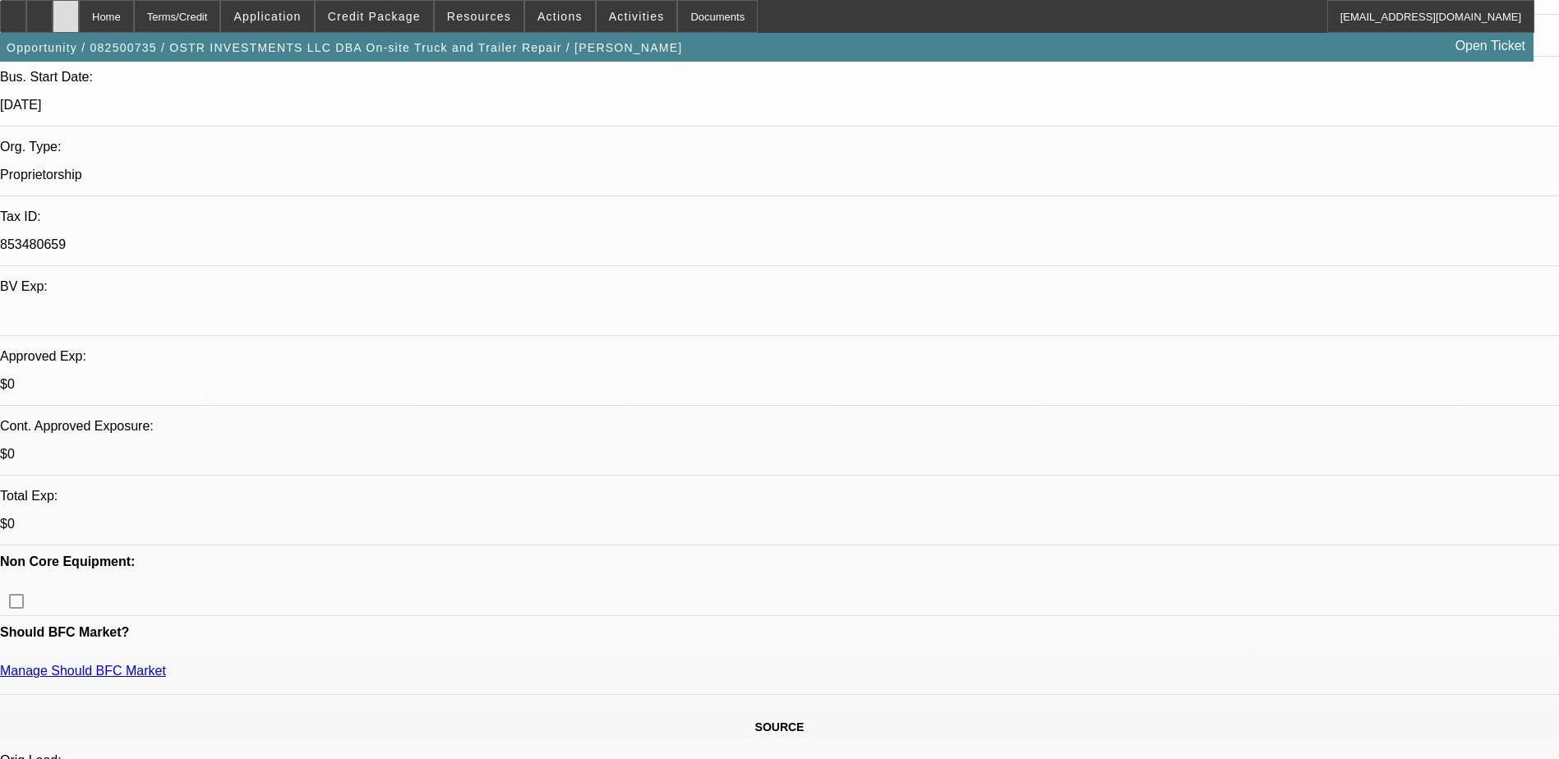
click at [79, 16] on div at bounding box center [66, 16] width 26 height 33
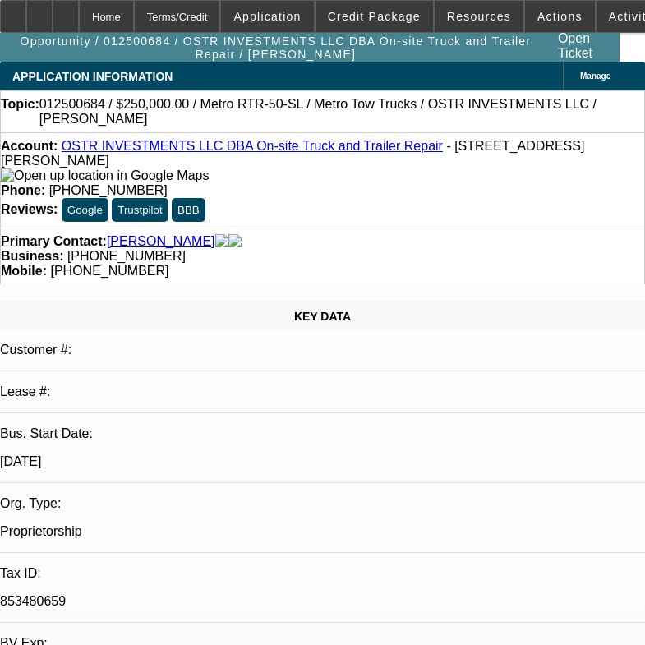
select select "0"
select select "1"
select select "3"
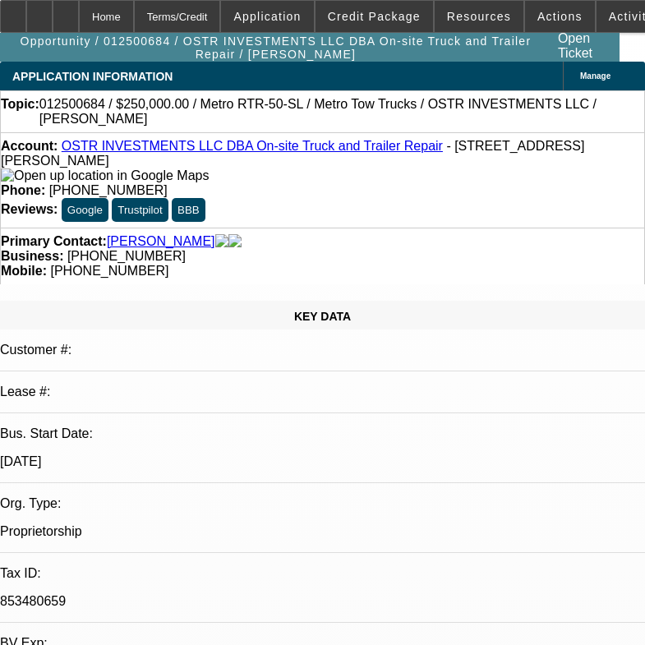
select select "6"
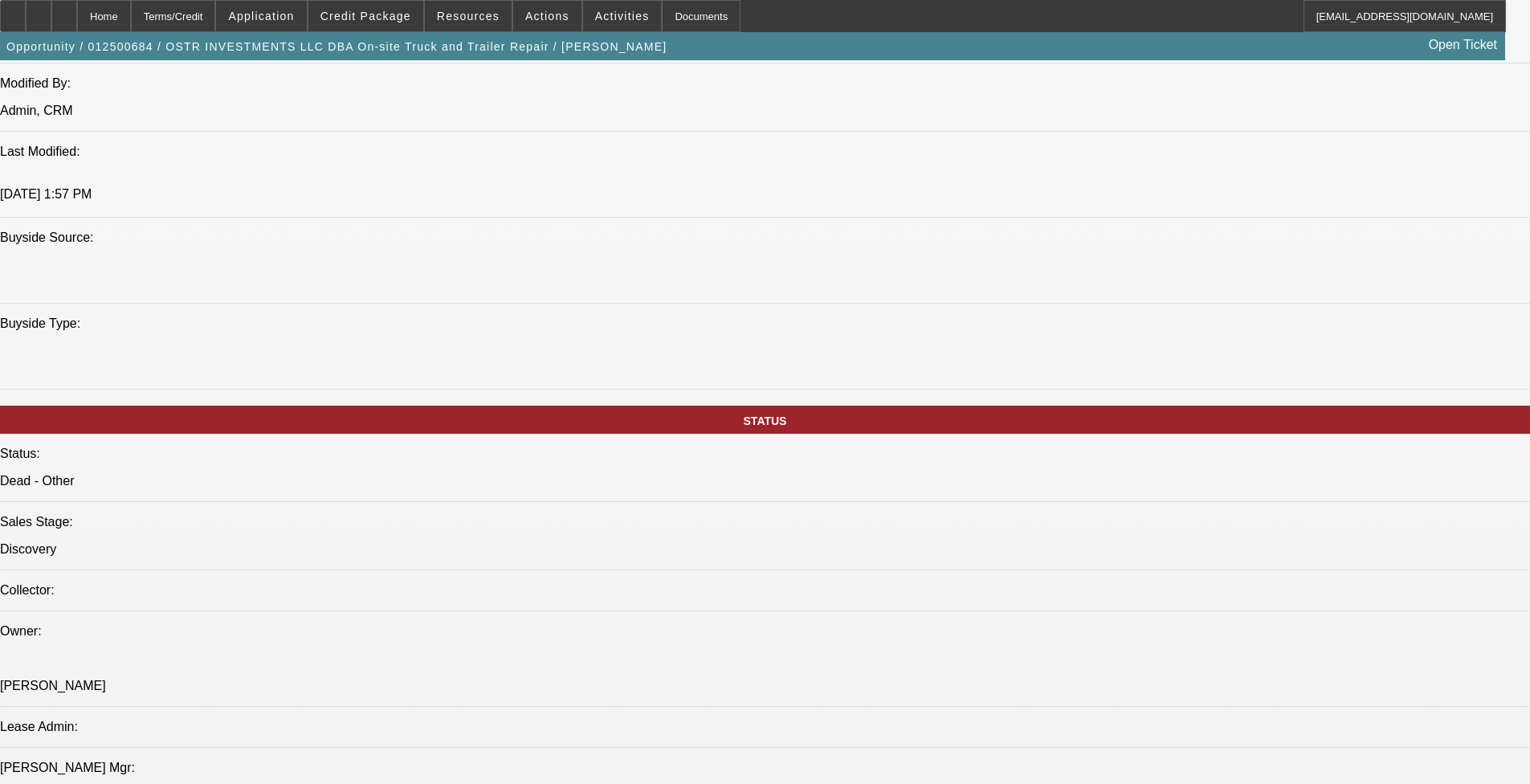
scroll to position [1205, 0]
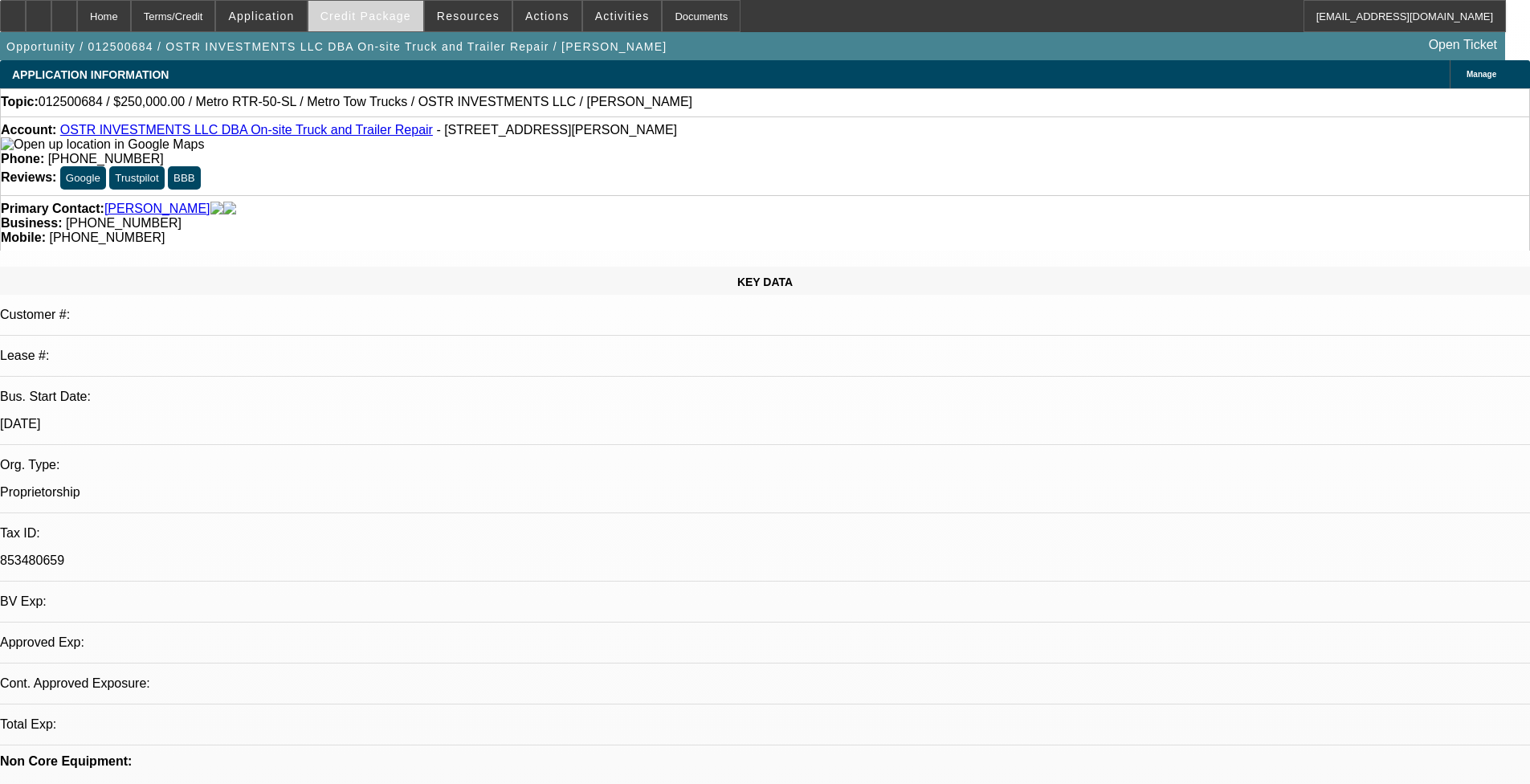
select select "0"
select select "3"
select select "0"
select select "6"
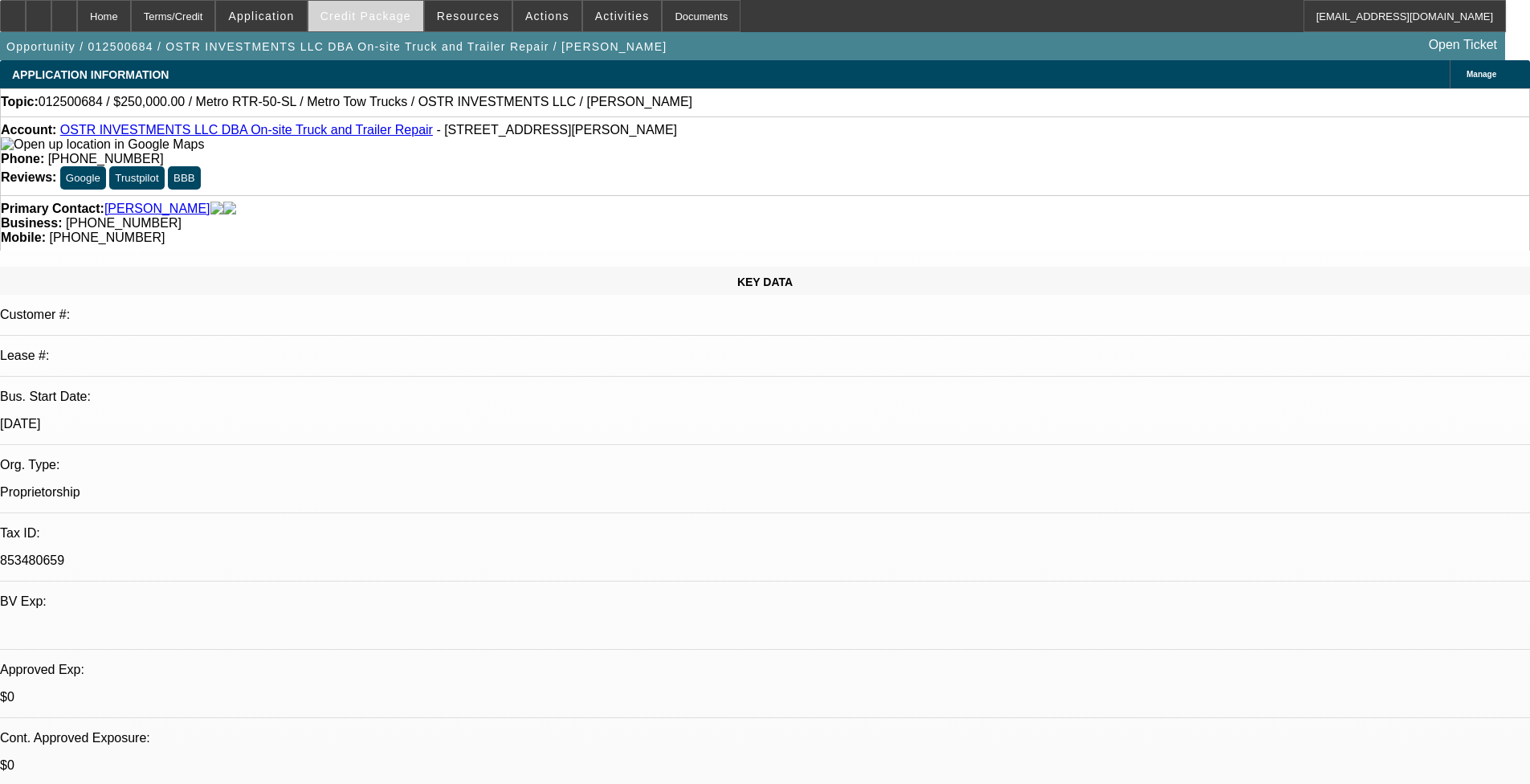
click at [351, 18] on span "Credit Package" at bounding box center [366, 16] width 91 height 13
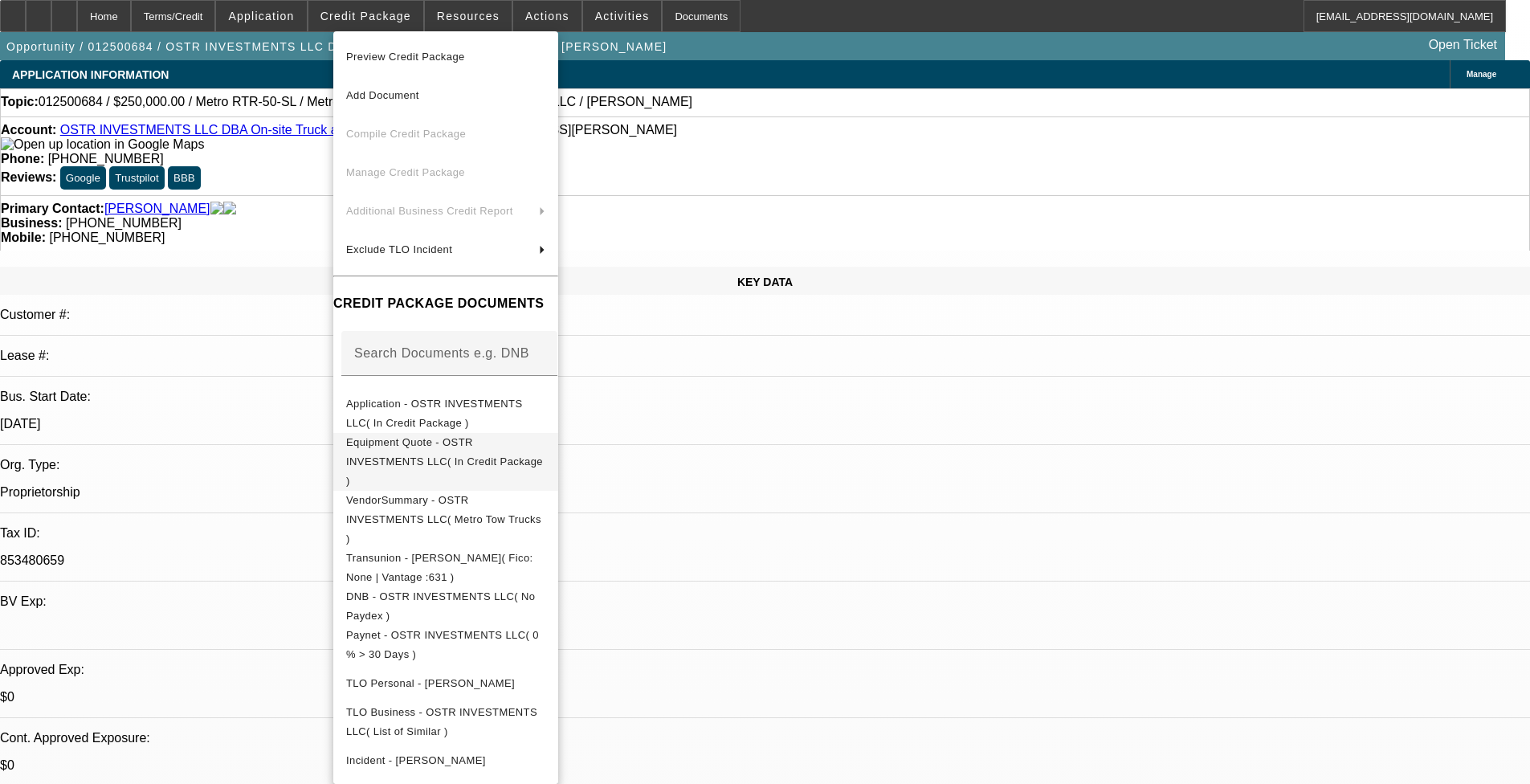
click at [543, 445] on span "Equipment Quote - OSTR INVESTMENTS LLC( In Credit Package )" at bounding box center [444, 461] width 197 height 51
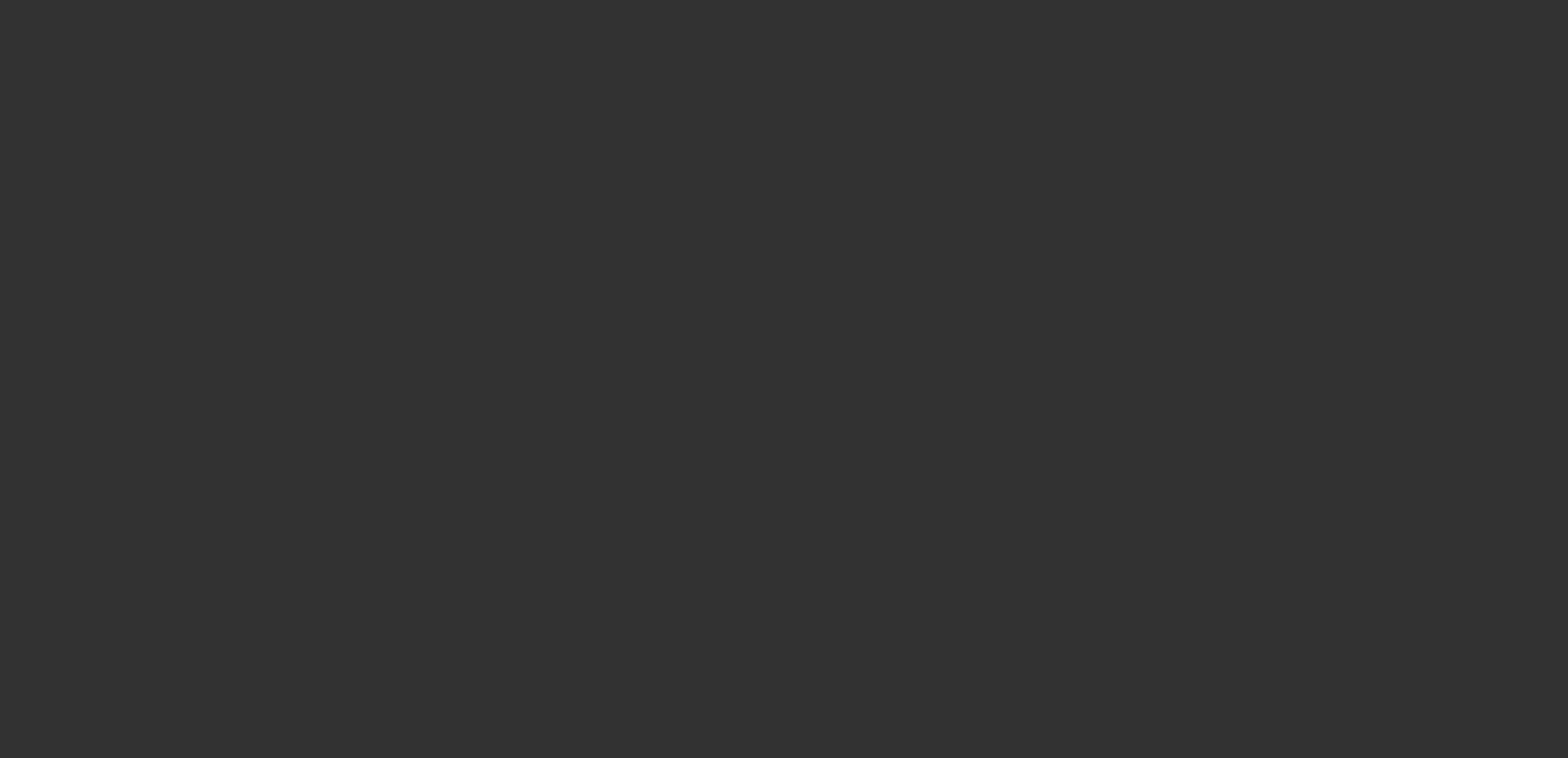
select select "0"
select select "2"
select select "0.1"
select select "4"
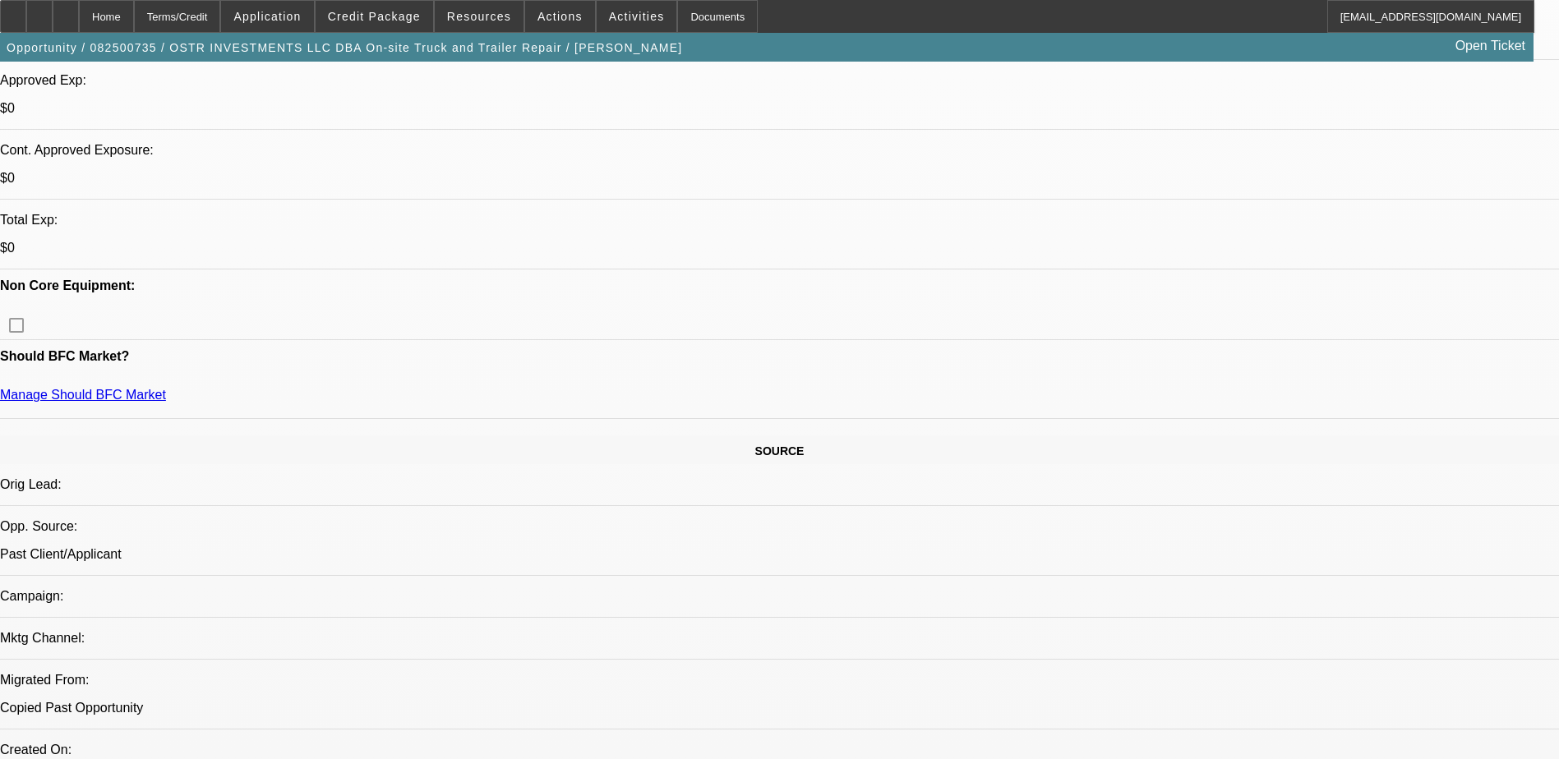
scroll to position [740, 0]
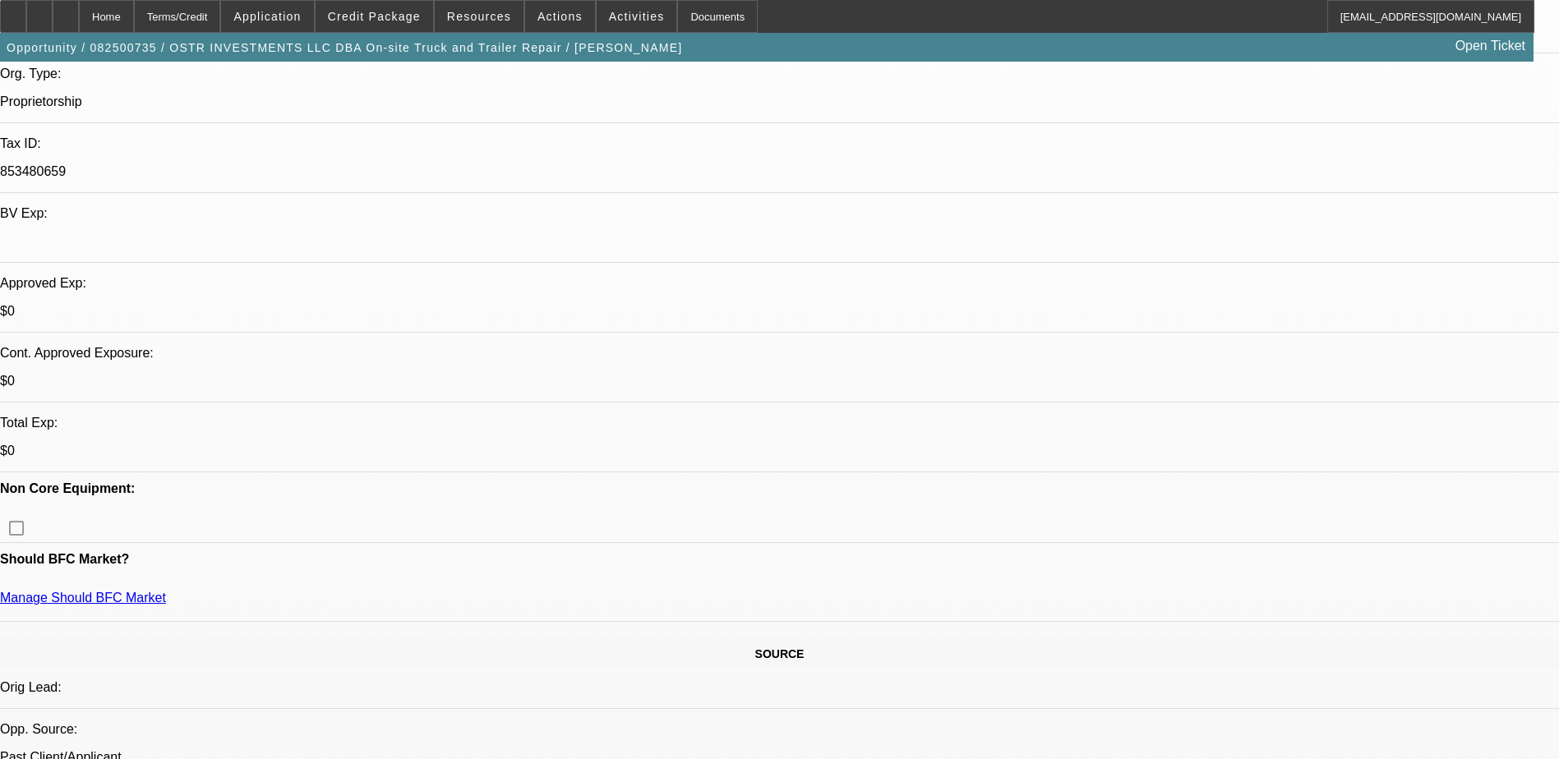
scroll to position [493, 0]
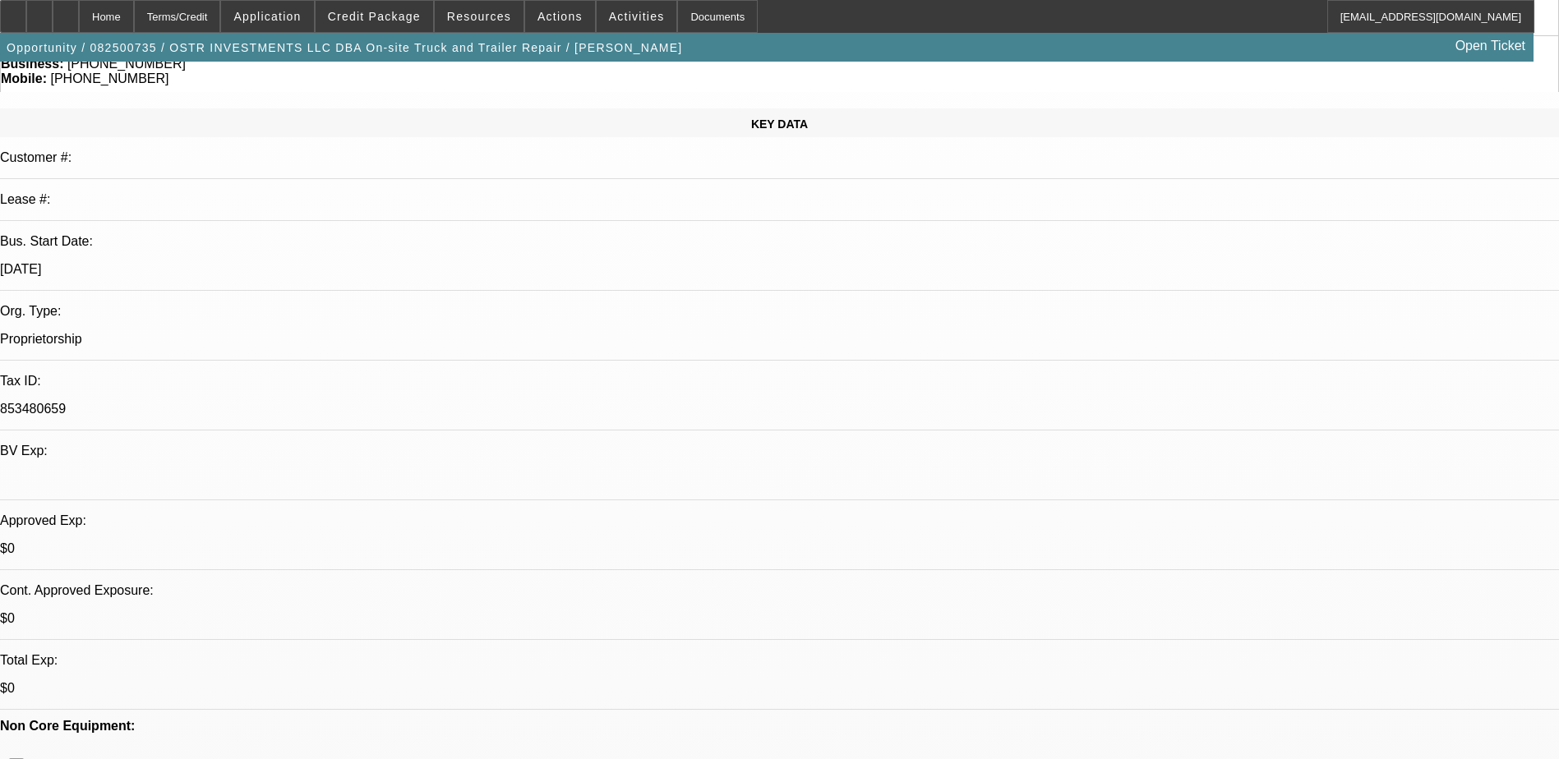
scroll to position [0, 0]
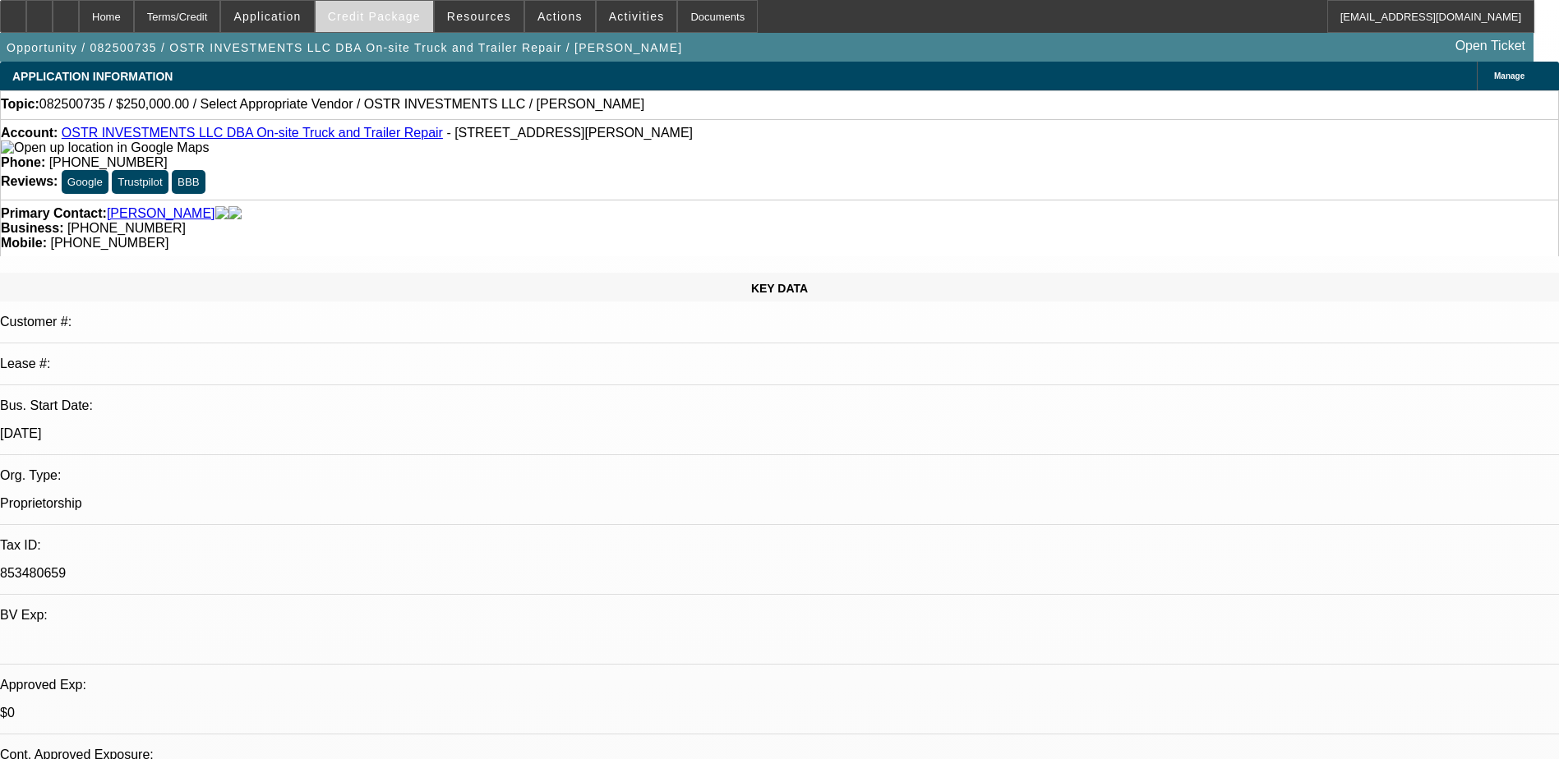
click at [391, 23] on span at bounding box center [375, 16] width 118 height 39
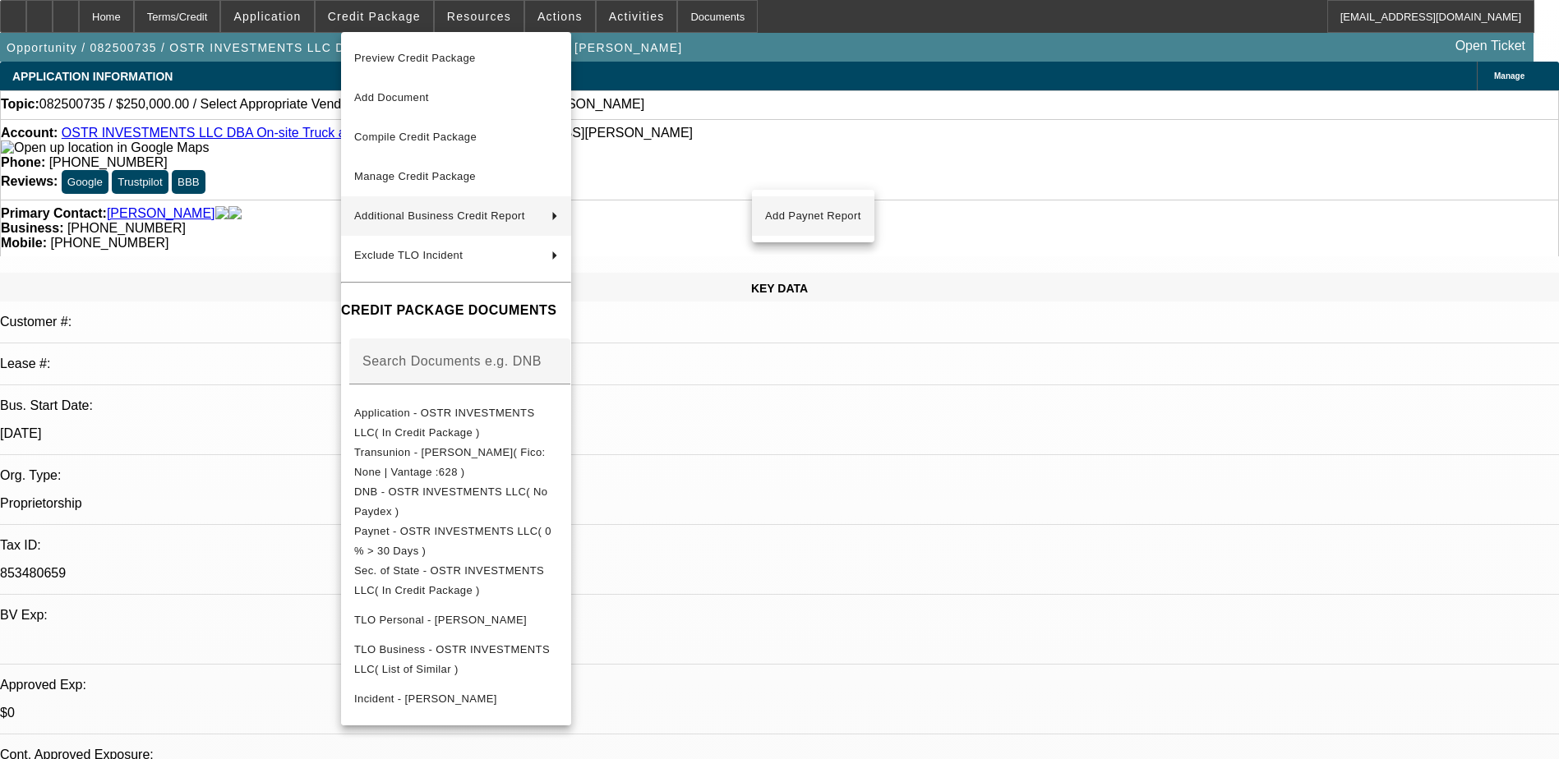
click at [846, 214] on span "Add Paynet Report" at bounding box center [813, 216] width 96 height 20
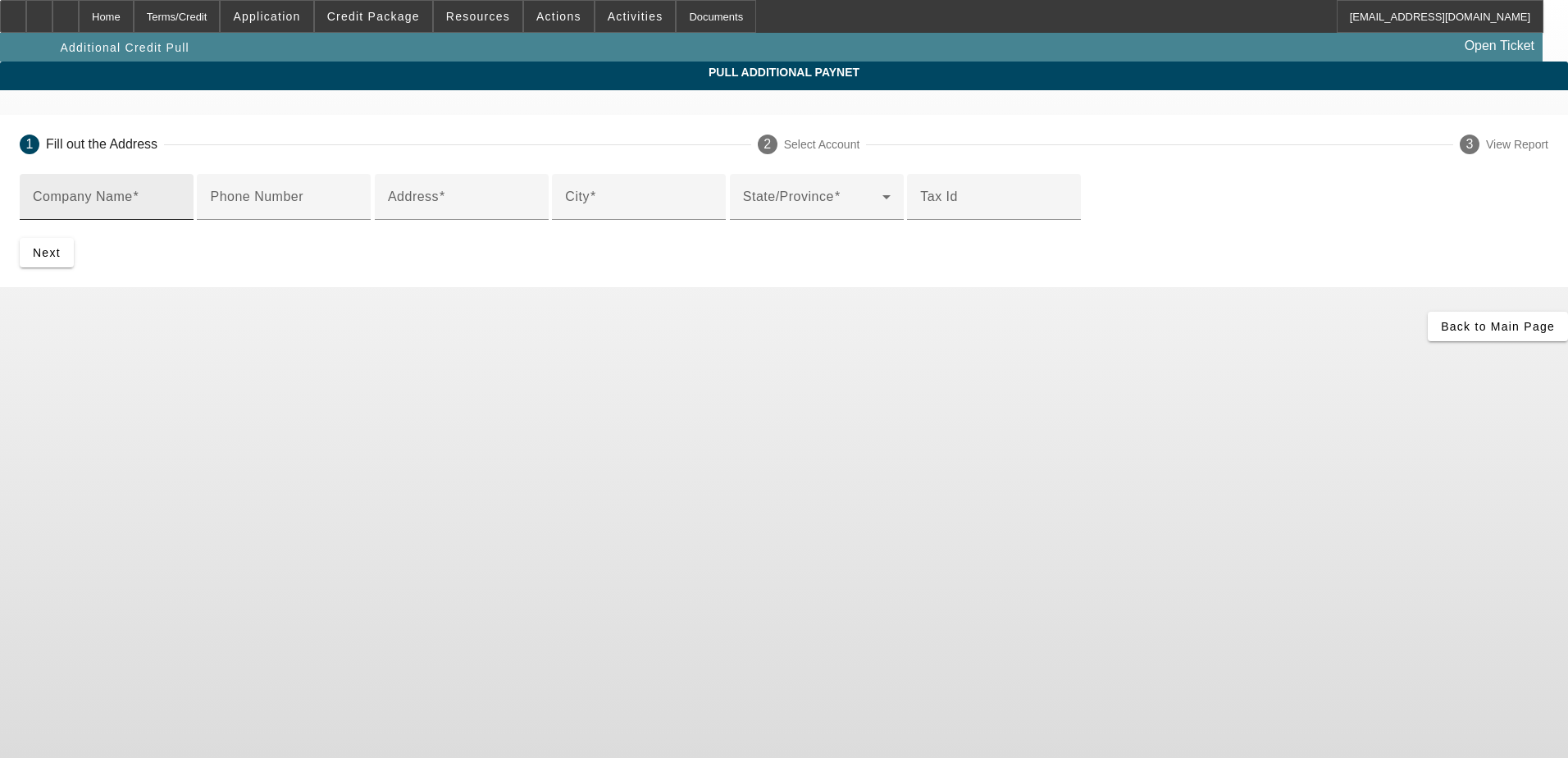
click at [181, 214] on input "Company Name" at bounding box center [107, 204] width 148 height 20
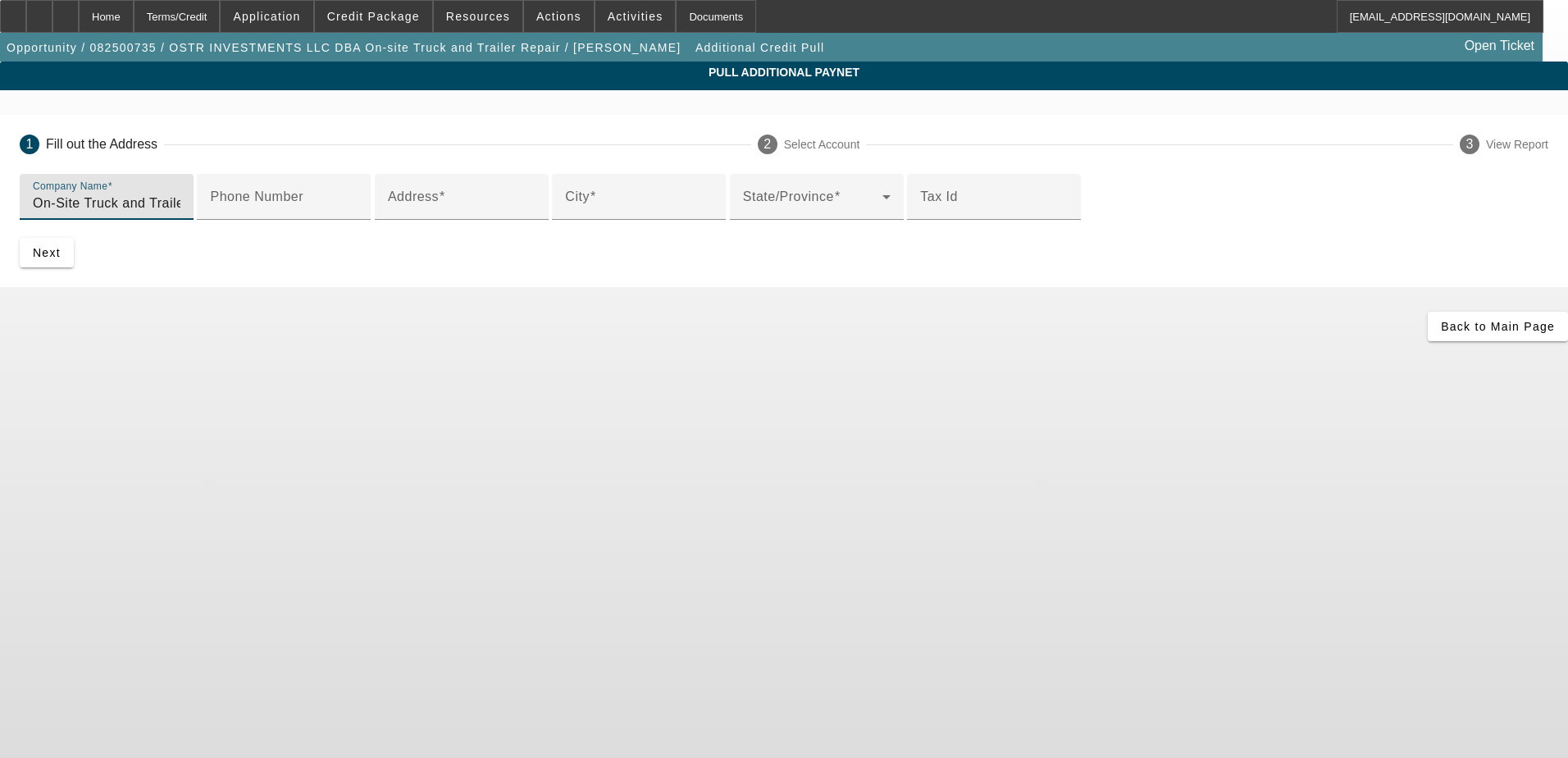
type input "On-Site Truck and Trailer Repair"
type input "[STREET_ADDRESS]"
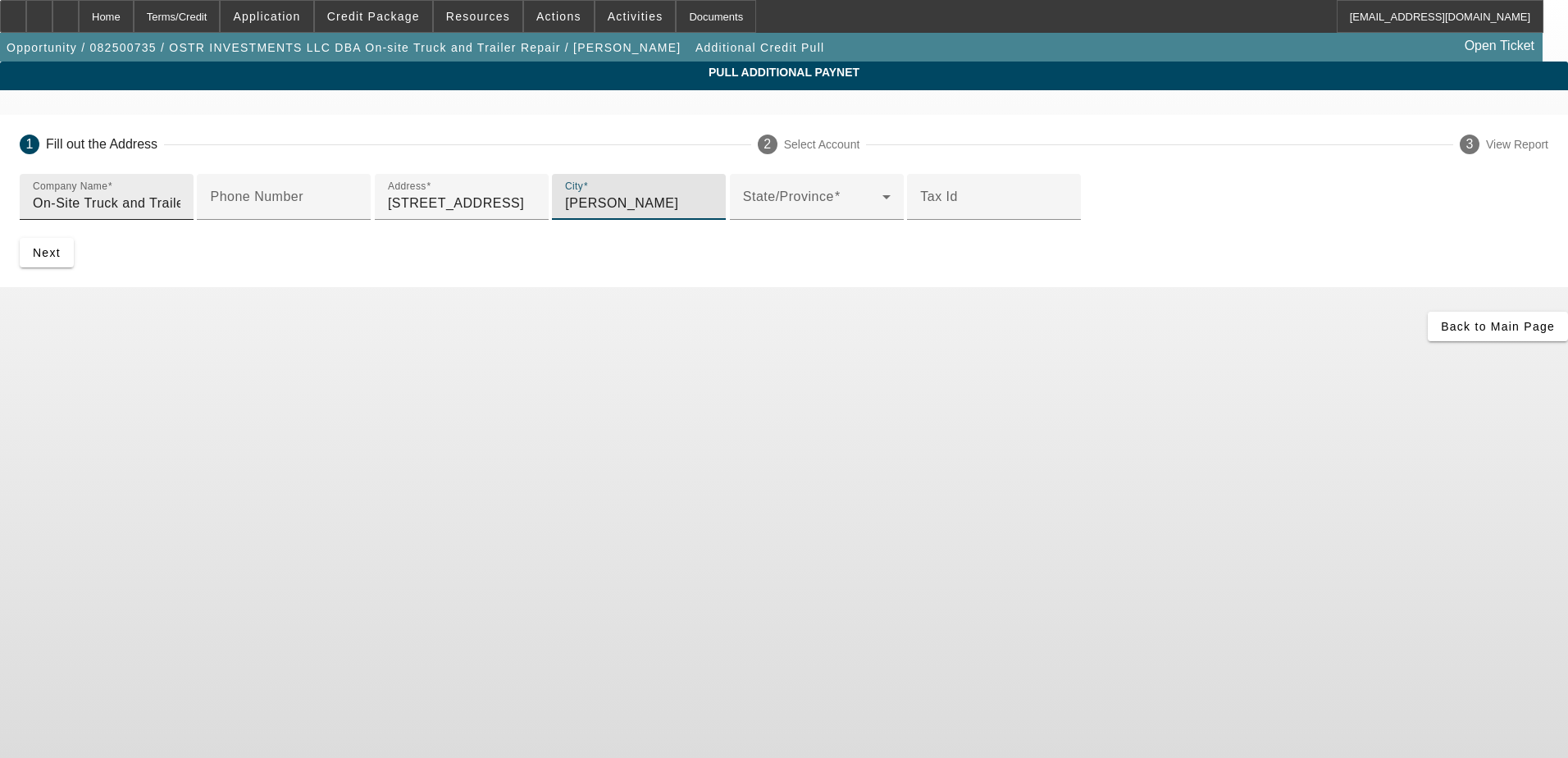
type input "[PERSON_NAME]"
click at [958, 342] on div "Back to Main Page" at bounding box center [784, 327] width 1568 height 30
click at [74, 273] on span "submit" at bounding box center [47, 252] width 54 height 39
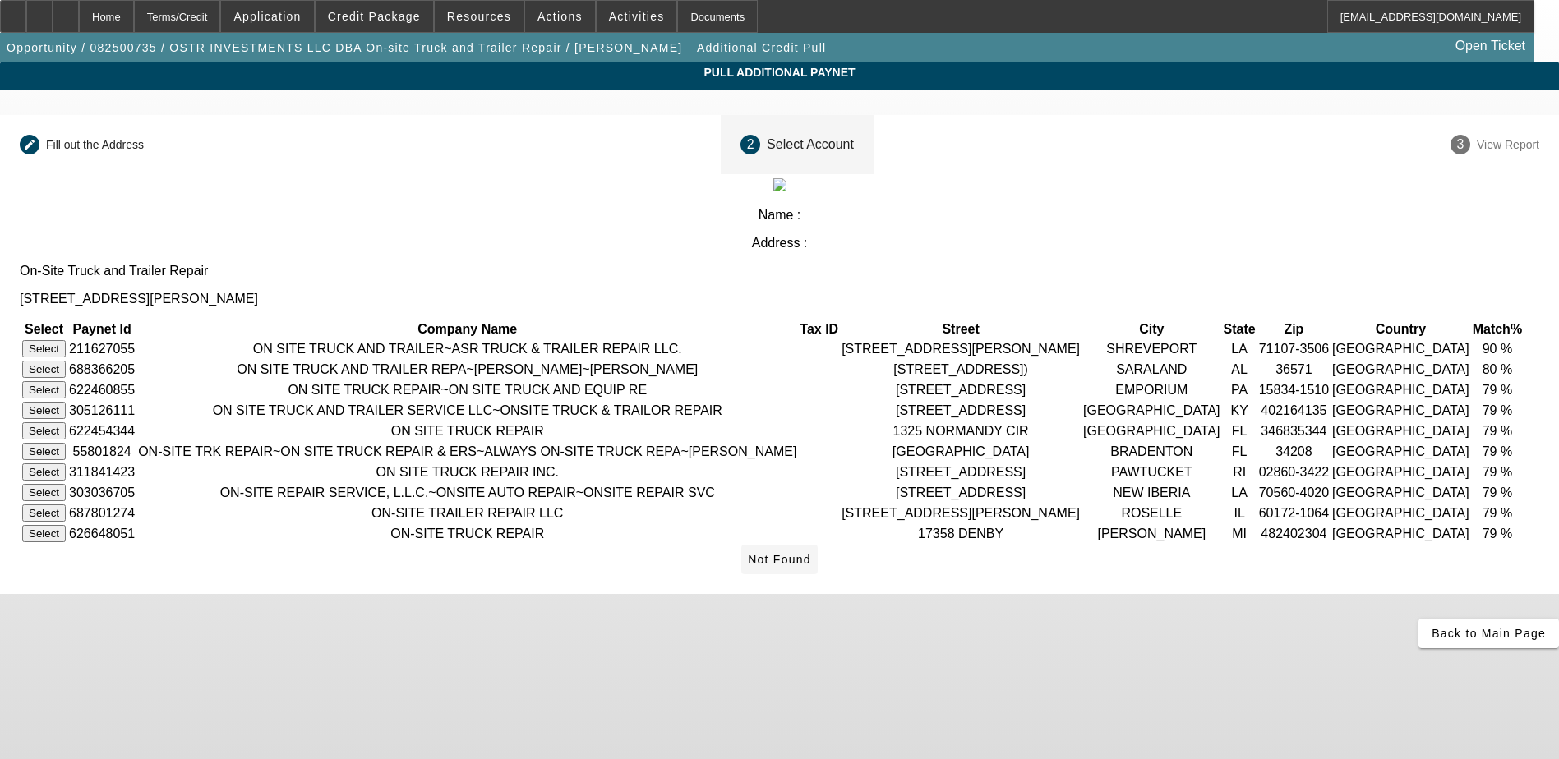
click at [818, 579] on span at bounding box center [779, 559] width 76 height 39
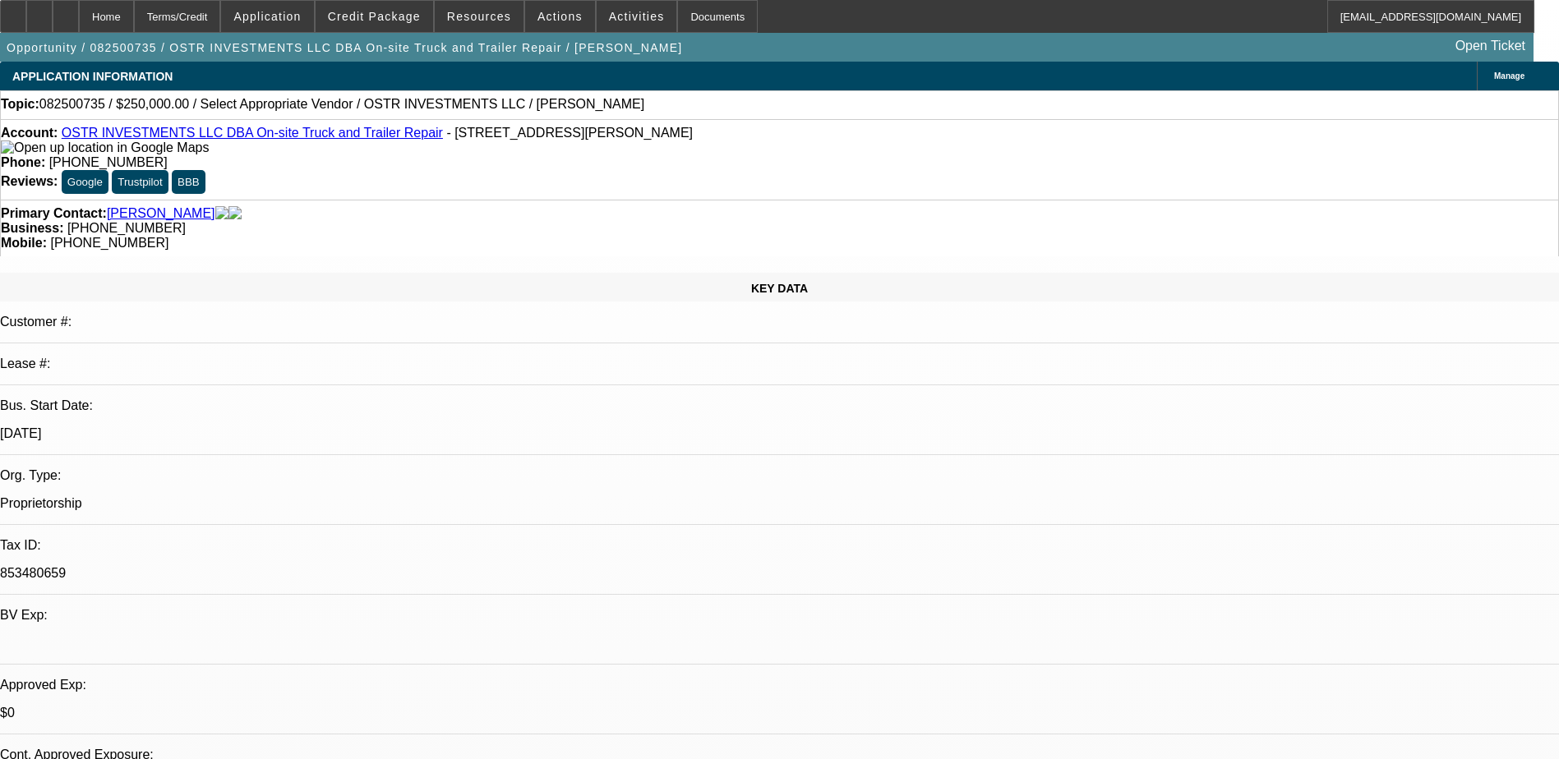
select select "0"
select select "2"
select select "0.1"
select select "4"
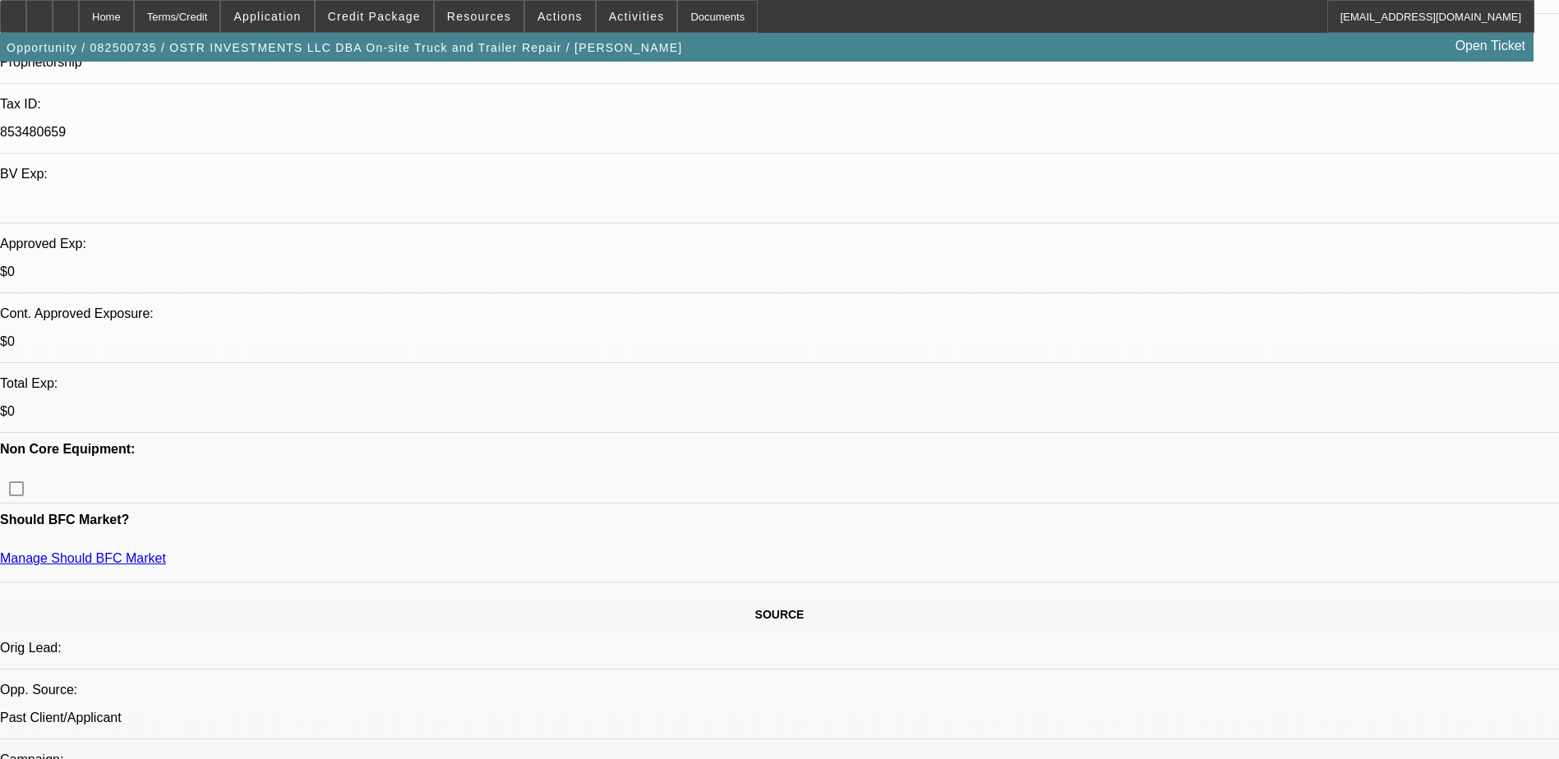
scroll to position [822, 0]
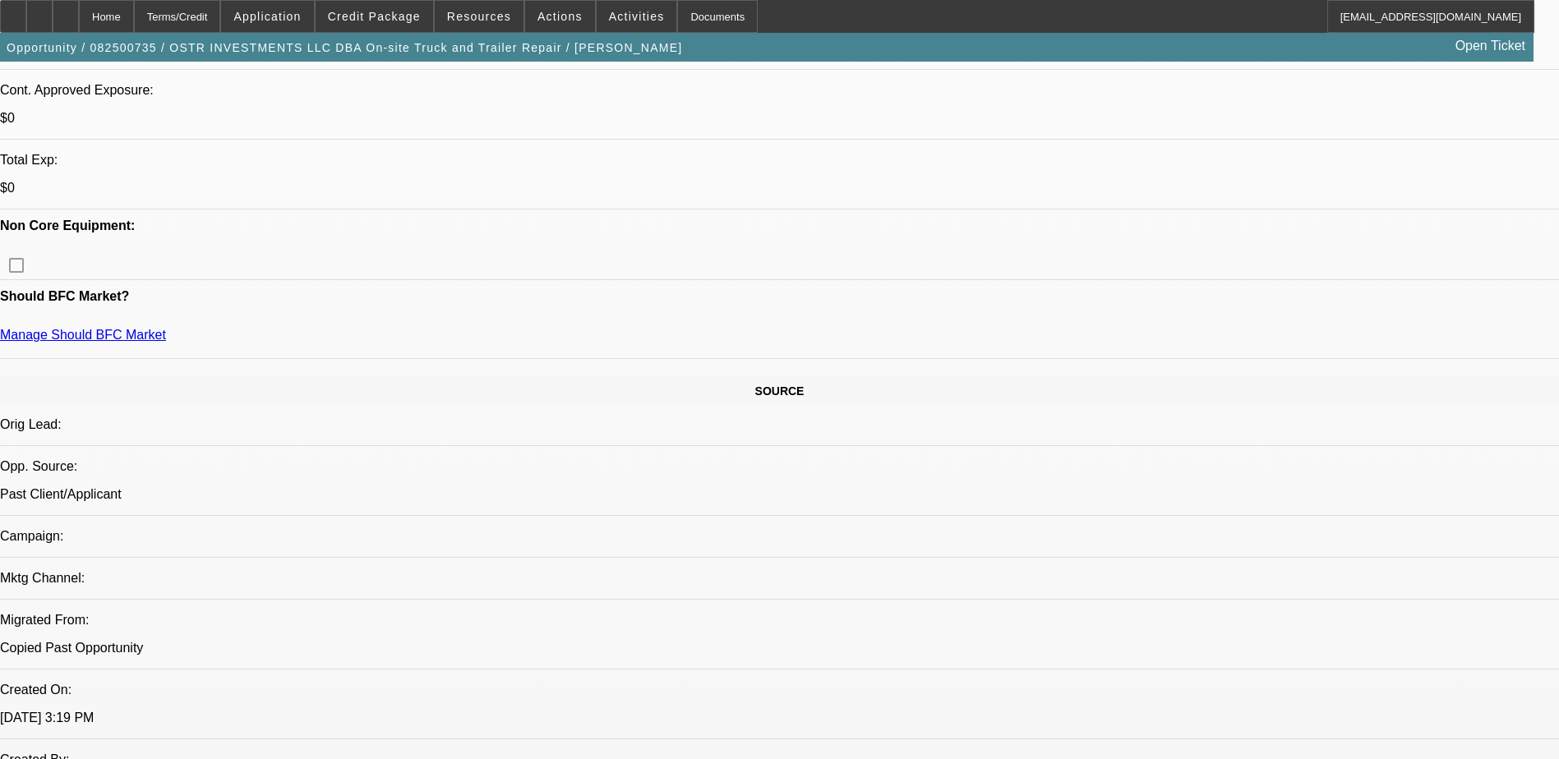
scroll to position [493, 0]
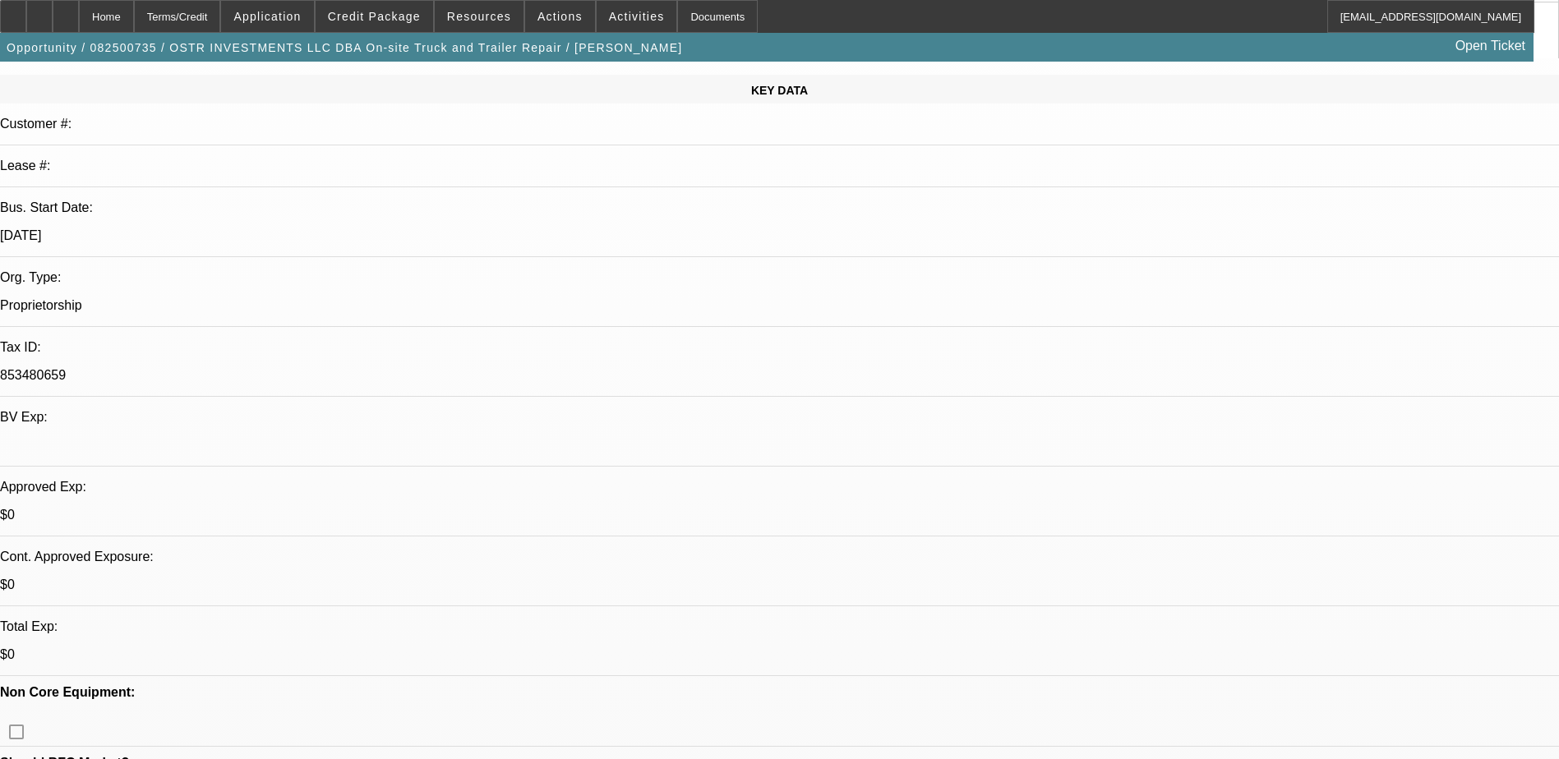
scroll to position [0, 0]
